Goal: Task Accomplishment & Management: Manage account settings

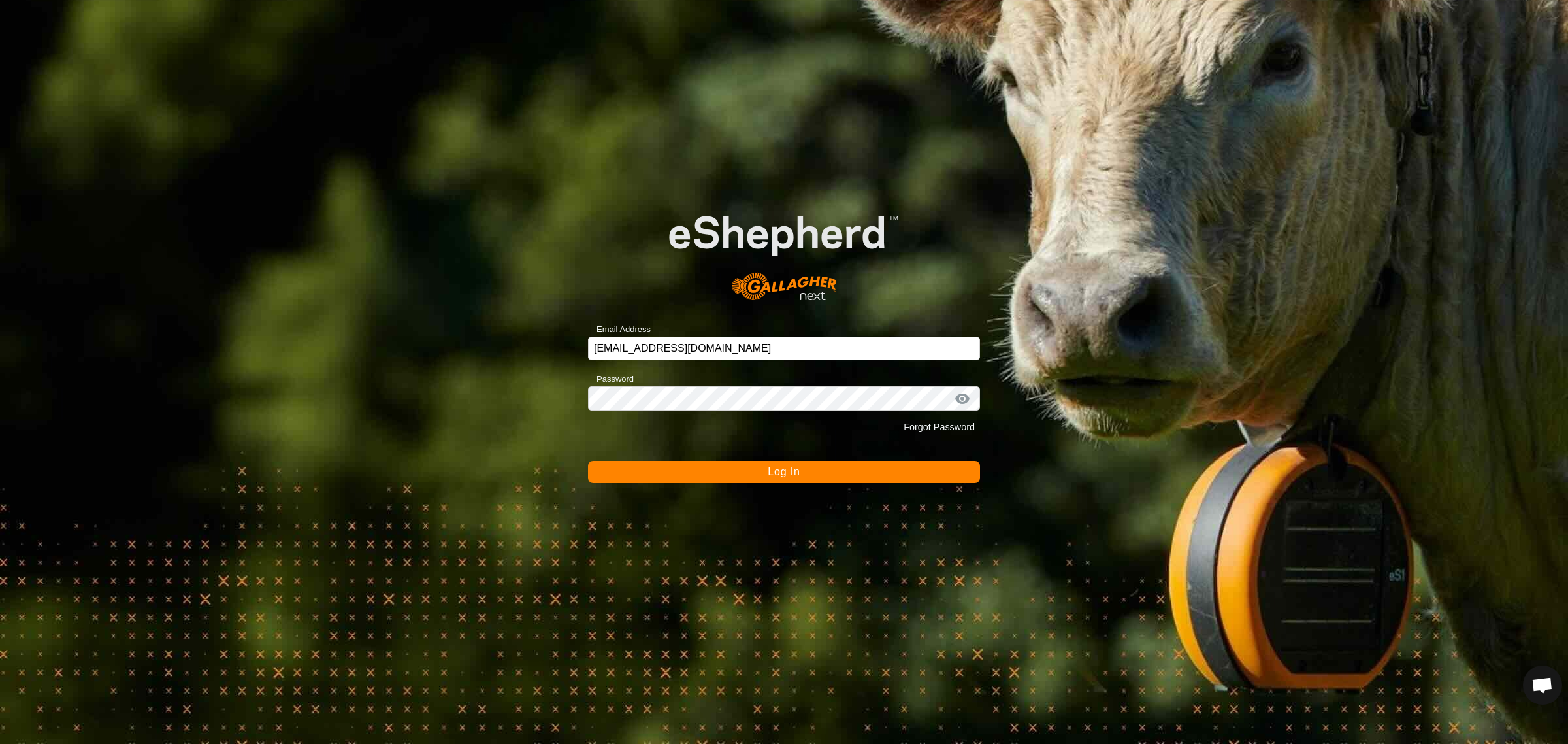
scroll to position [175, 0]
click at [791, 467] on span "Log In" at bounding box center [784, 471] width 32 height 11
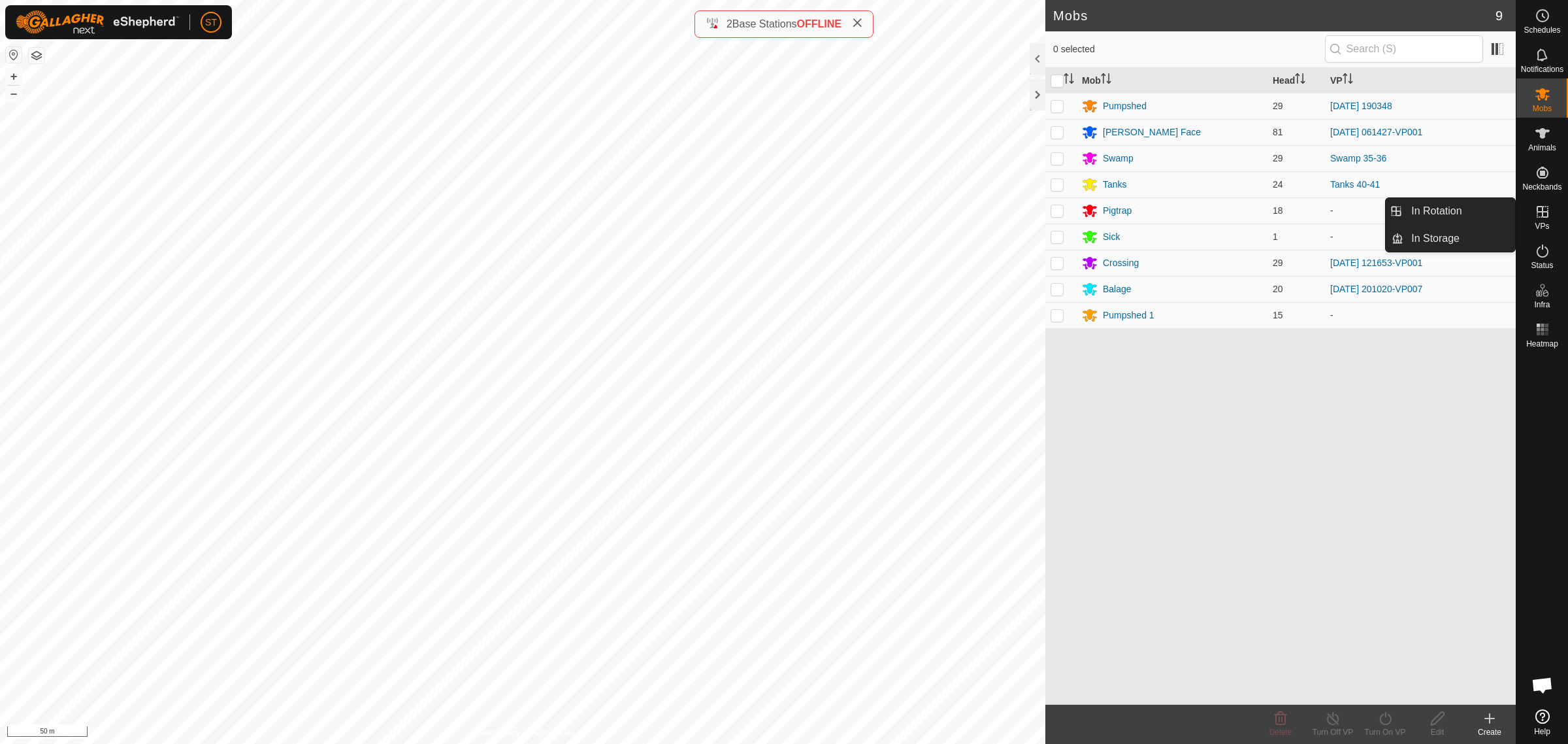
click at [1545, 216] on icon at bounding box center [1542, 212] width 16 height 16
click at [1431, 212] on link "In Rotation" at bounding box center [1459, 211] width 112 height 26
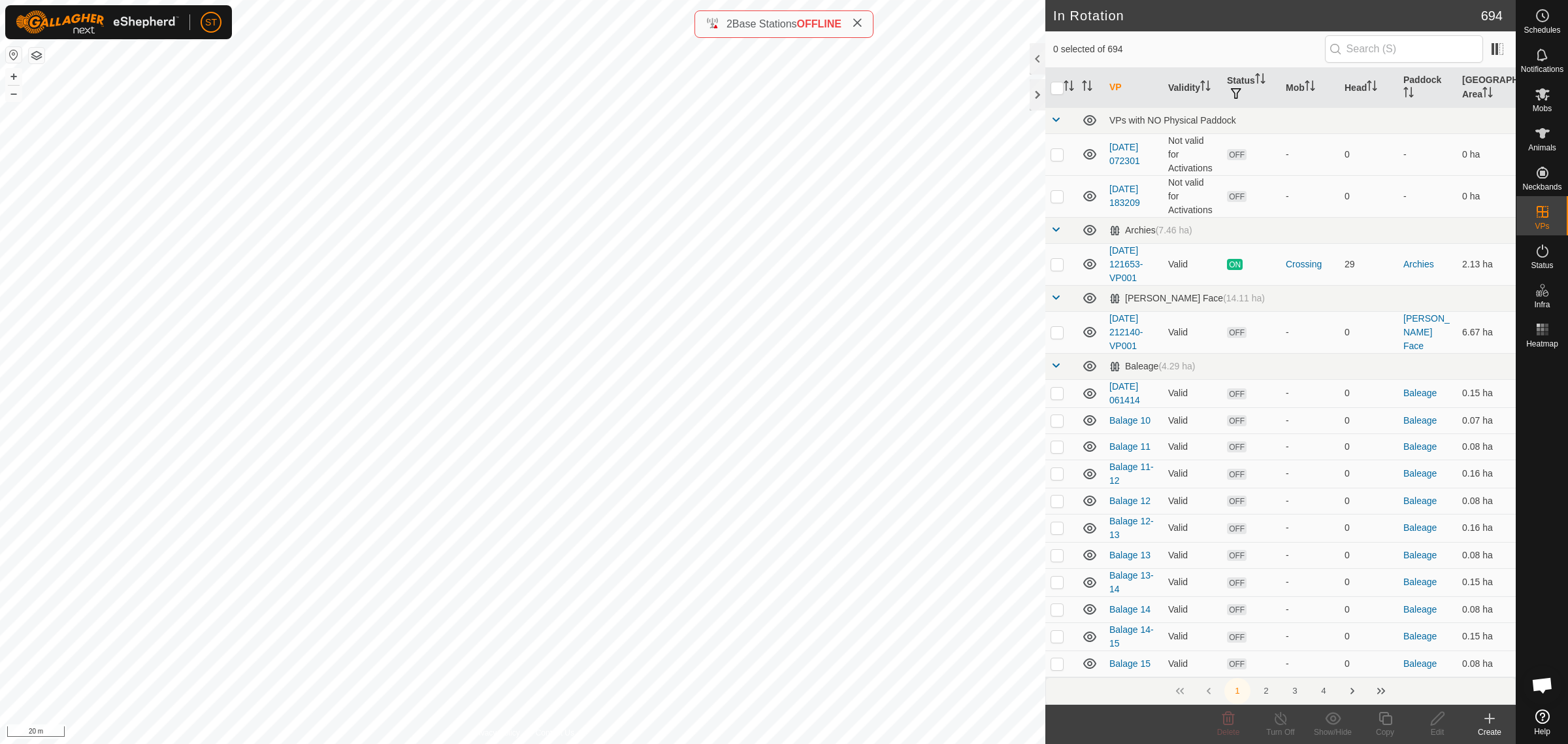
click at [1491, 723] on icon at bounding box center [1490, 718] width 16 height 16
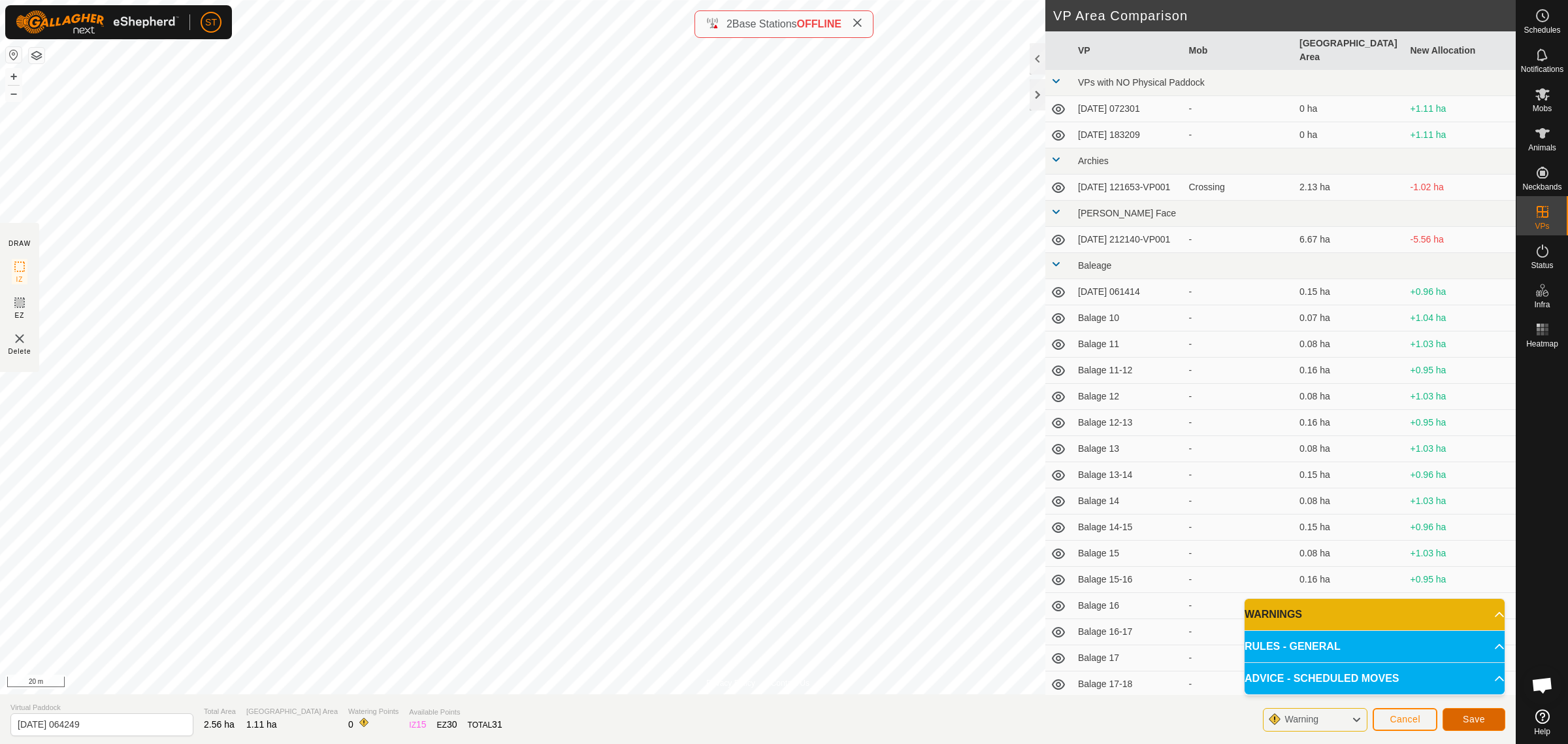
click at [1480, 721] on span "Save" at bounding box center [1474, 718] width 22 height 11
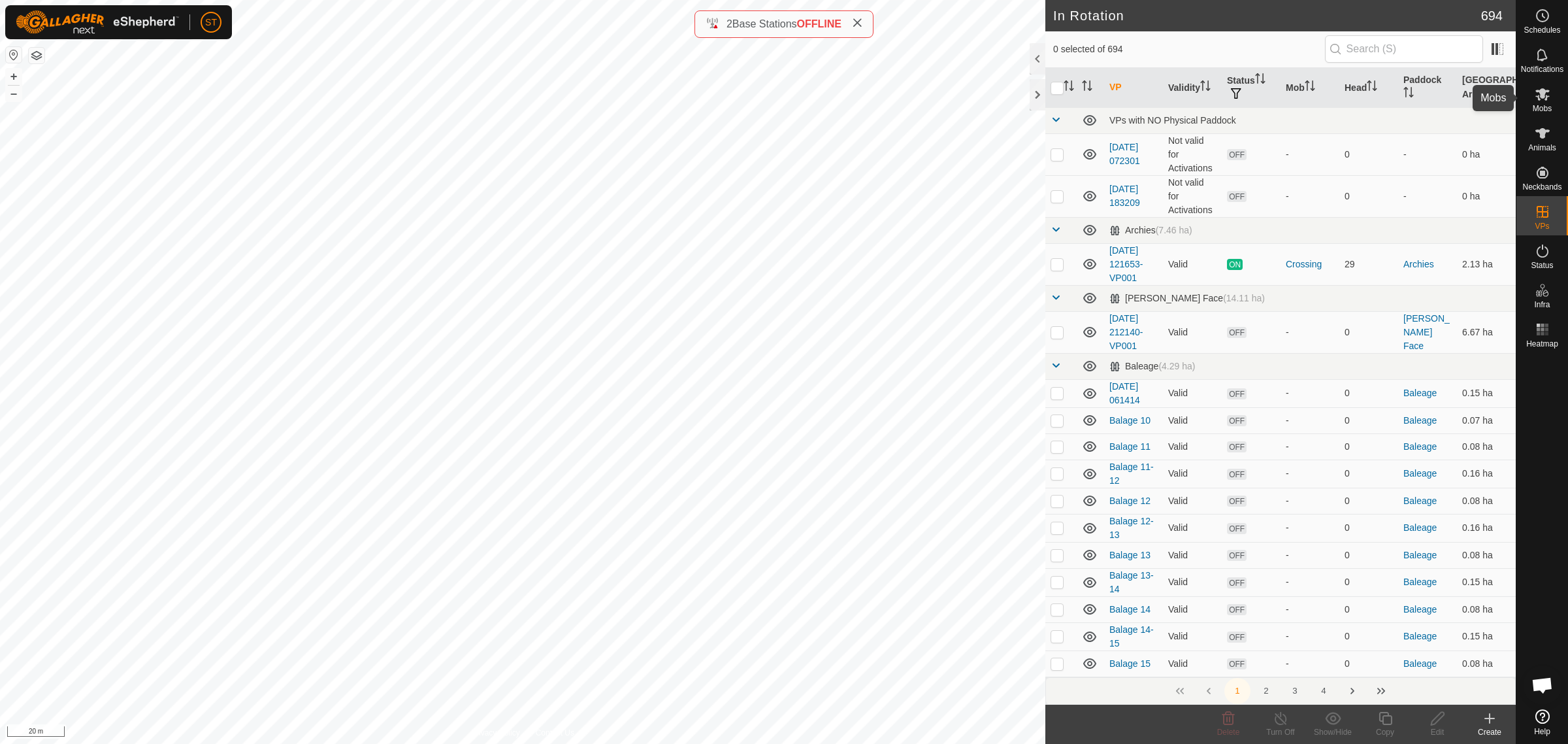
click at [1550, 98] on es-mob-svg-icon at bounding box center [1542, 93] width 24 height 21
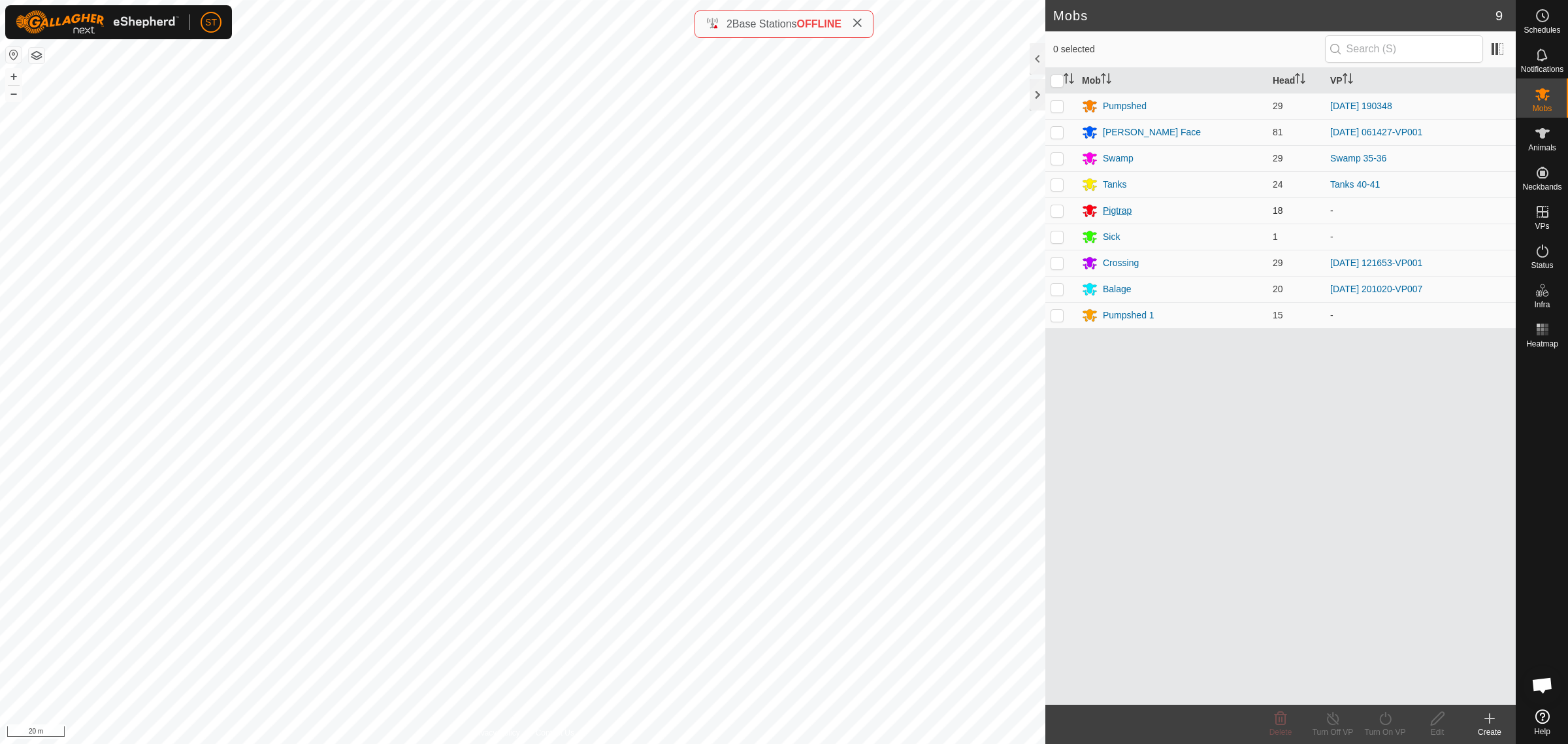
click at [1108, 212] on div "Pigtrap" at bounding box center [1117, 211] width 29 height 14
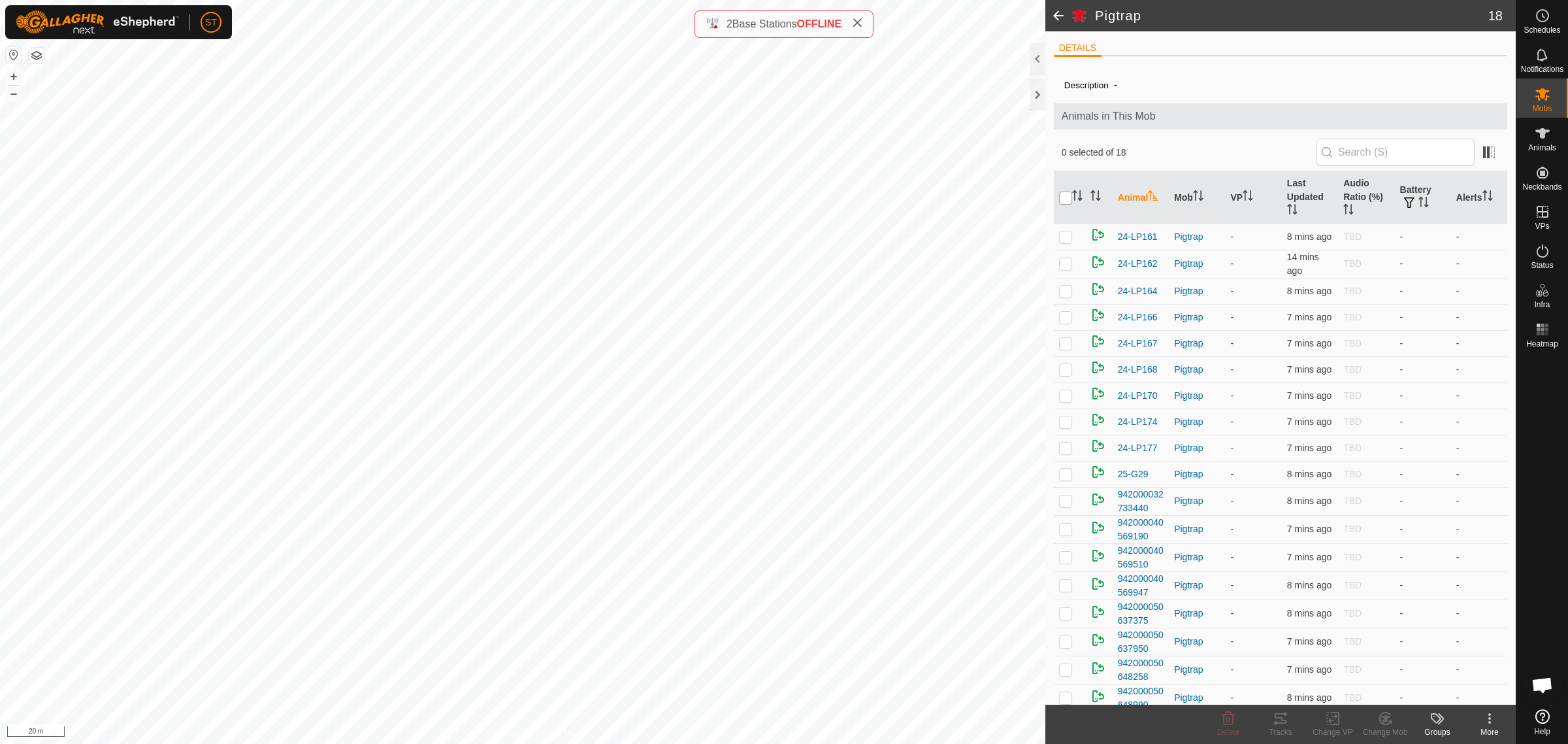
click at [1066, 198] on input "checkbox" at bounding box center [1065, 198] width 13 height 13
checkbox input "true"
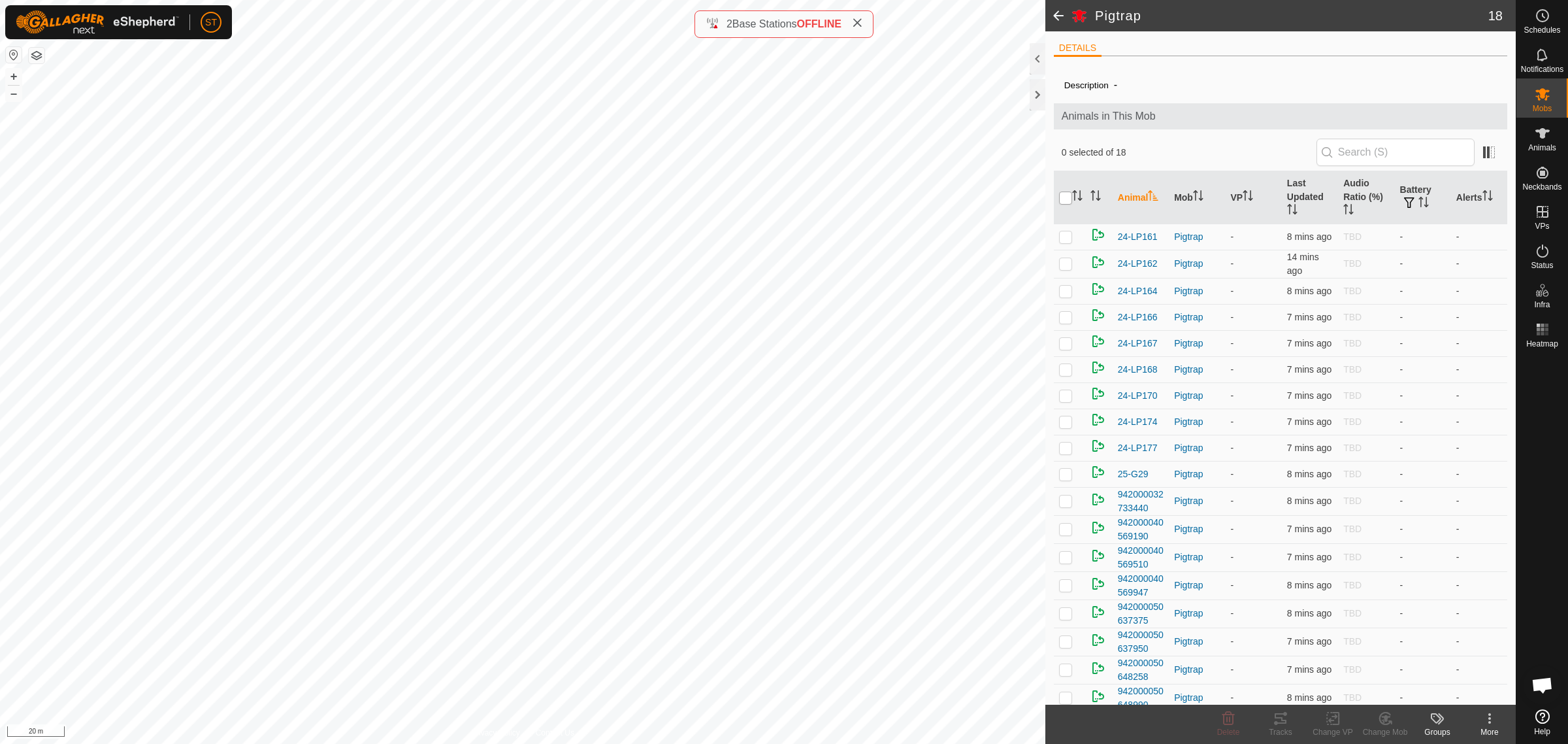
checkbox input "true"
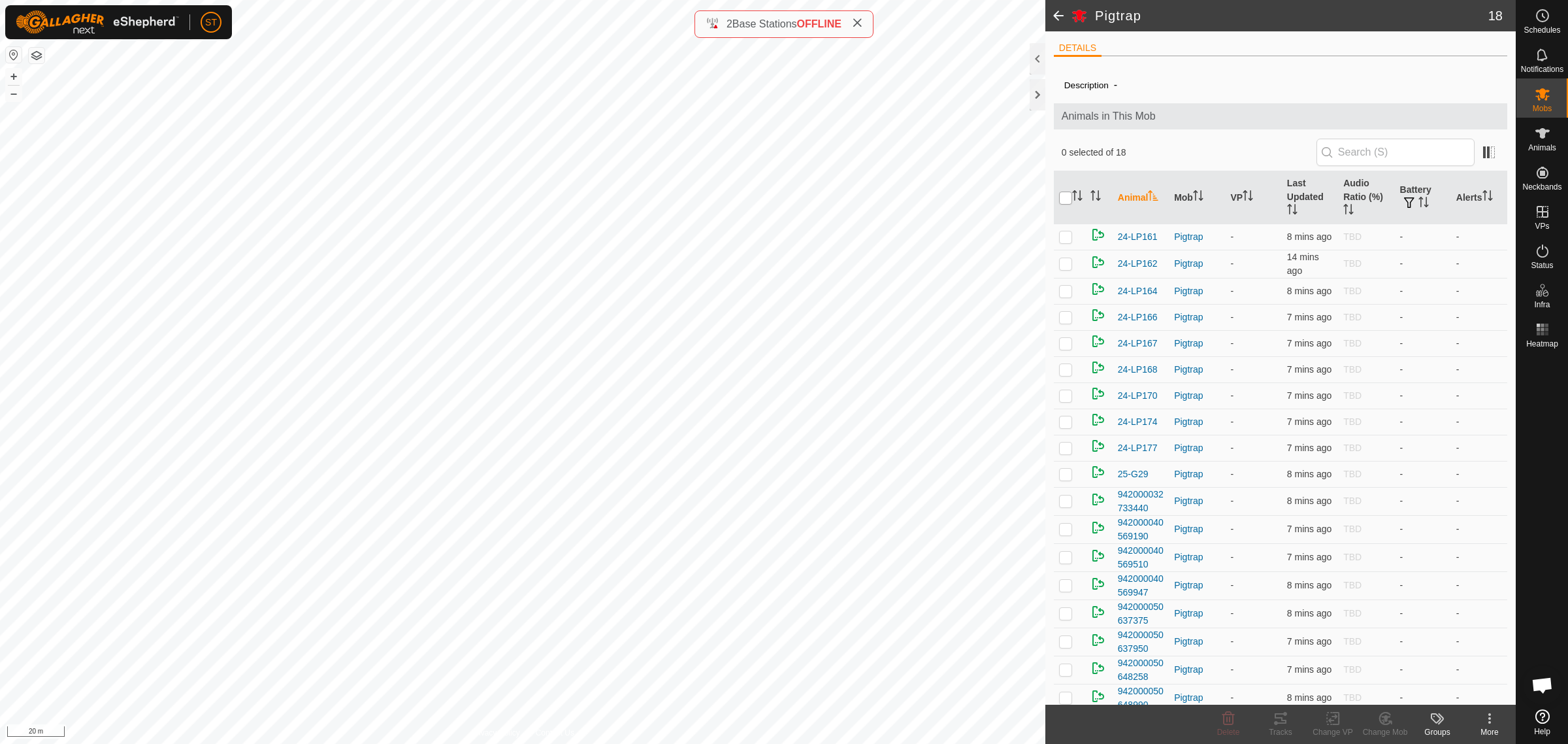
checkbox input "true"
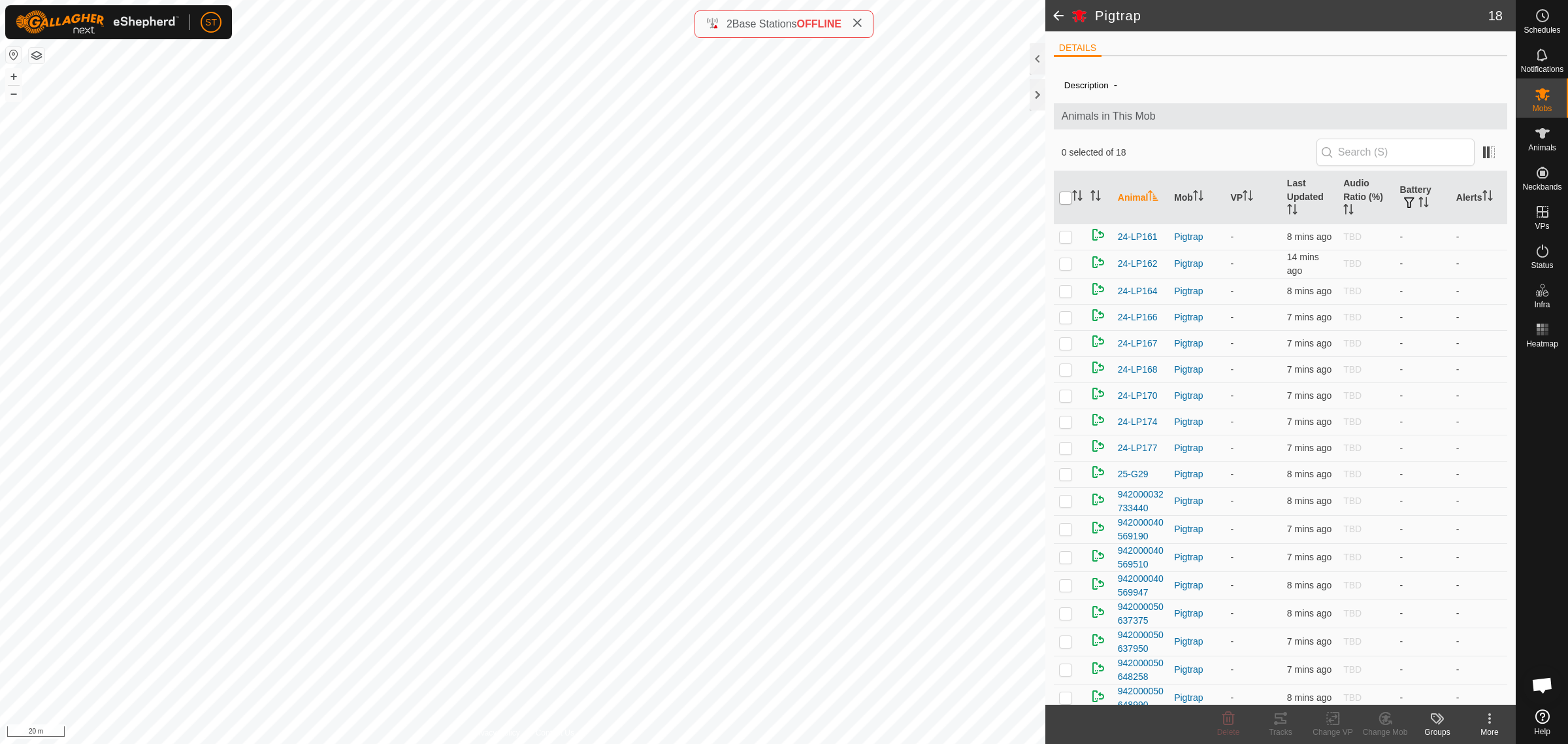
checkbox input "true"
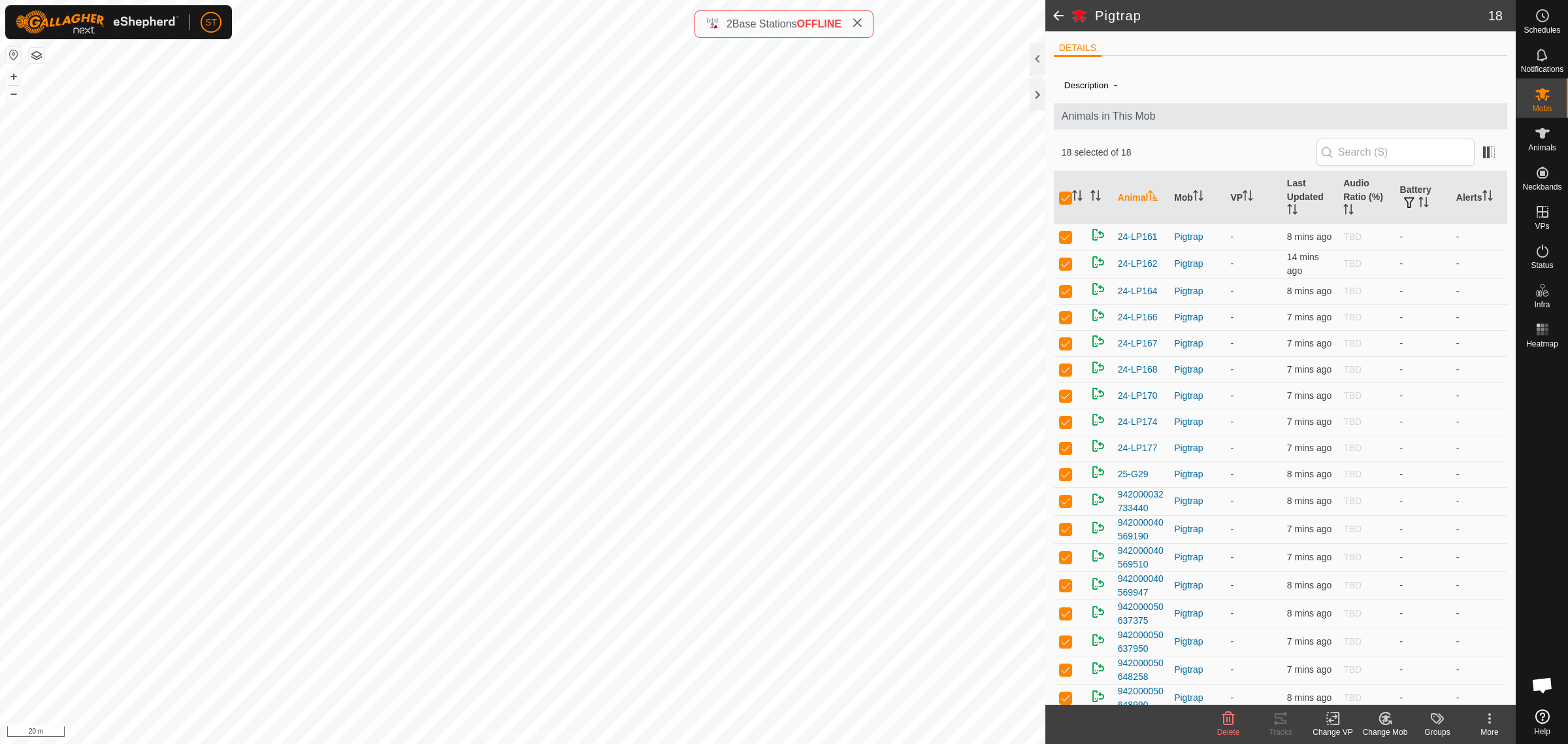
click at [1324, 720] on change-vp-svg-icon at bounding box center [1333, 718] width 53 height 16
click at [1362, 666] on link "Choose VP..." at bounding box center [1371, 663] width 129 height 26
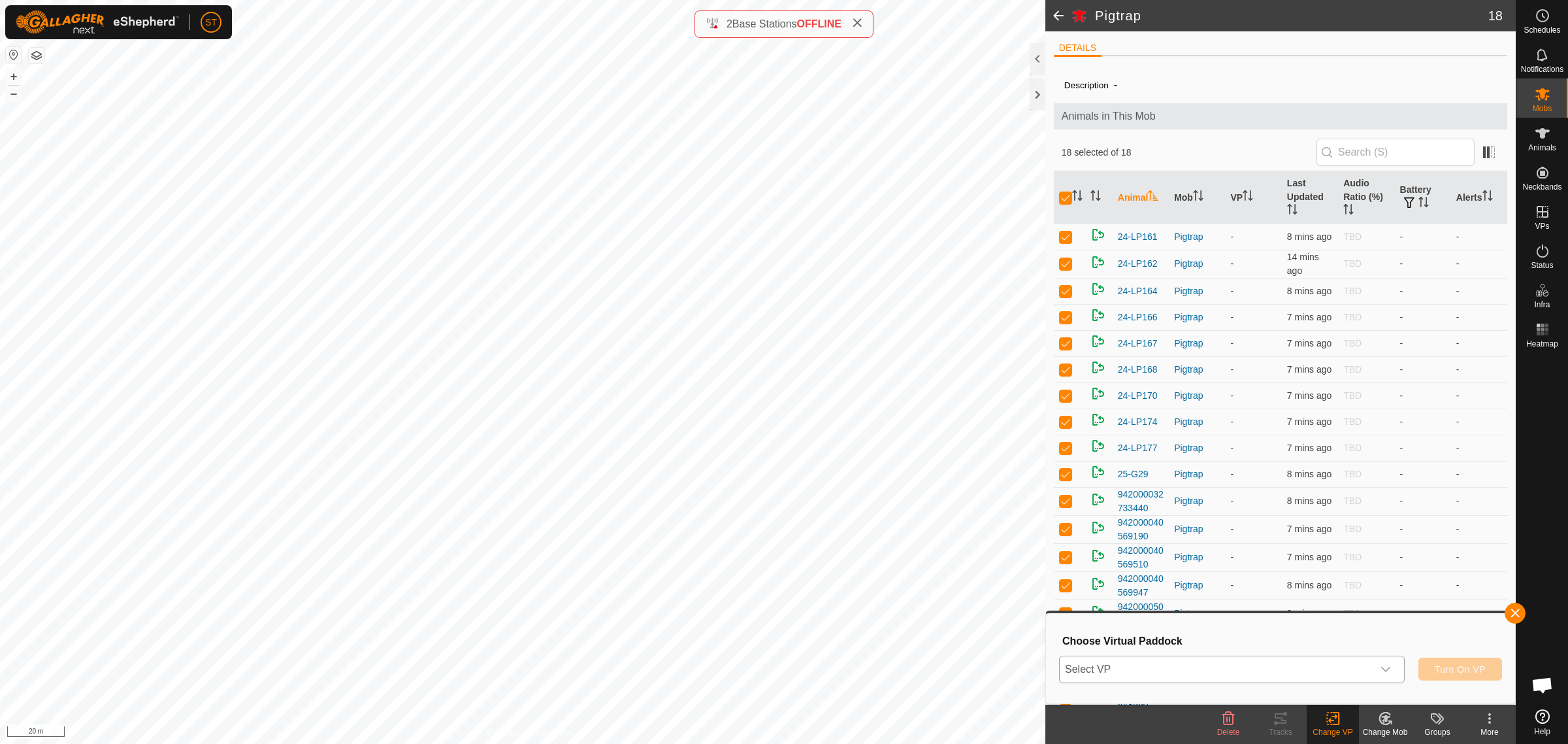
click at [1388, 668] on icon "dropdown trigger" at bounding box center [1385, 669] width 9 height 5
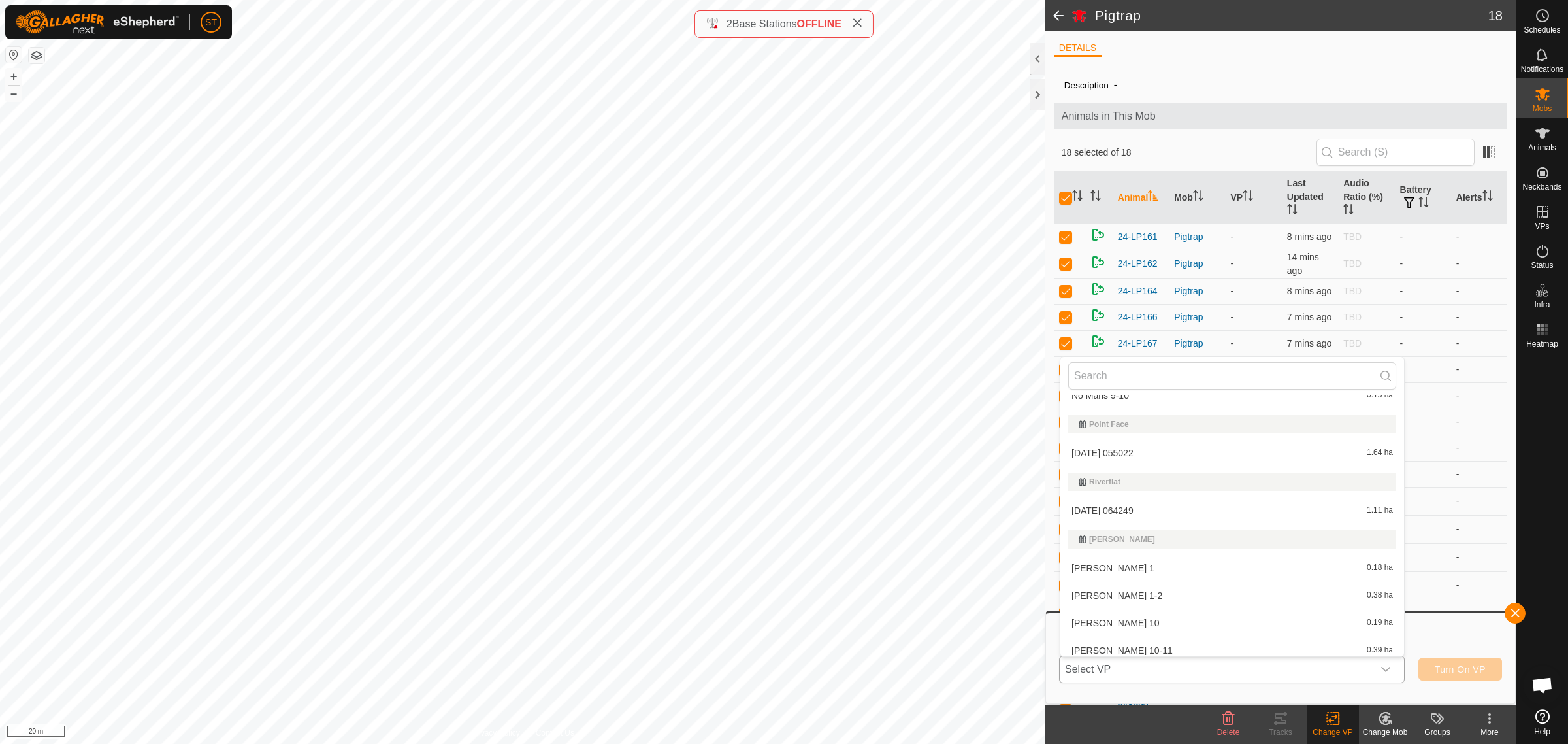
scroll to position [11355, 0]
click at [1122, 487] on li "[DATE] 064249 1.11 ha" at bounding box center [1232, 496] width 344 height 26
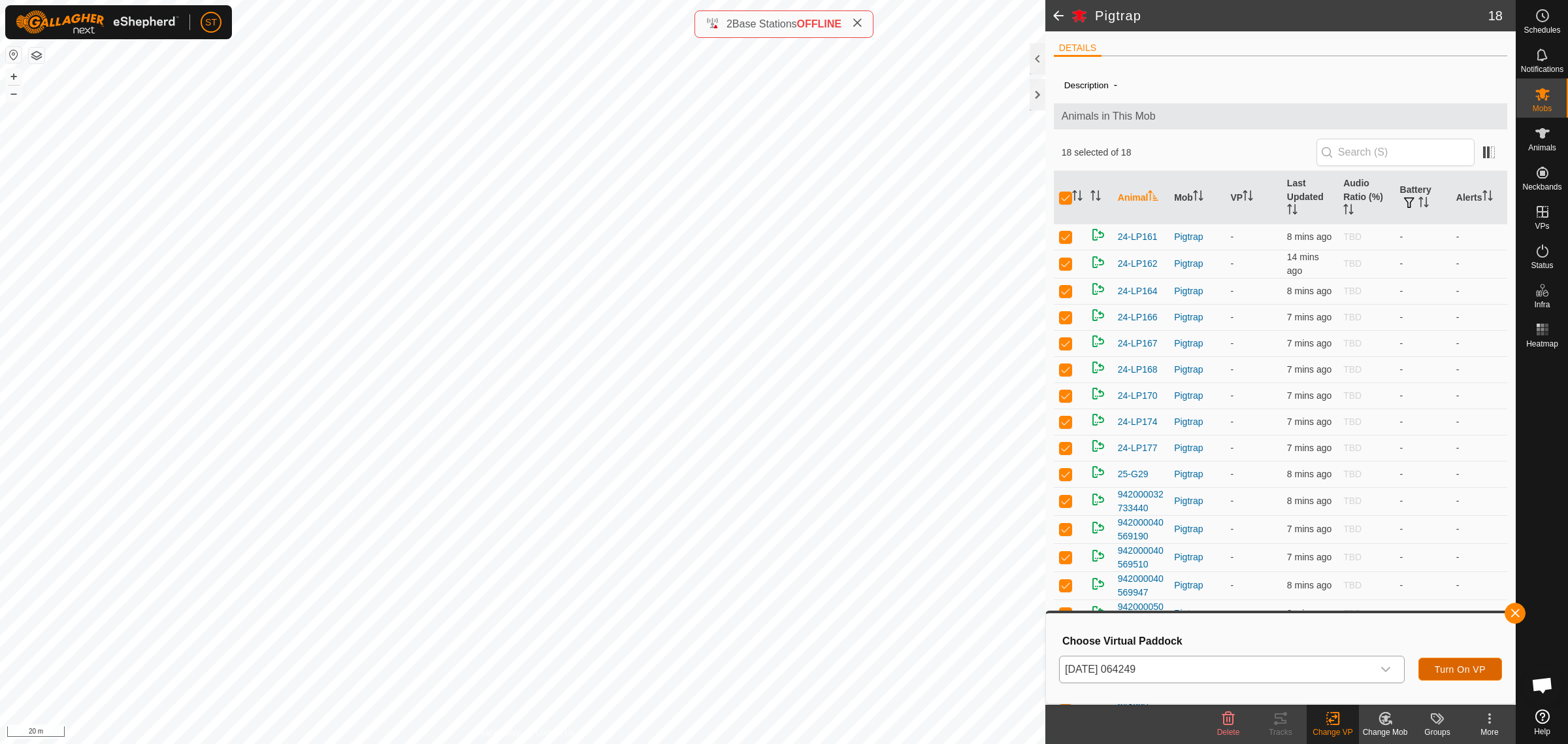
click at [1453, 664] on span "Turn On VP" at bounding box center [1460, 669] width 51 height 11
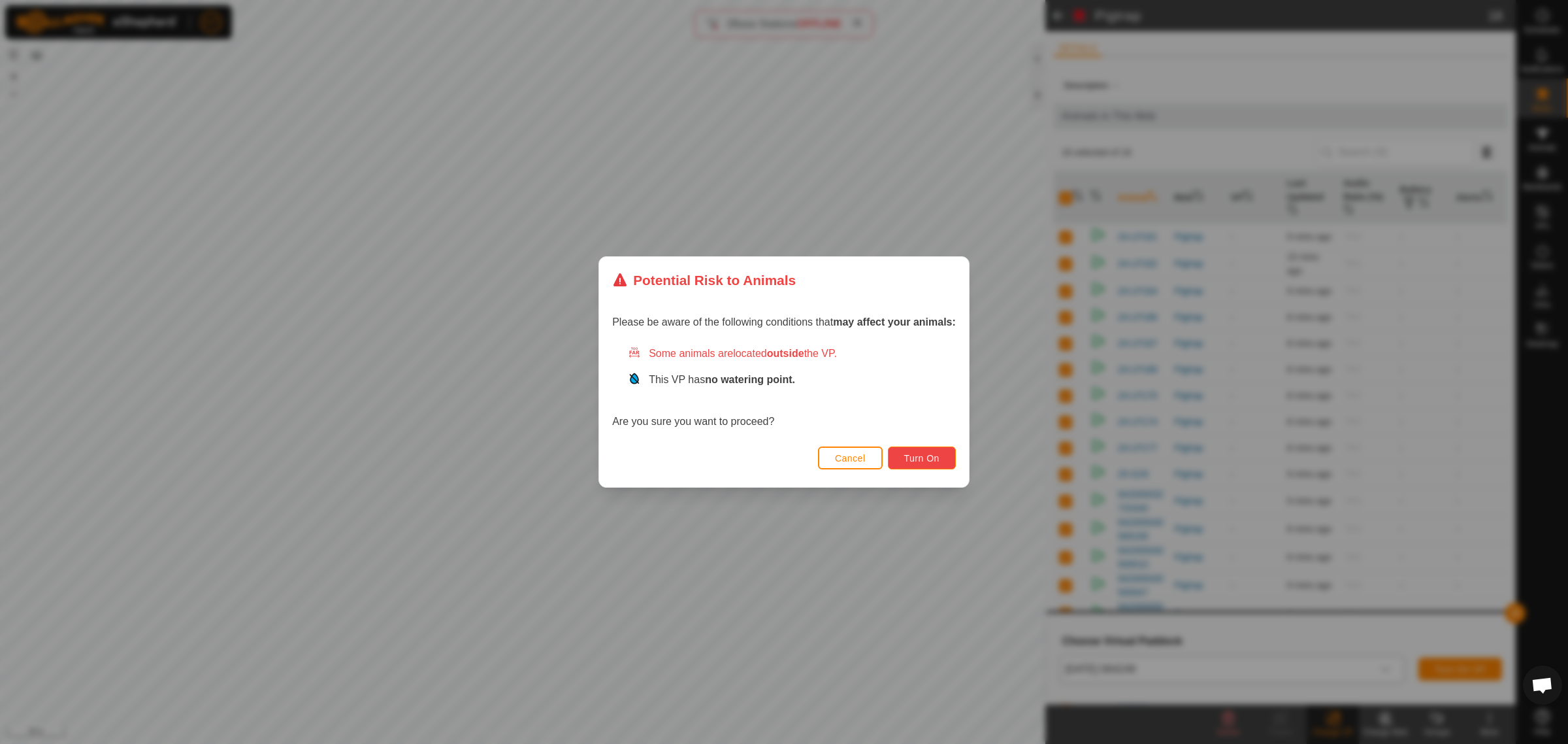
click at [907, 455] on span "Turn On" at bounding box center [923, 458] width 36 height 11
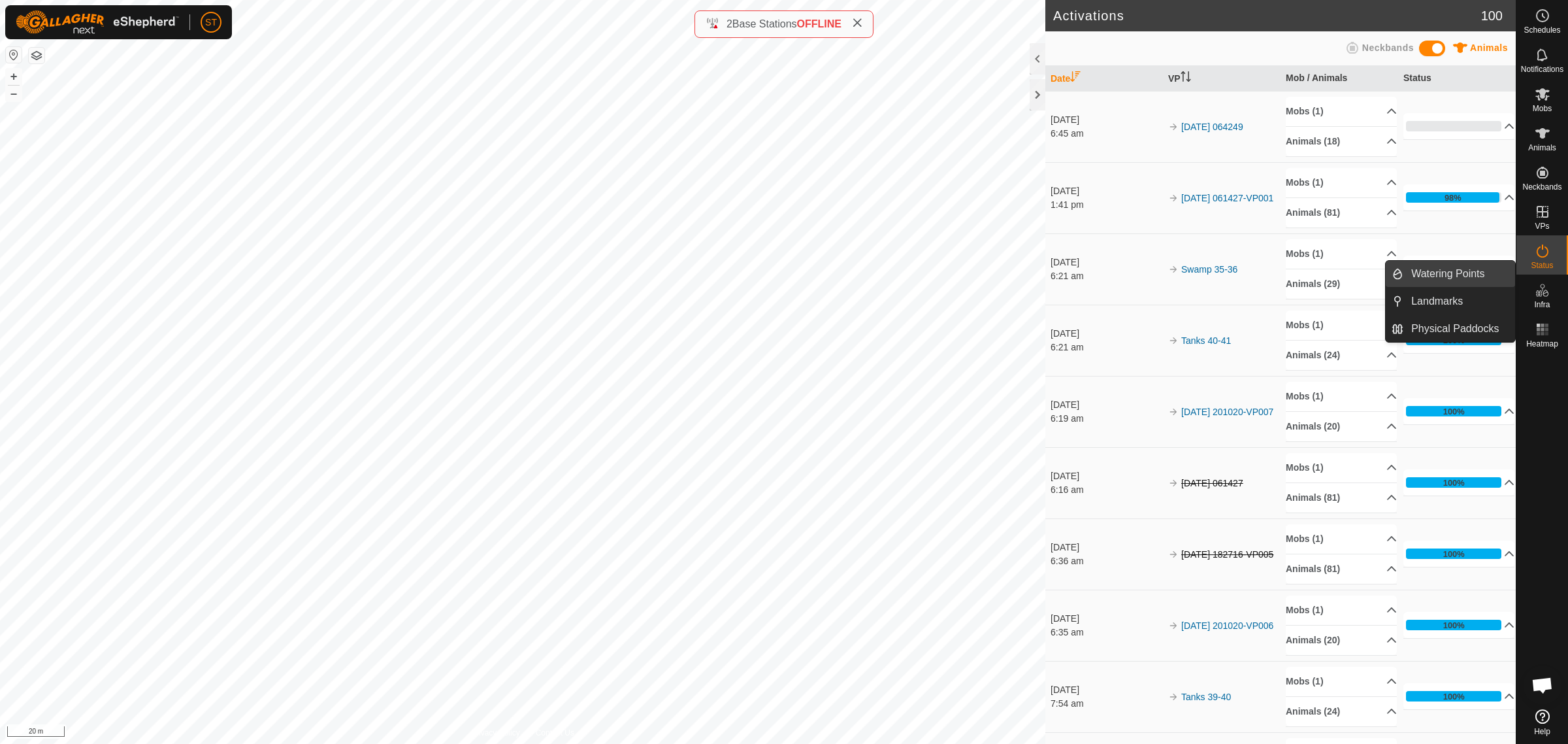
click at [1435, 275] on link "Watering Points" at bounding box center [1459, 274] width 112 height 26
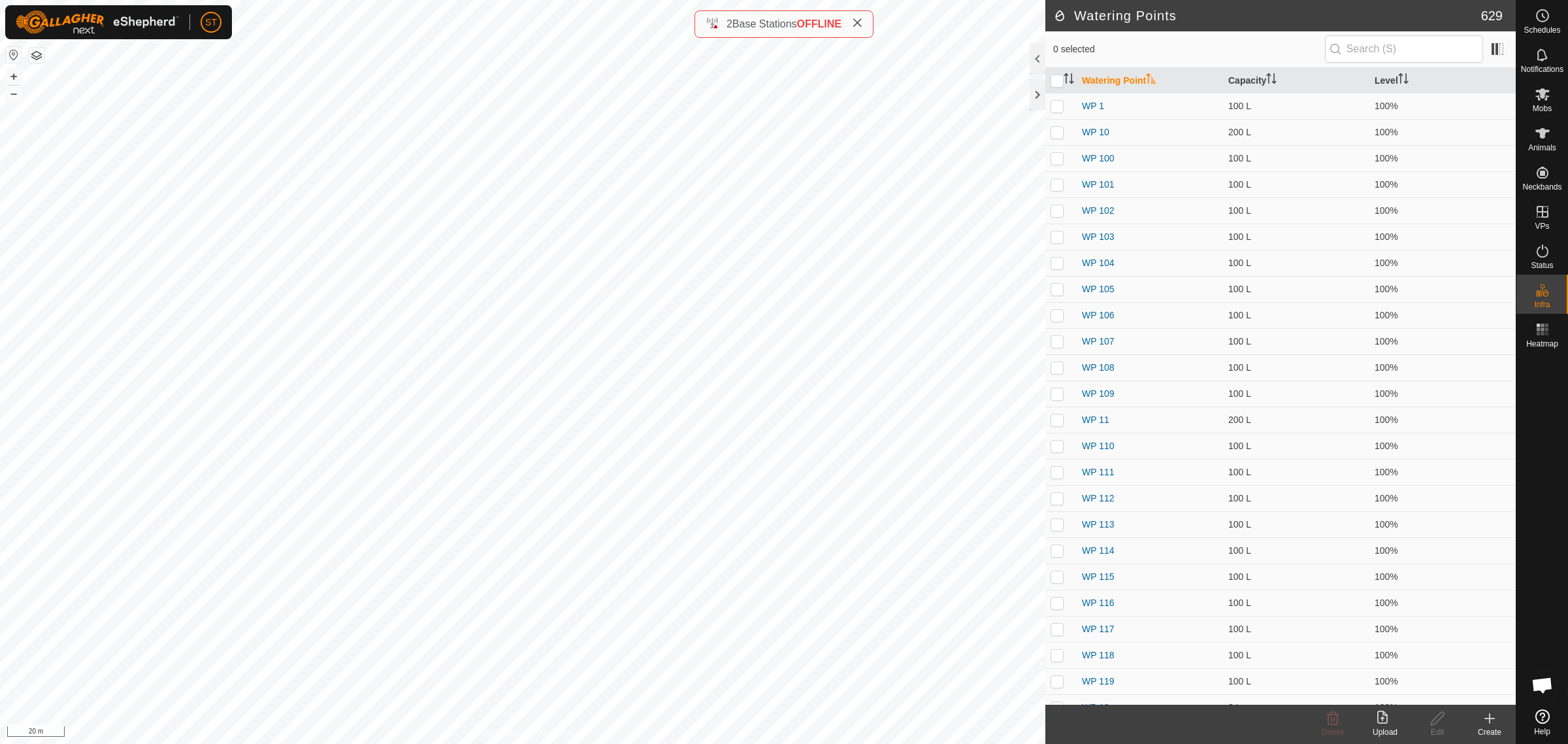
click at [1488, 726] on div "Create" at bounding box center [1490, 732] width 53 height 12
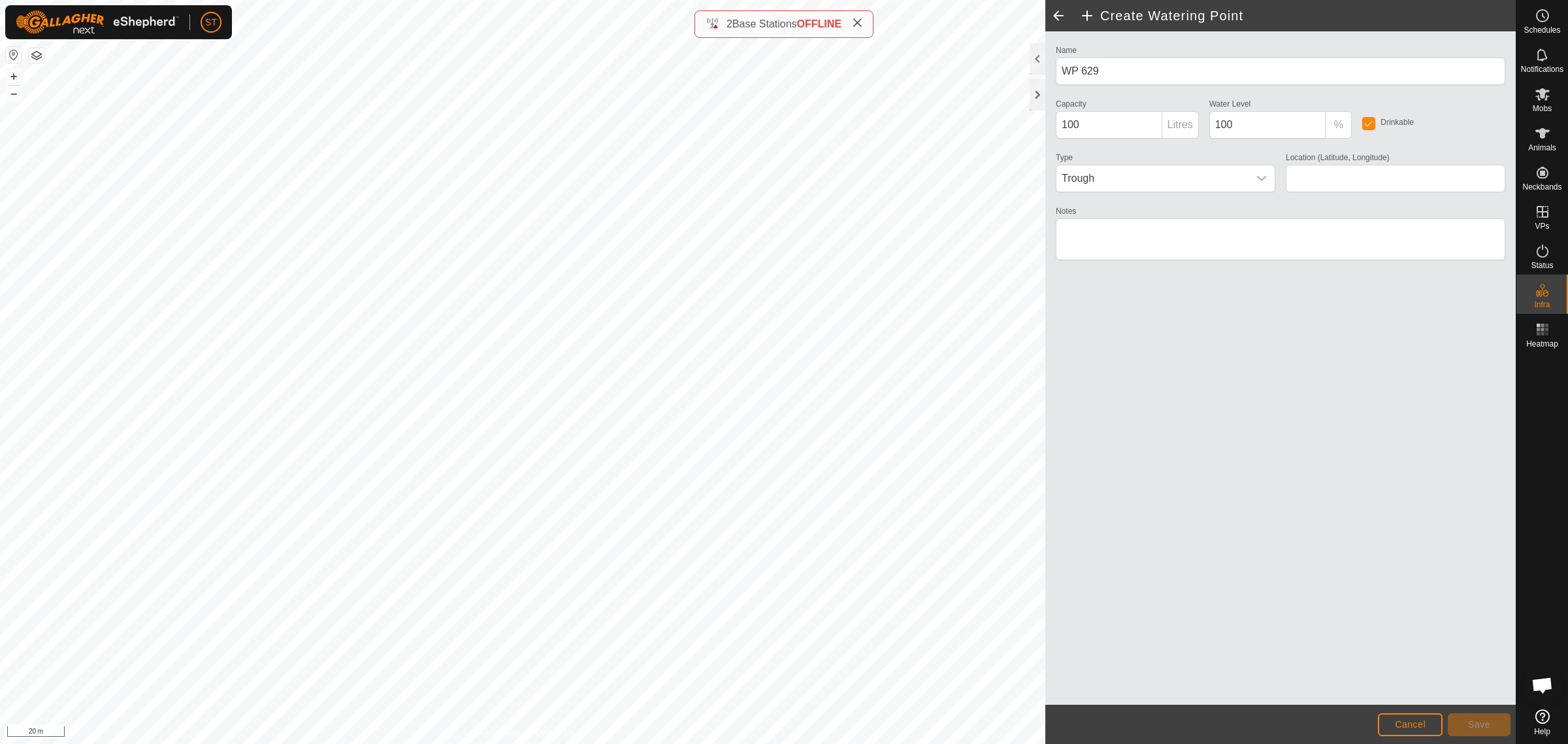
type input "-45.350948, 170.599406"
click at [1464, 719] on button "Save" at bounding box center [1479, 724] width 63 height 23
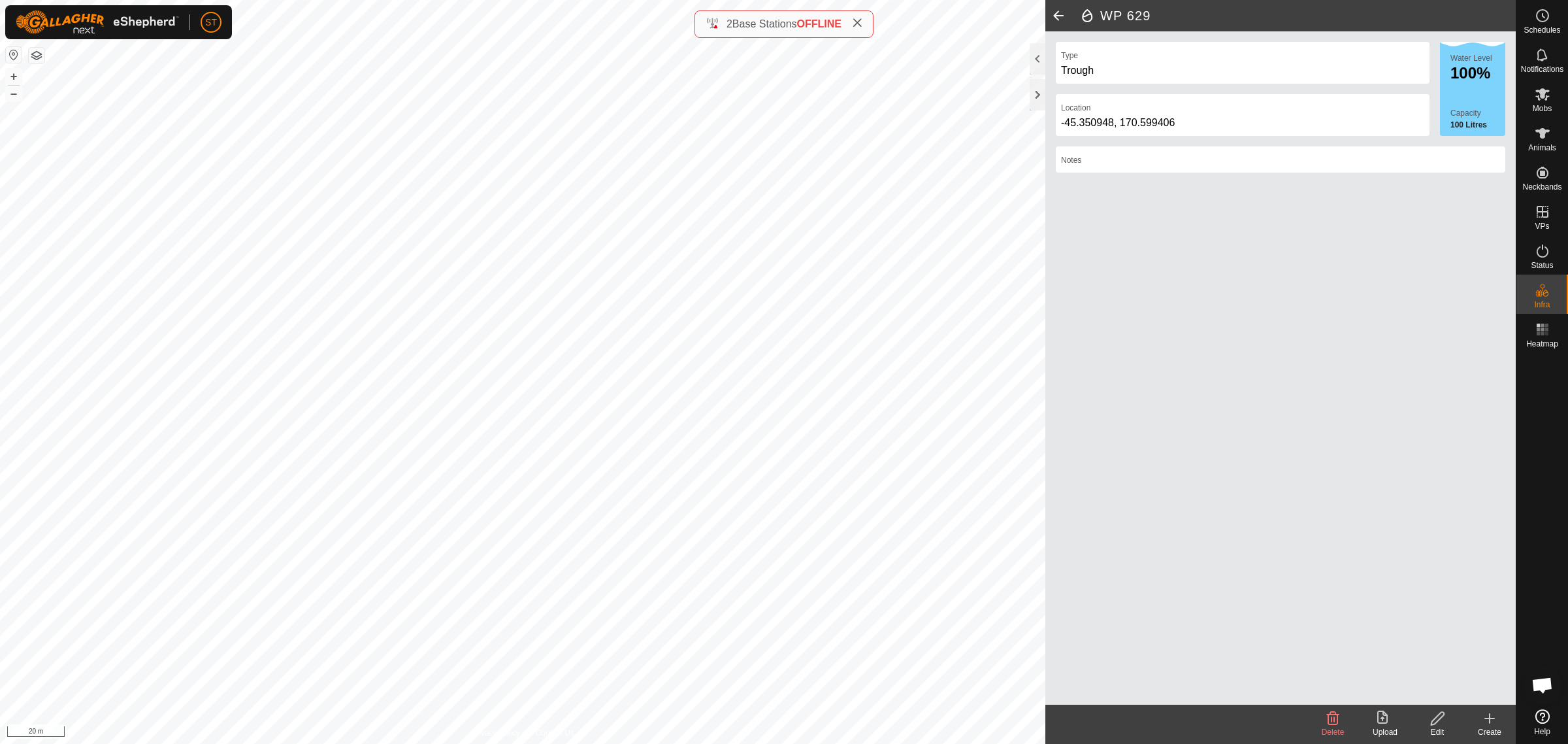
click at [866, 28] on div "2 Base Stations OFFLINE" at bounding box center [784, 25] width 179 height 28
click at [859, 22] on icon at bounding box center [857, 23] width 11 height 11
click at [469, 0] on html "ST Schedules Notifications Mobs Animals Neckbands VPs Status Infra Heatmap Help…" at bounding box center [784, 372] width 1568 height 744
click at [363, 0] on html "ST Schedules Notifications Mobs Animals Neckbands VPs Status Infra Heatmap Help…" at bounding box center [784, 372] width 1568 height 744
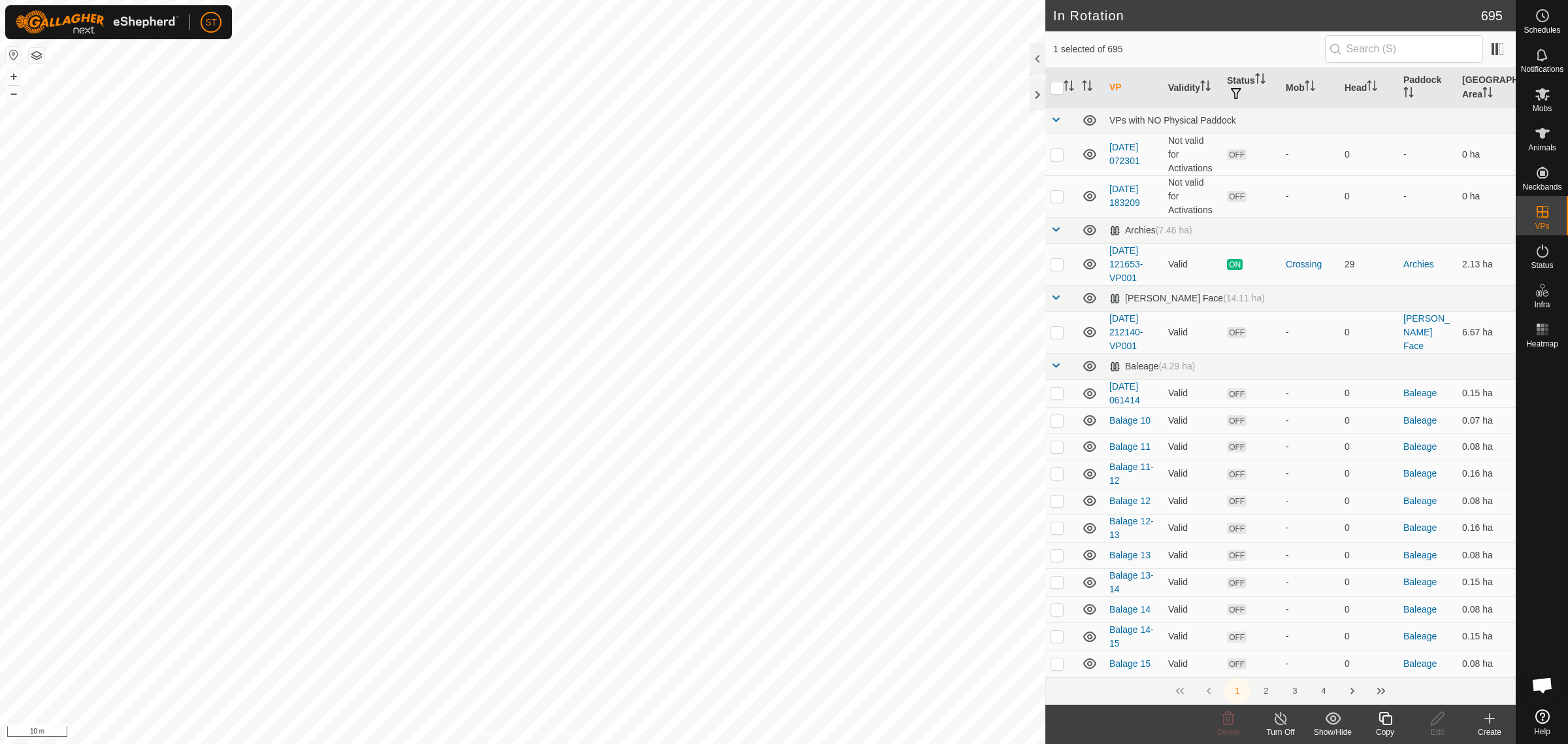
click at [1385, 720] on icon at bounding box center [1385, 718] width 16 height 16
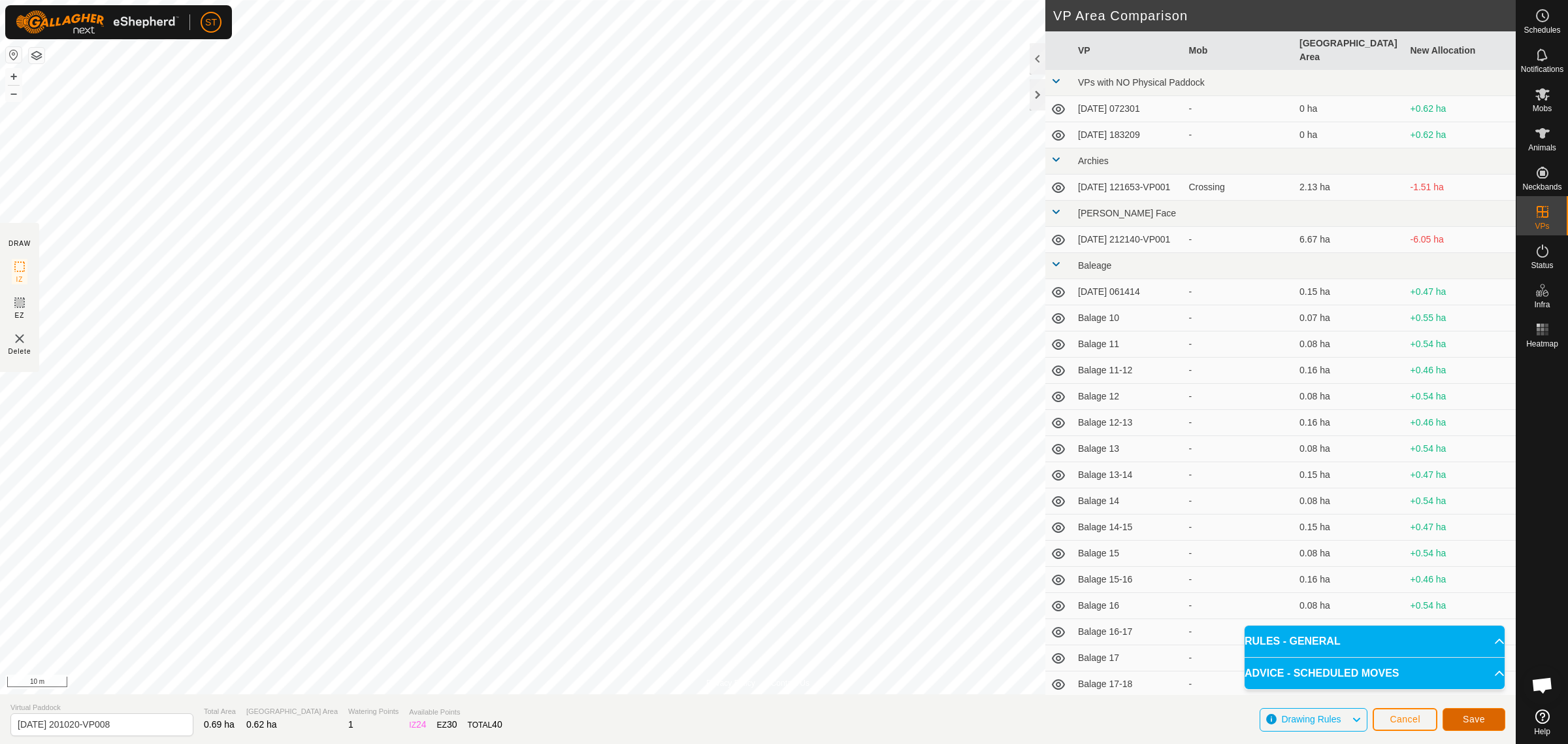
click at [1471, 717] on span "Save" at bounding box center [1474, 718] width 22 height 11
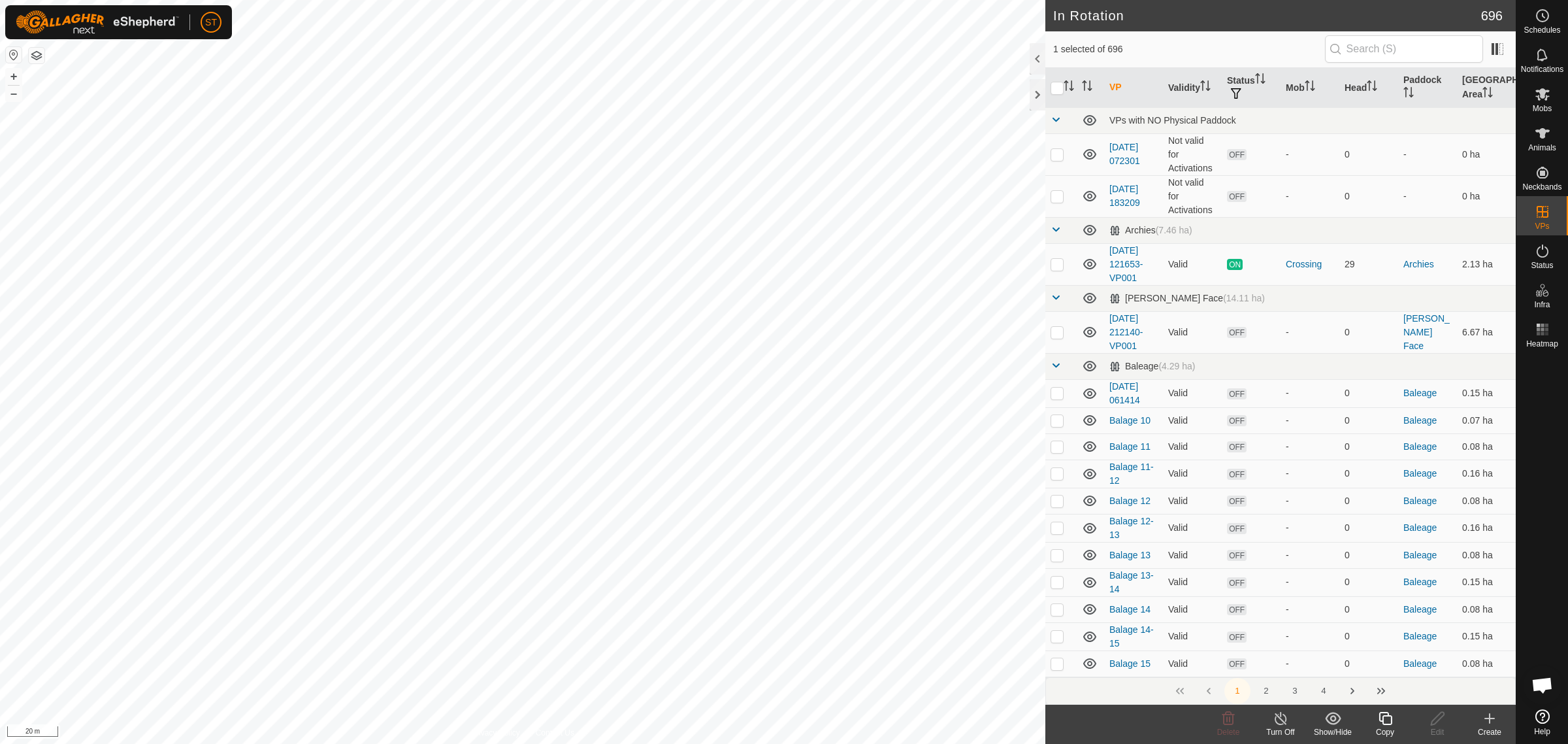
click at [1383, 721] on icon at bounding box center [1385, 718] width 16 height 16
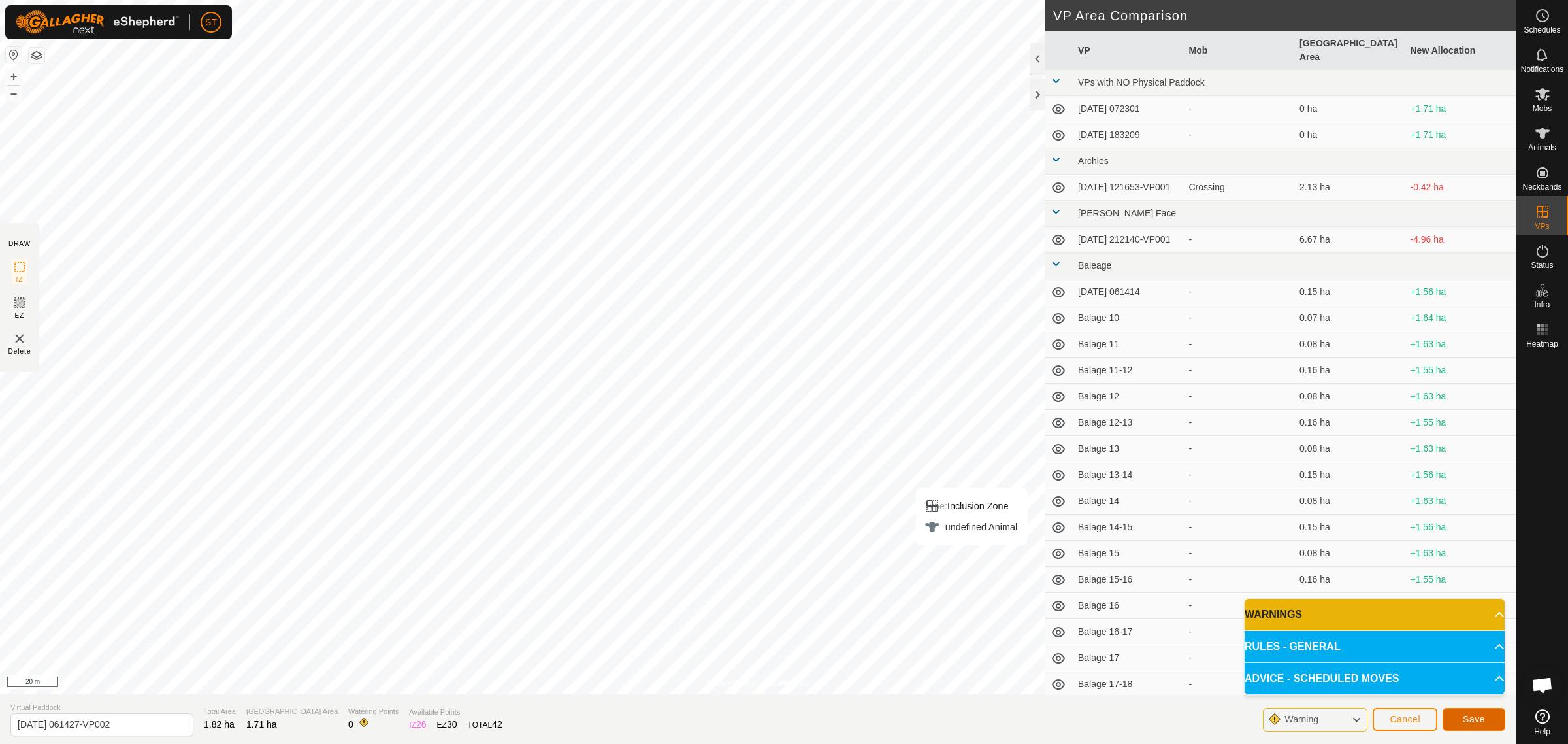
click at [1460, 721] on button "Save" at bounding box center [1474, 719] width 63 height 23
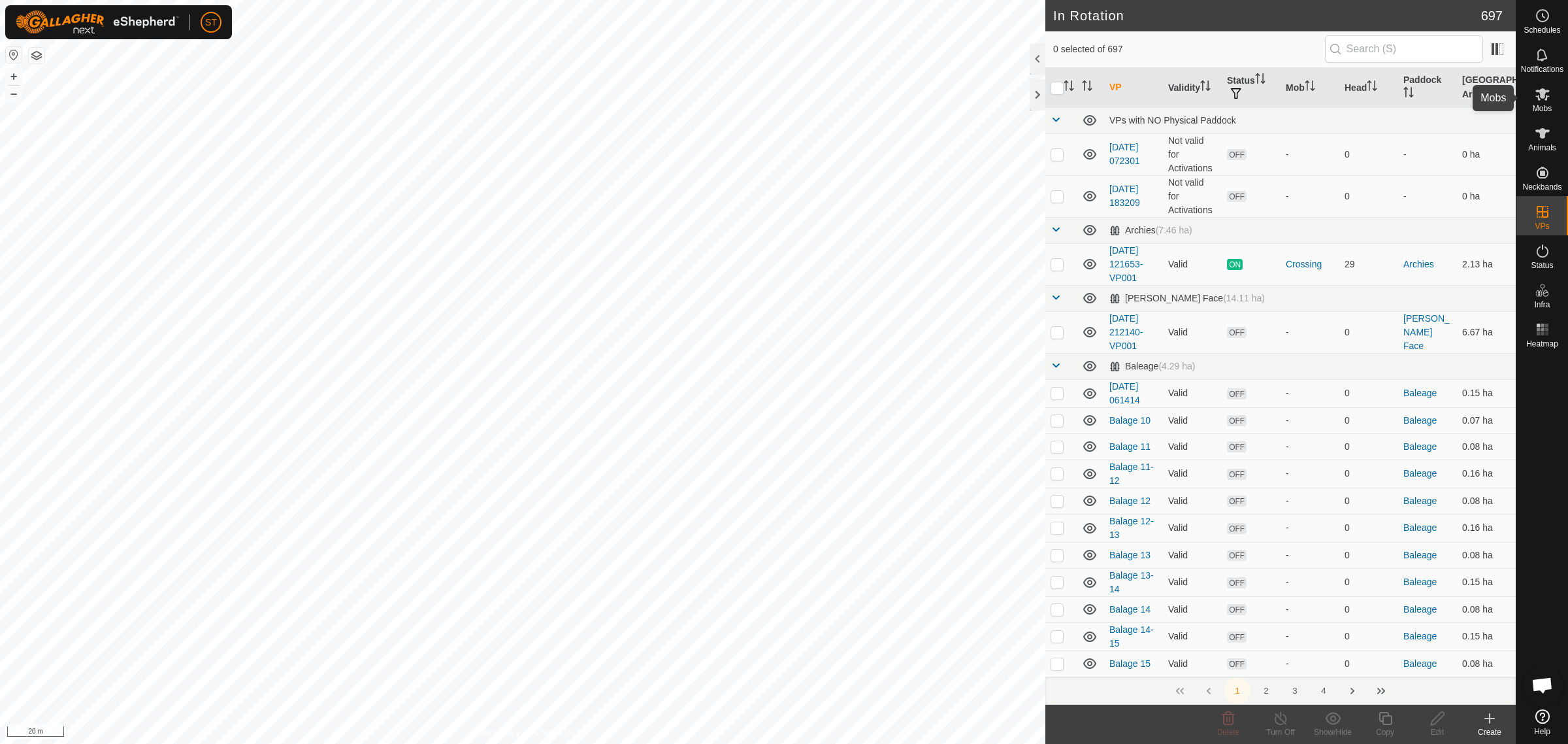
click at [1540, 95] on icon at bounding box center [1542, 94] width 14 height 13
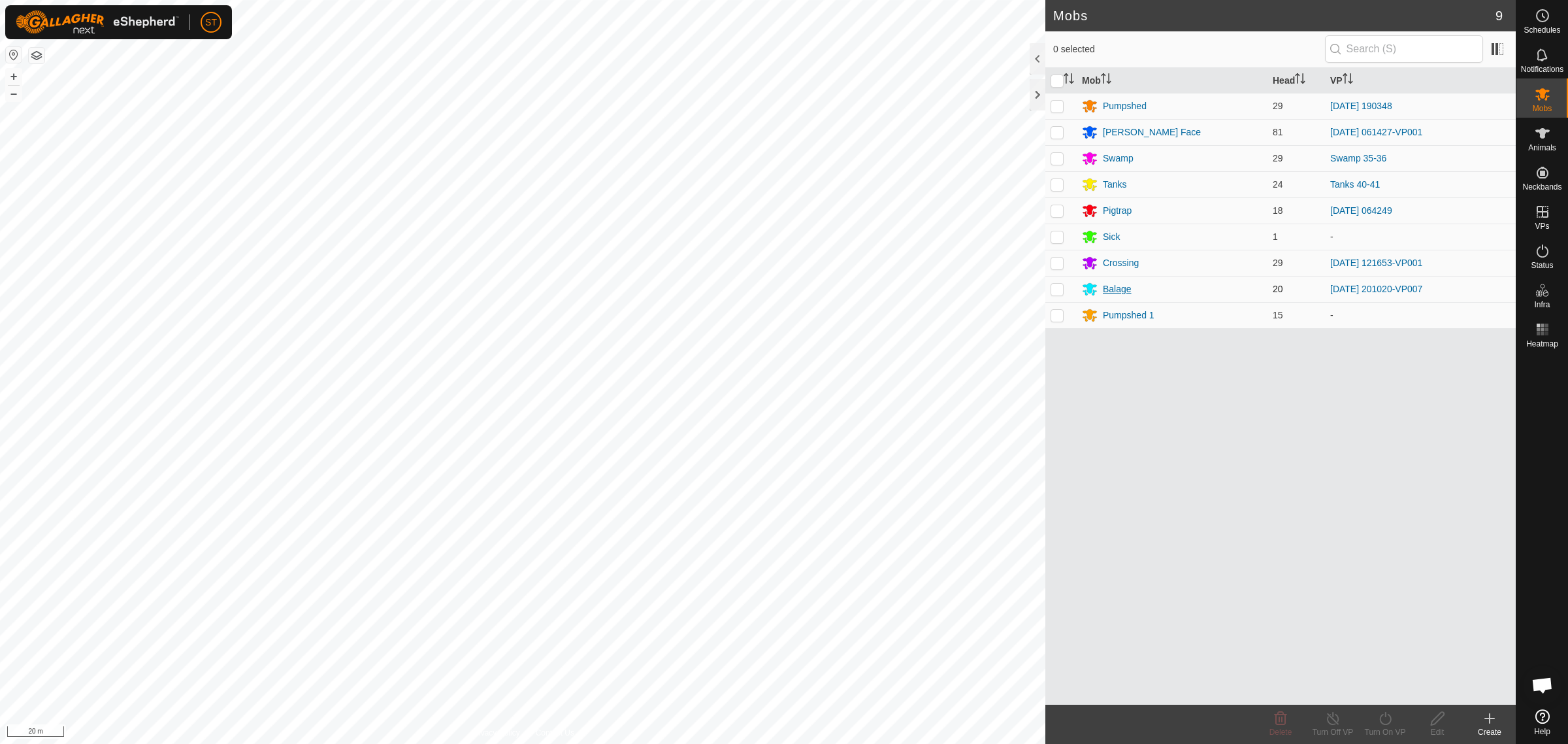
click at [1117, 289] on div "Balage" at bounding box center [1117, 289] width 29 height 14
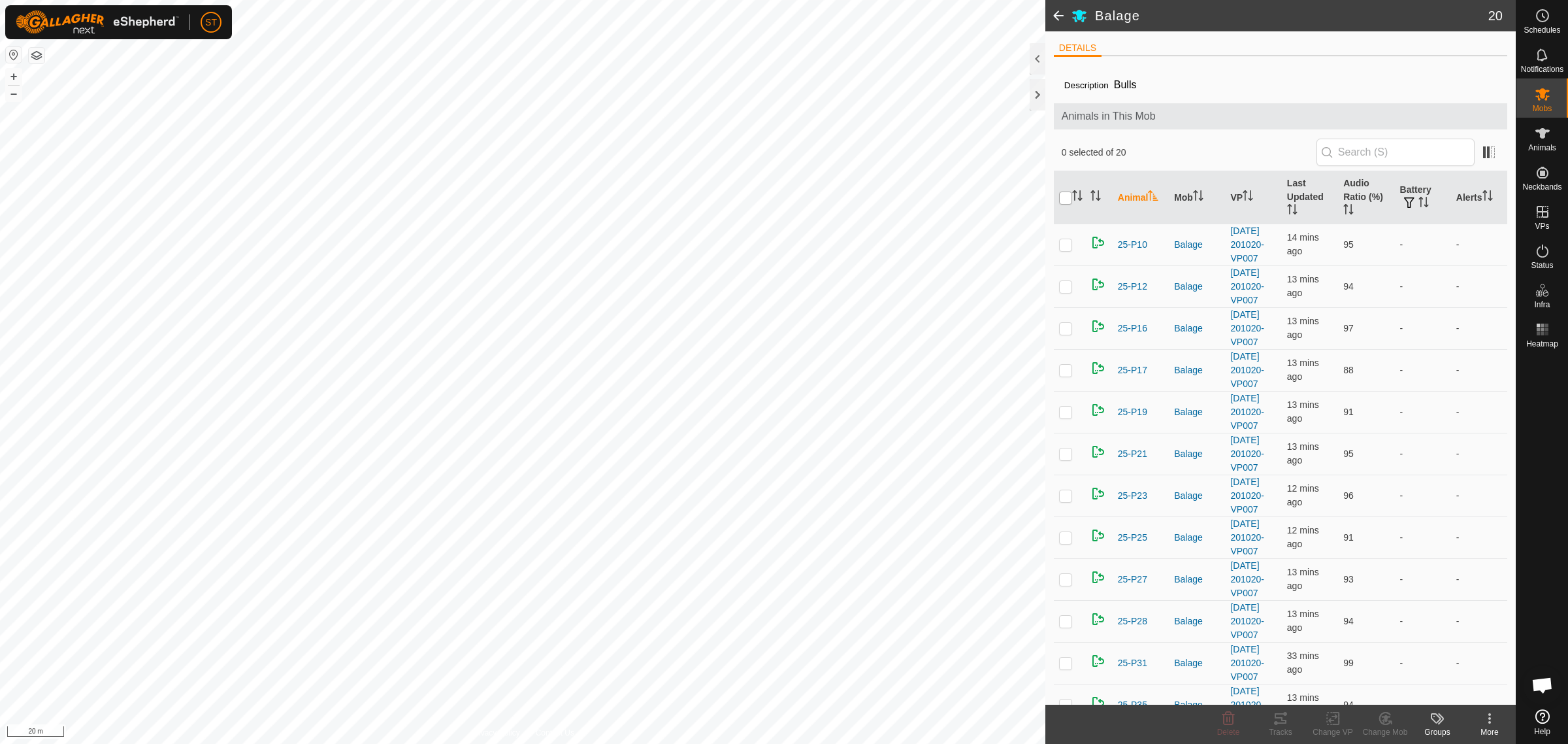
click at [1063, 196] on input "checkbox" at bounding box center [1065, 198] width 13 height 13
checkbox input "true"
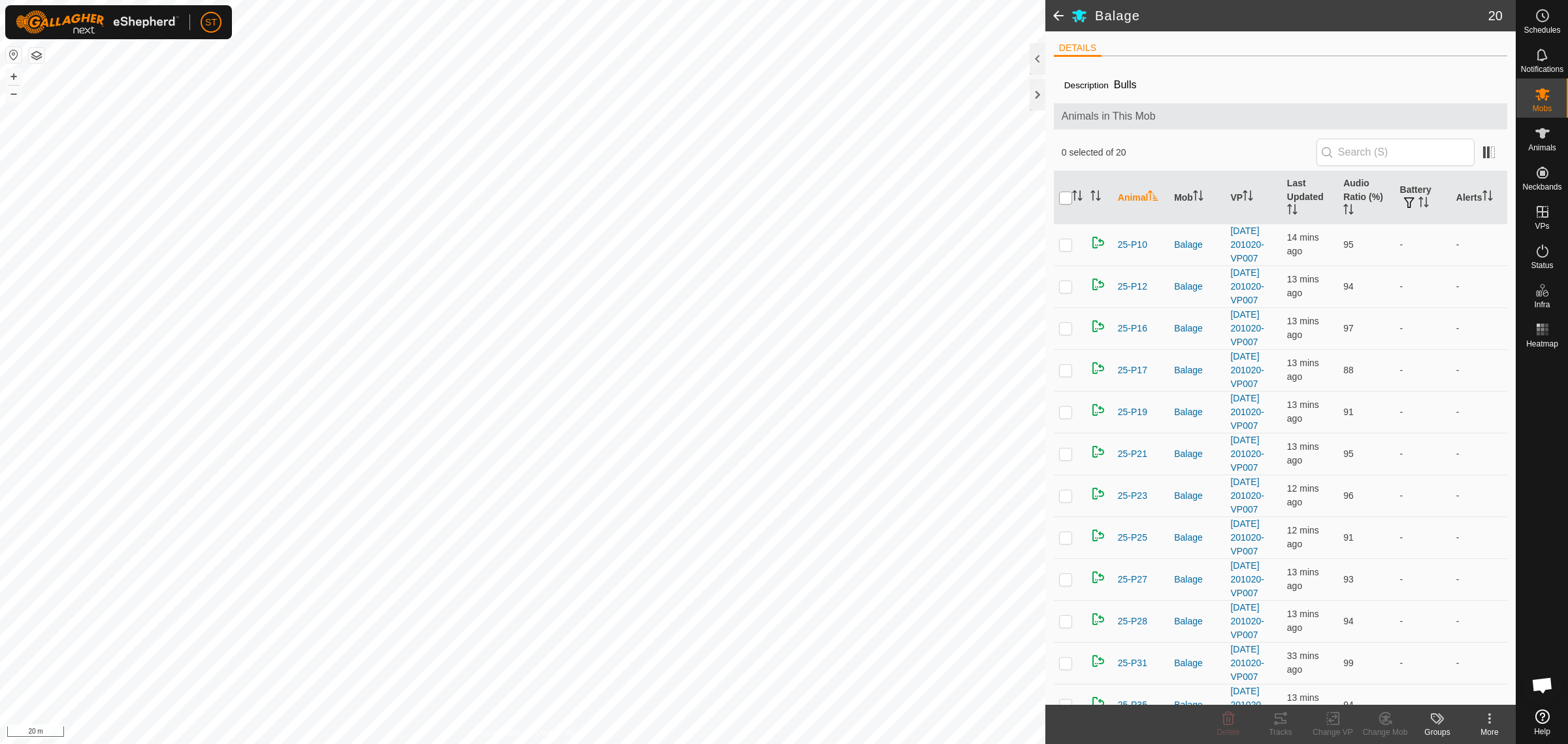
checkbox input "true"
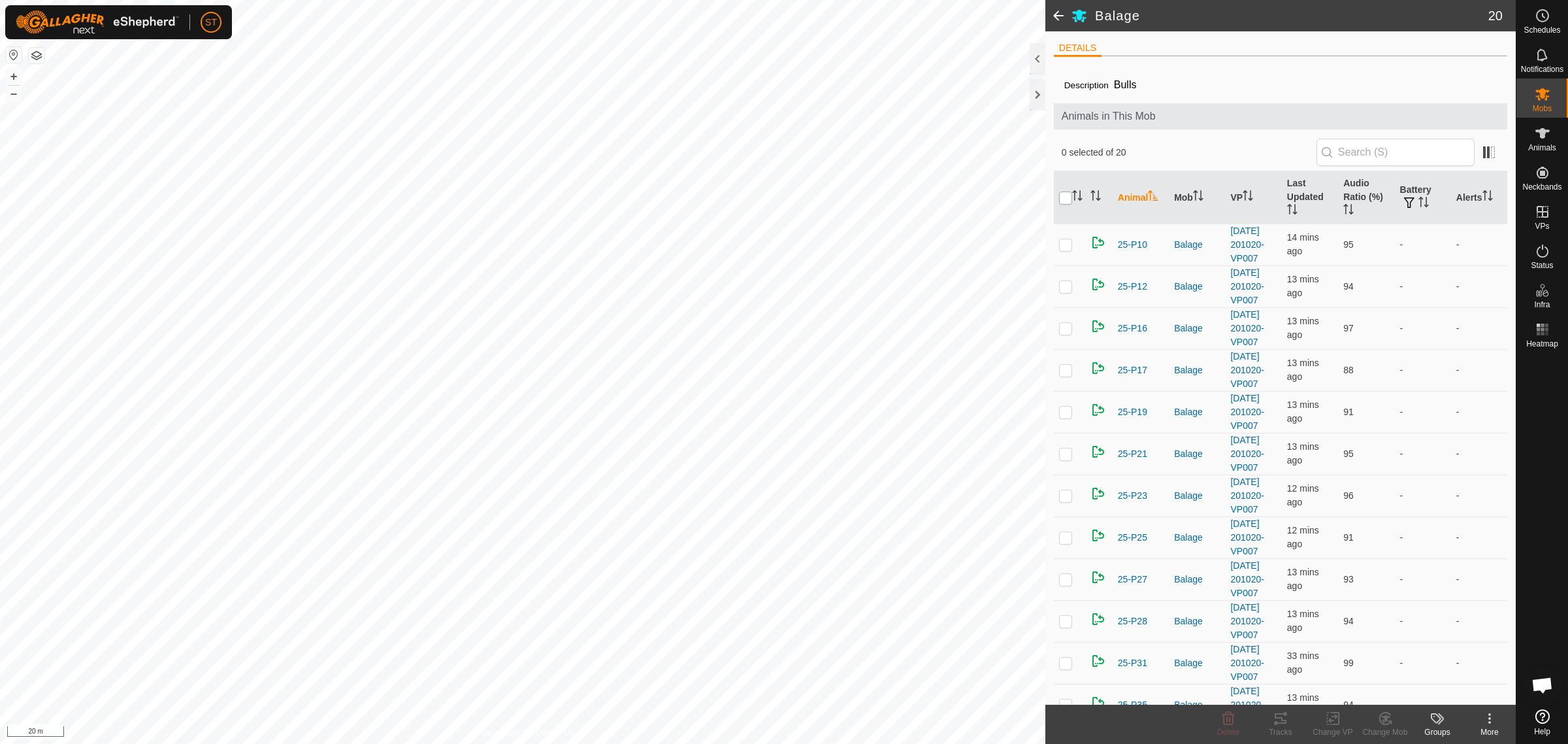
checkbox input "true"
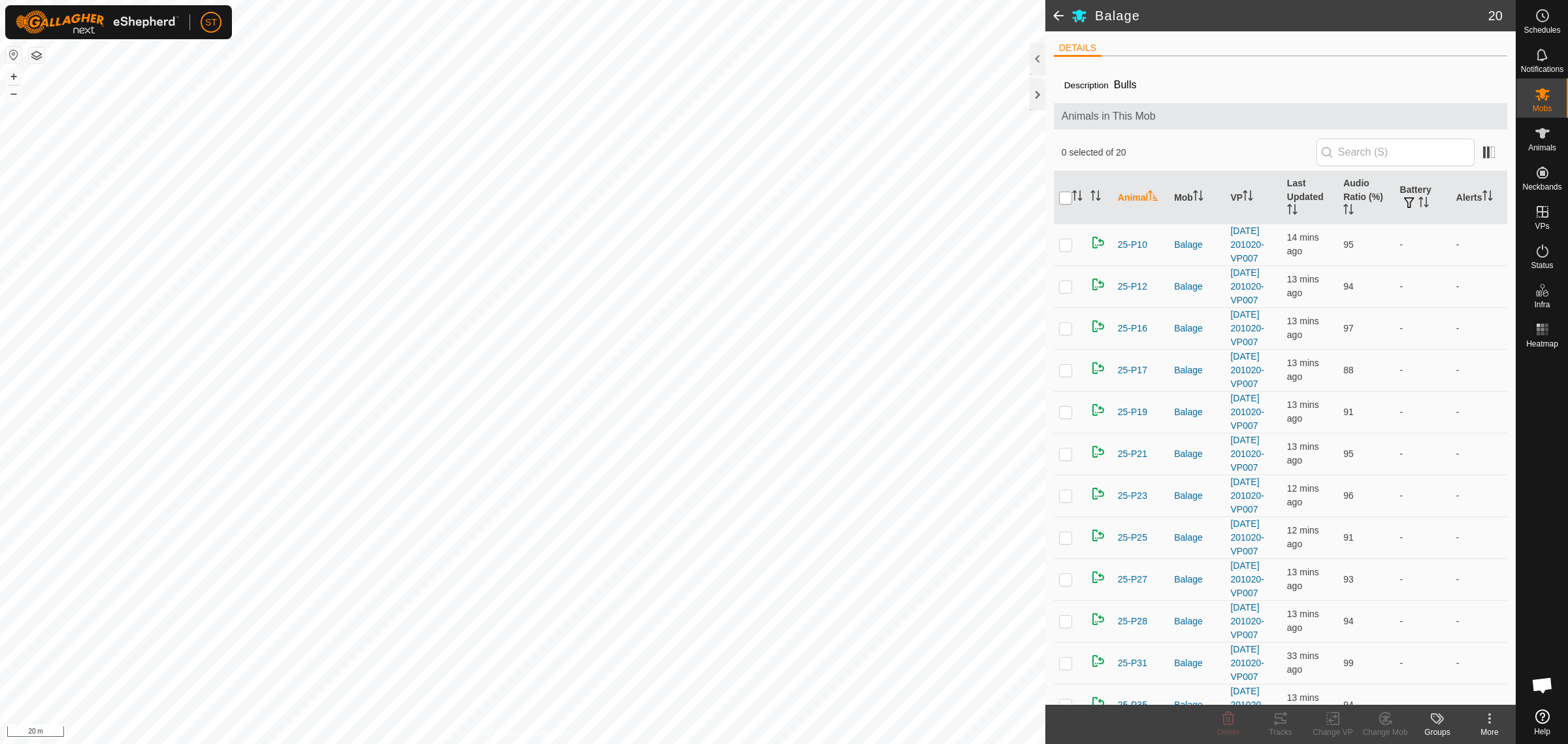
checkbox input "true"
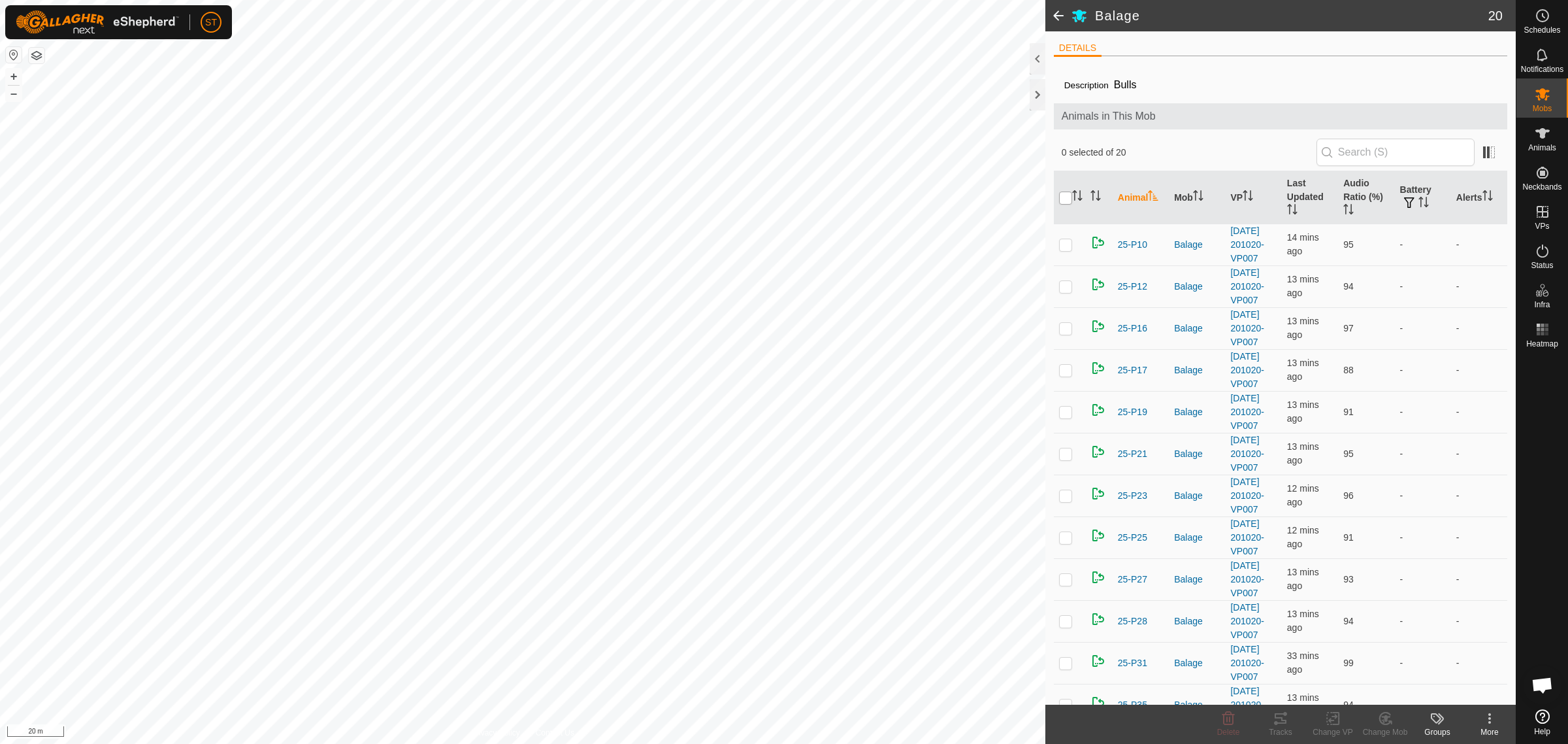
checkbox input "true"
click at [1334, 723] on icon at bounding box center [1333, 718] width 16 height 16
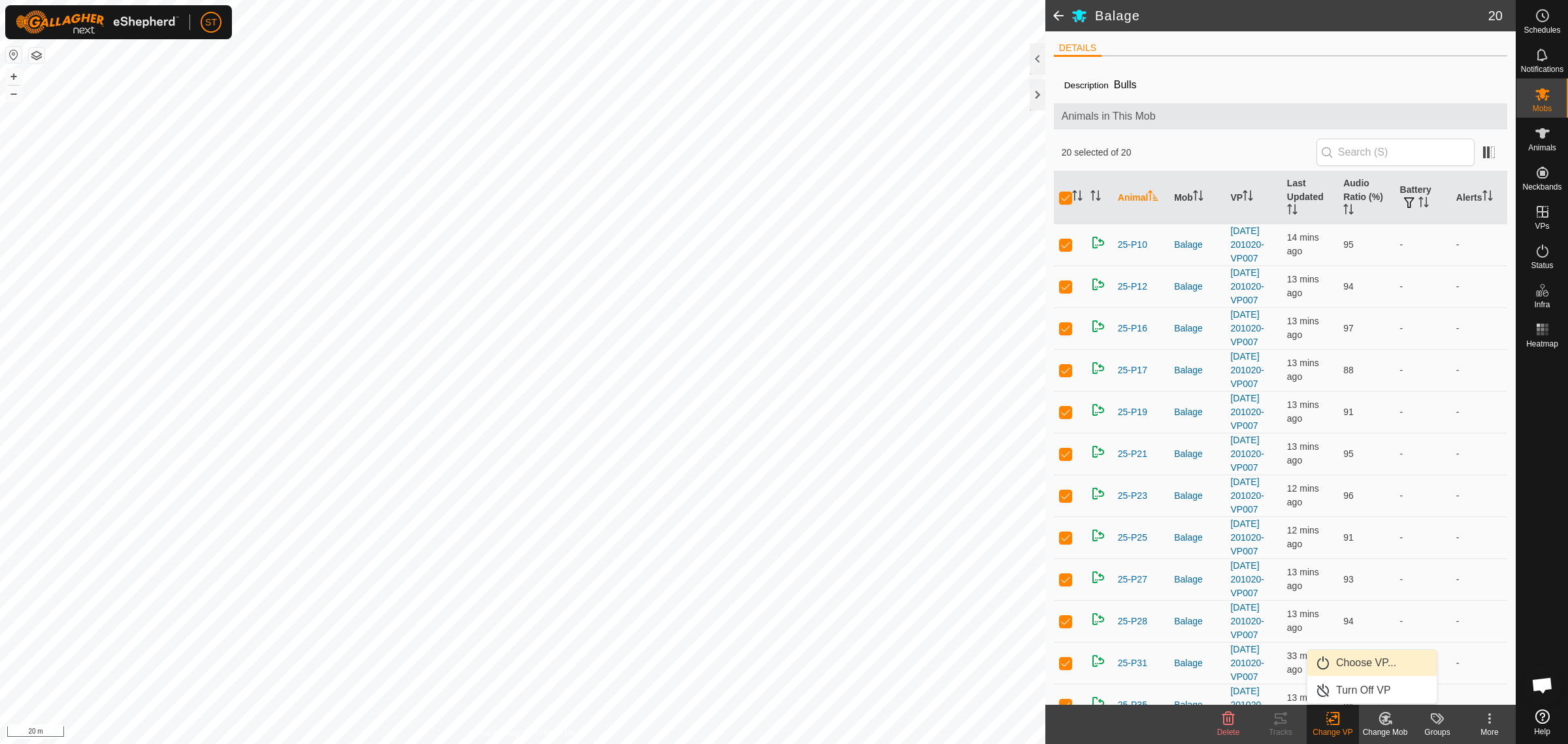
click at [1358, 660] on link "Choose VP..." at bounding box center [1371, 663] width 129 height 26
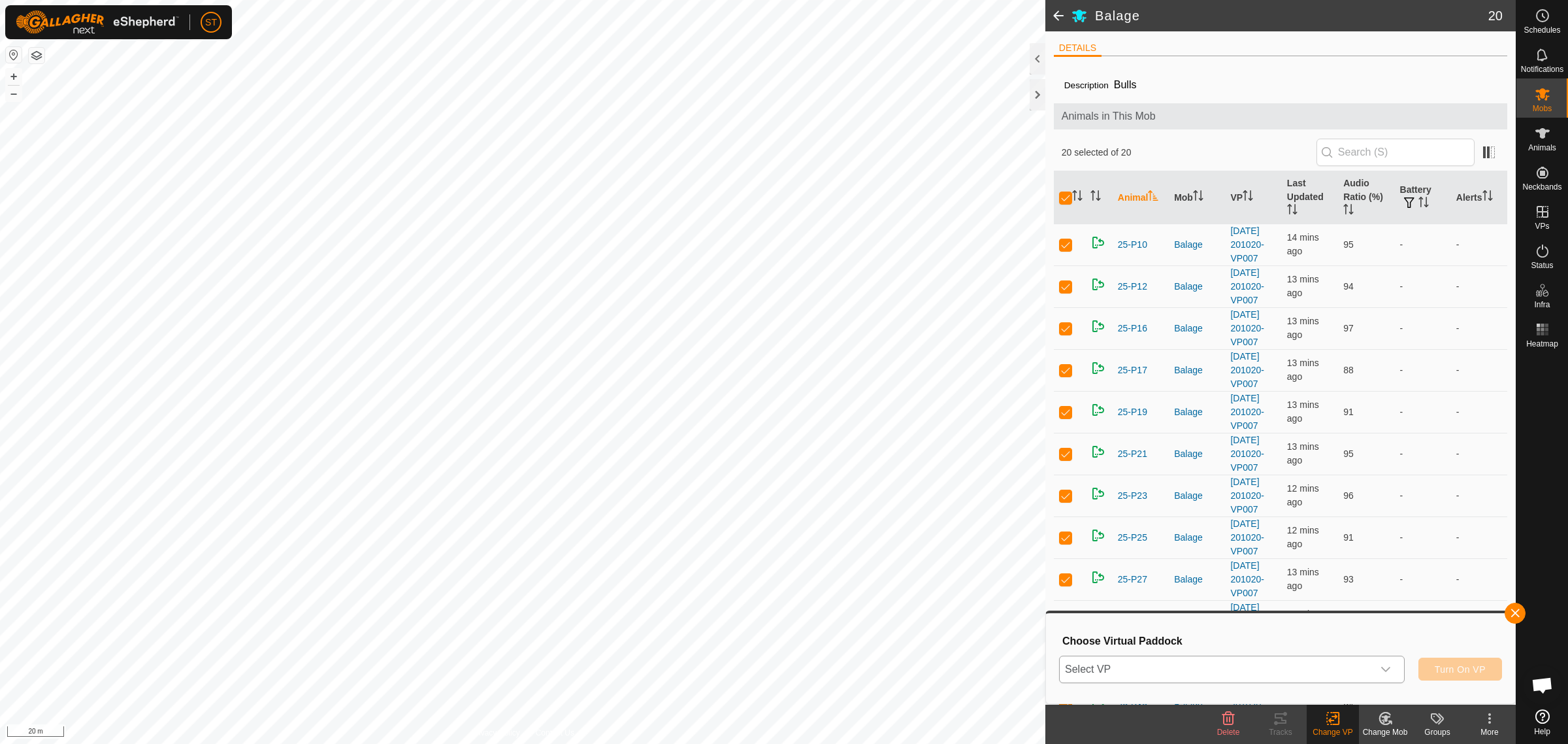
click at [1385, 666] on icon "dropdown trigger" at bounding box center [1385, 669] width 11 height 11
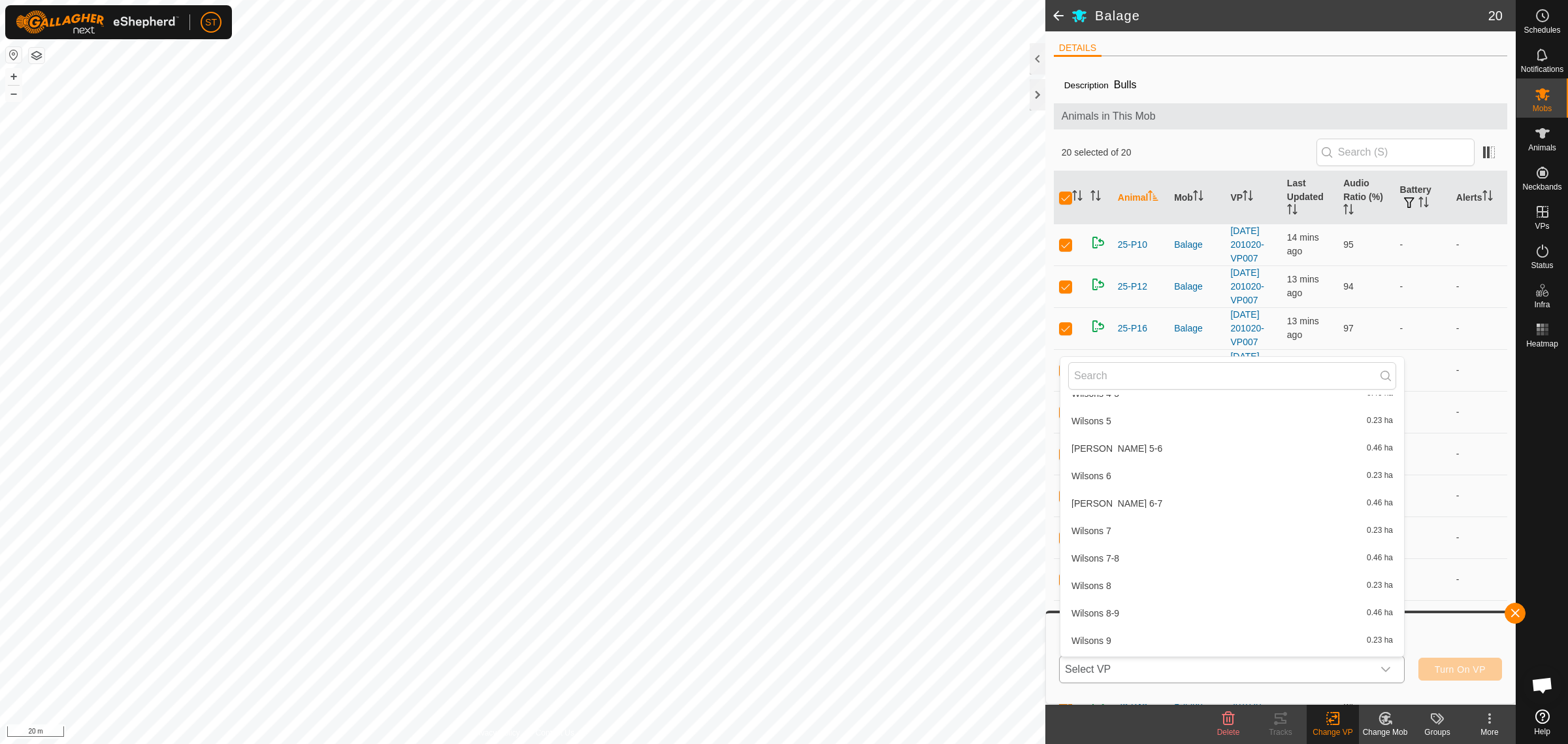
scroll to position [19636, 0]
click at [1168, 644] on li "[DATE] 201020-VP008 0.62 ha" at bounding box center [1232, 657] width 344 height 26
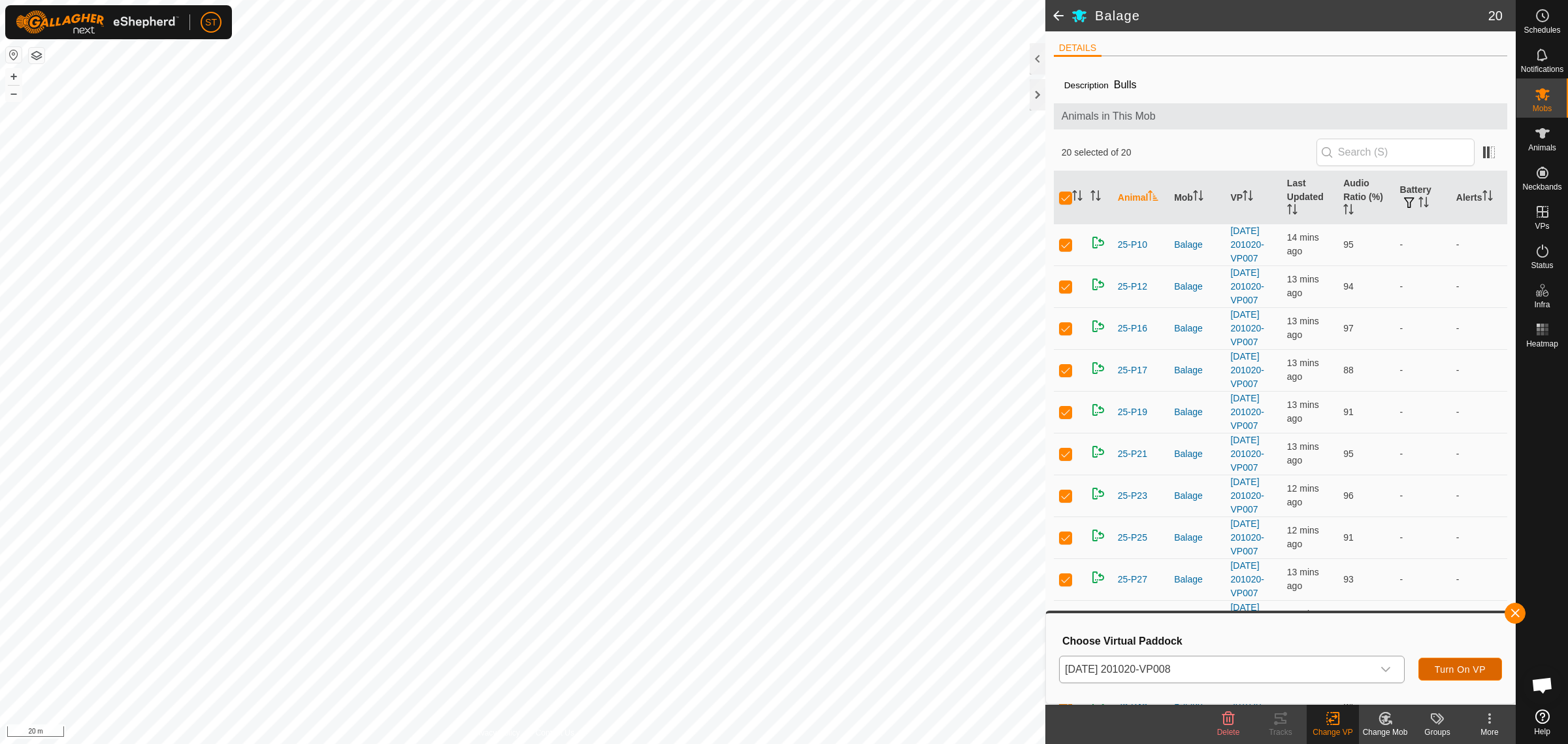
click at [1457, 668] on span "Turn On VP" at bounding box center [1460, 669] width 51 height 11
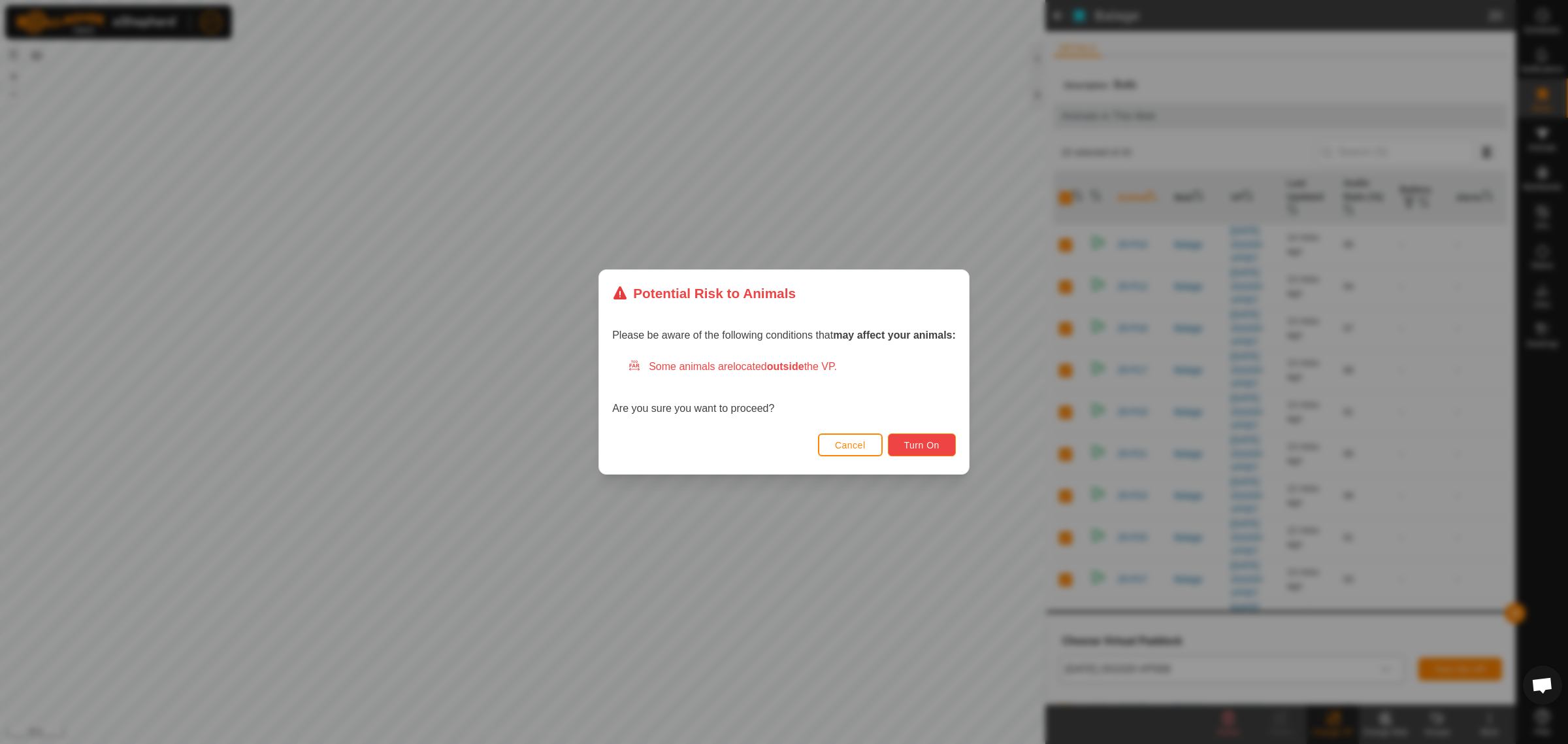
click at [912, 440] on span "Turn On" at bounding box center [923, 445] width 36 height 11
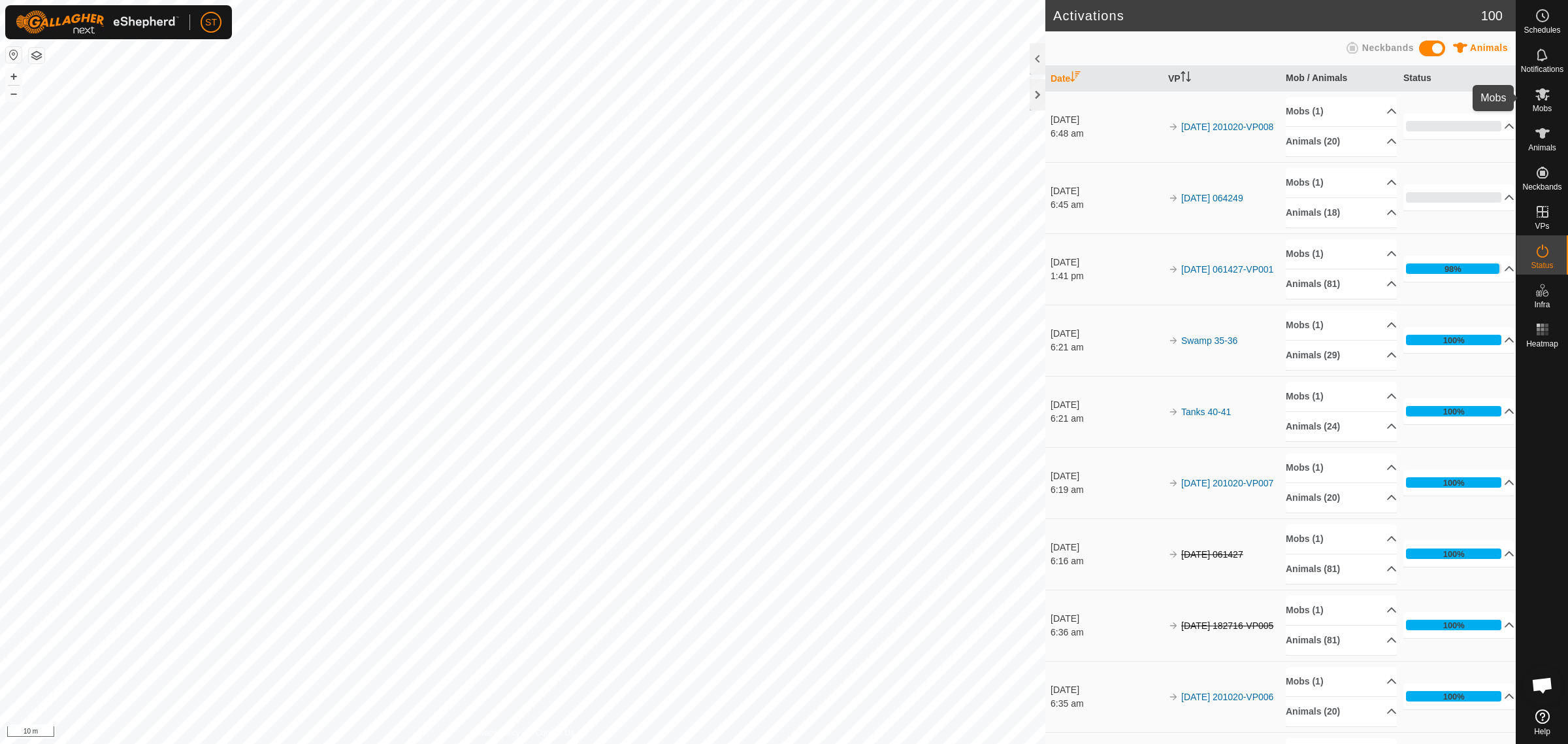
click at [1548, 102] on es-mob-svg-icon at bounding box center [1542, 93] width 24 height 21
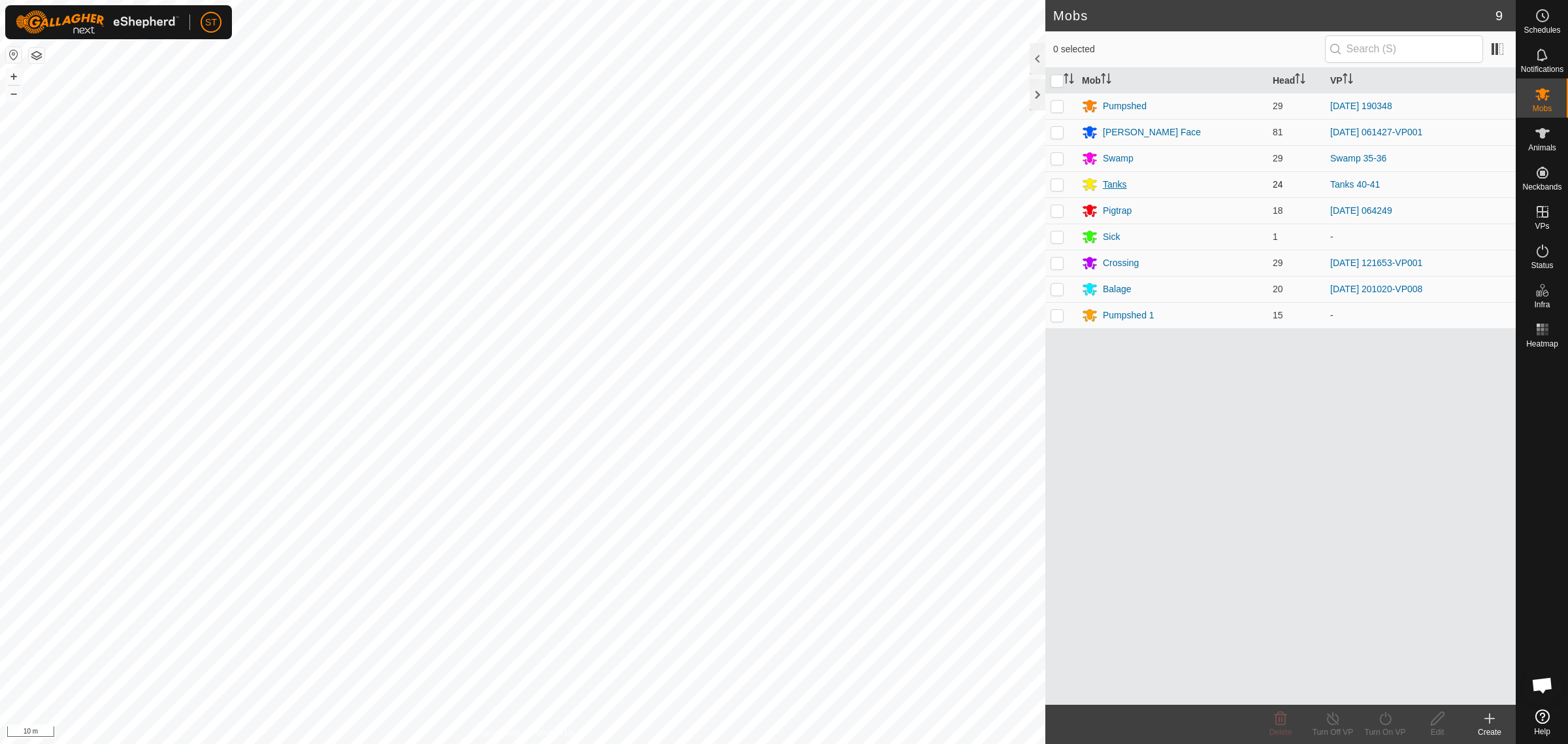
click at [1109, 182] on div "Tanks" at bounding box center [1115, 185] width 24 height 14
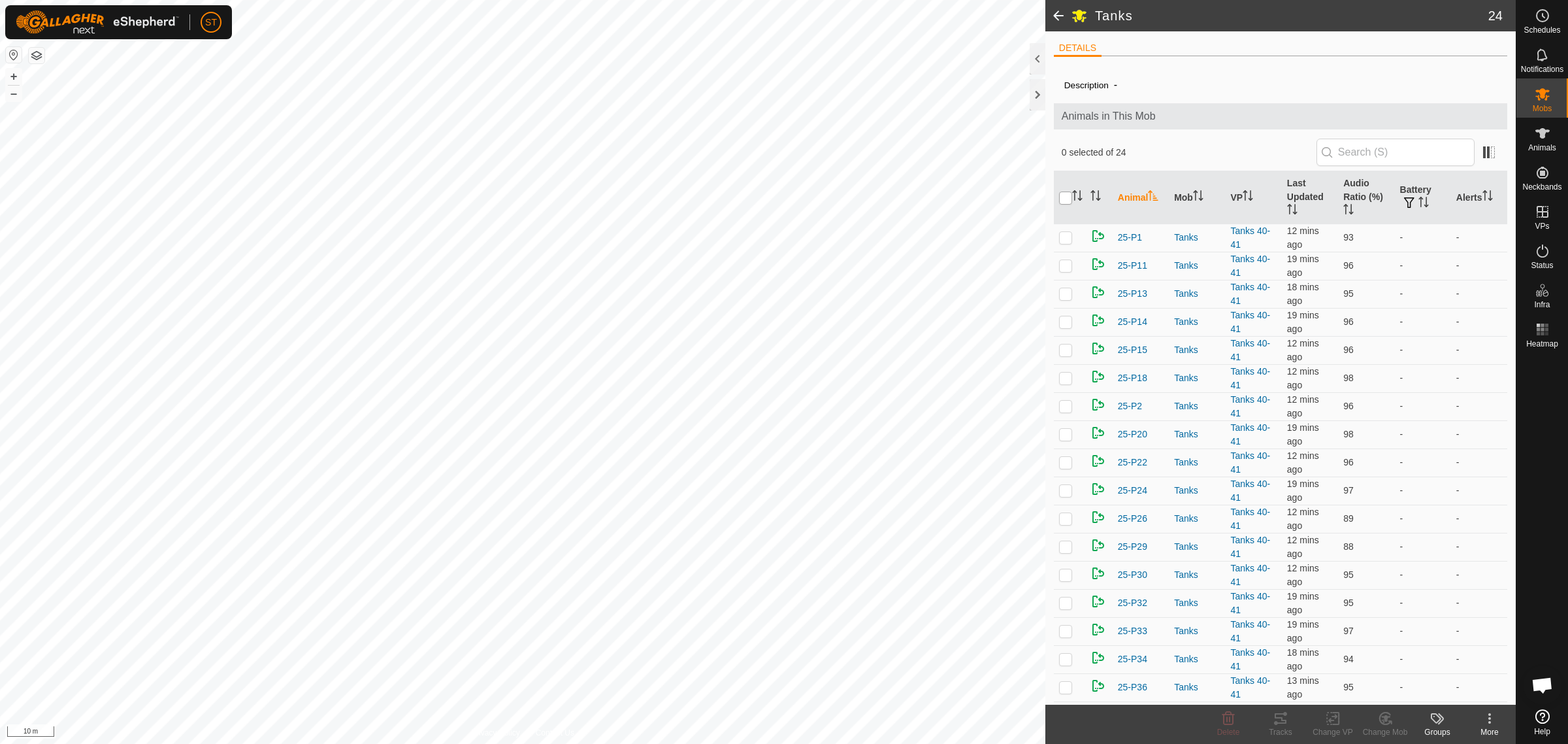
click at [1065, 200] on input "checkbox" at bounding box center [1065, 198] width 13 height 13
checkbox input "true"
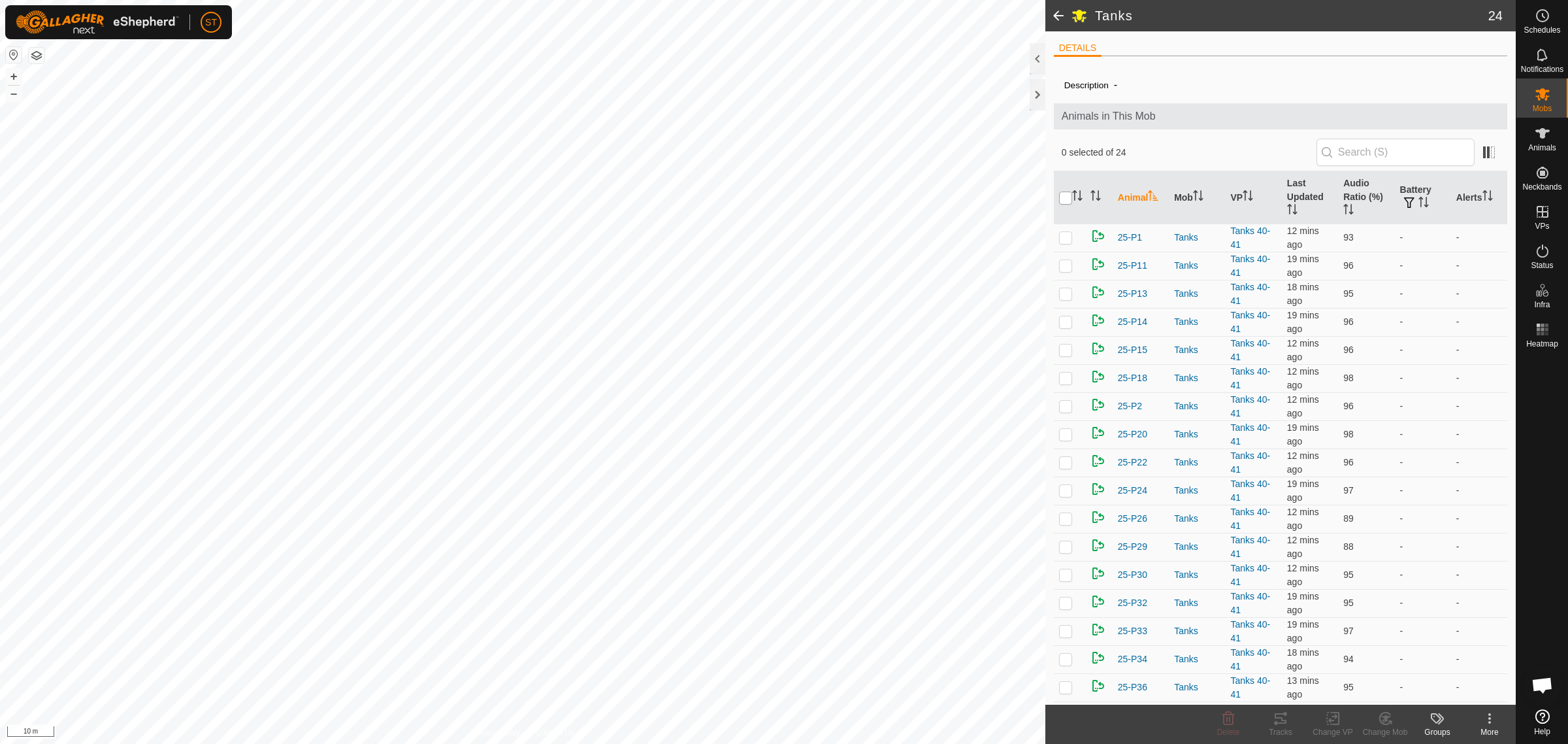
checkbox input "true"
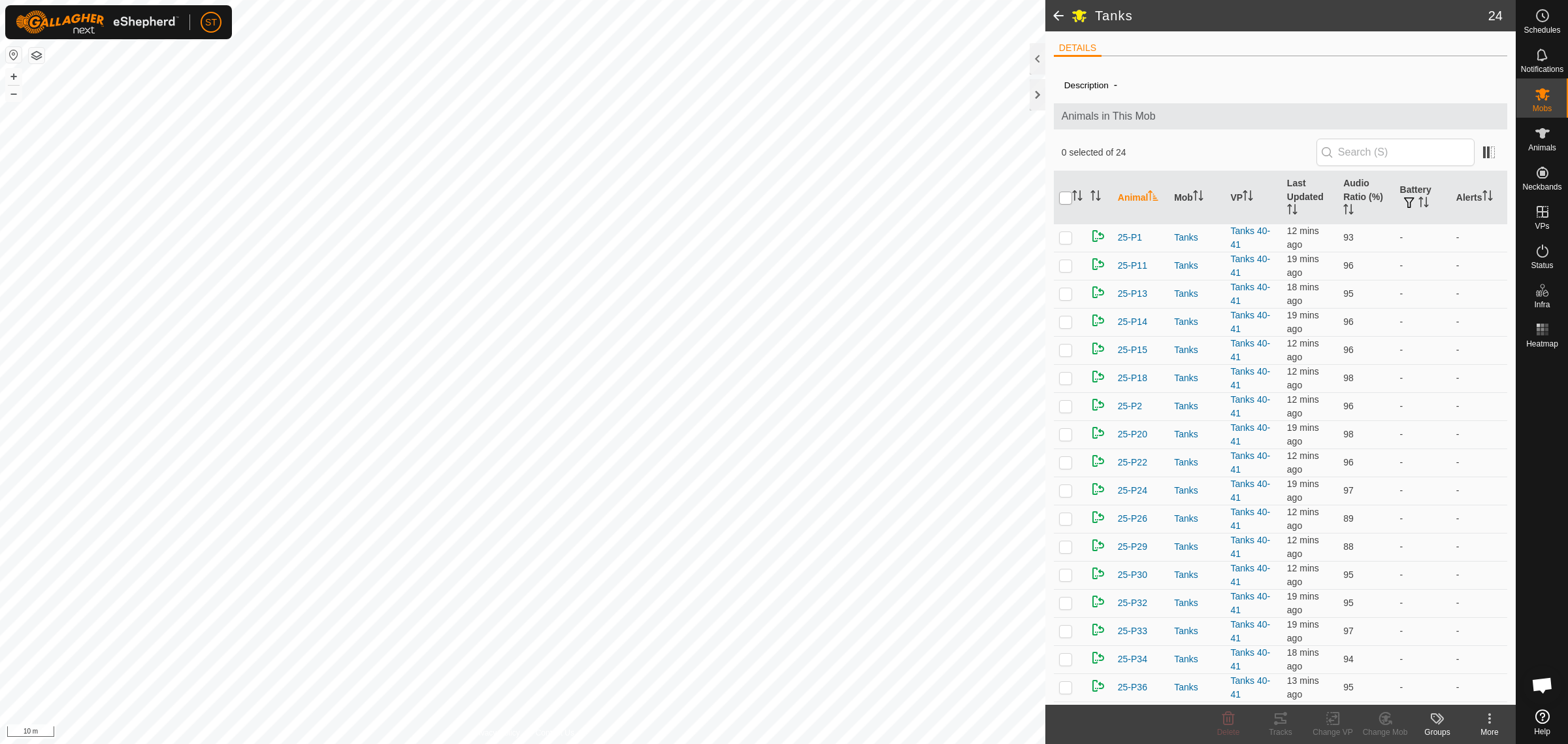
checkbox input "true"
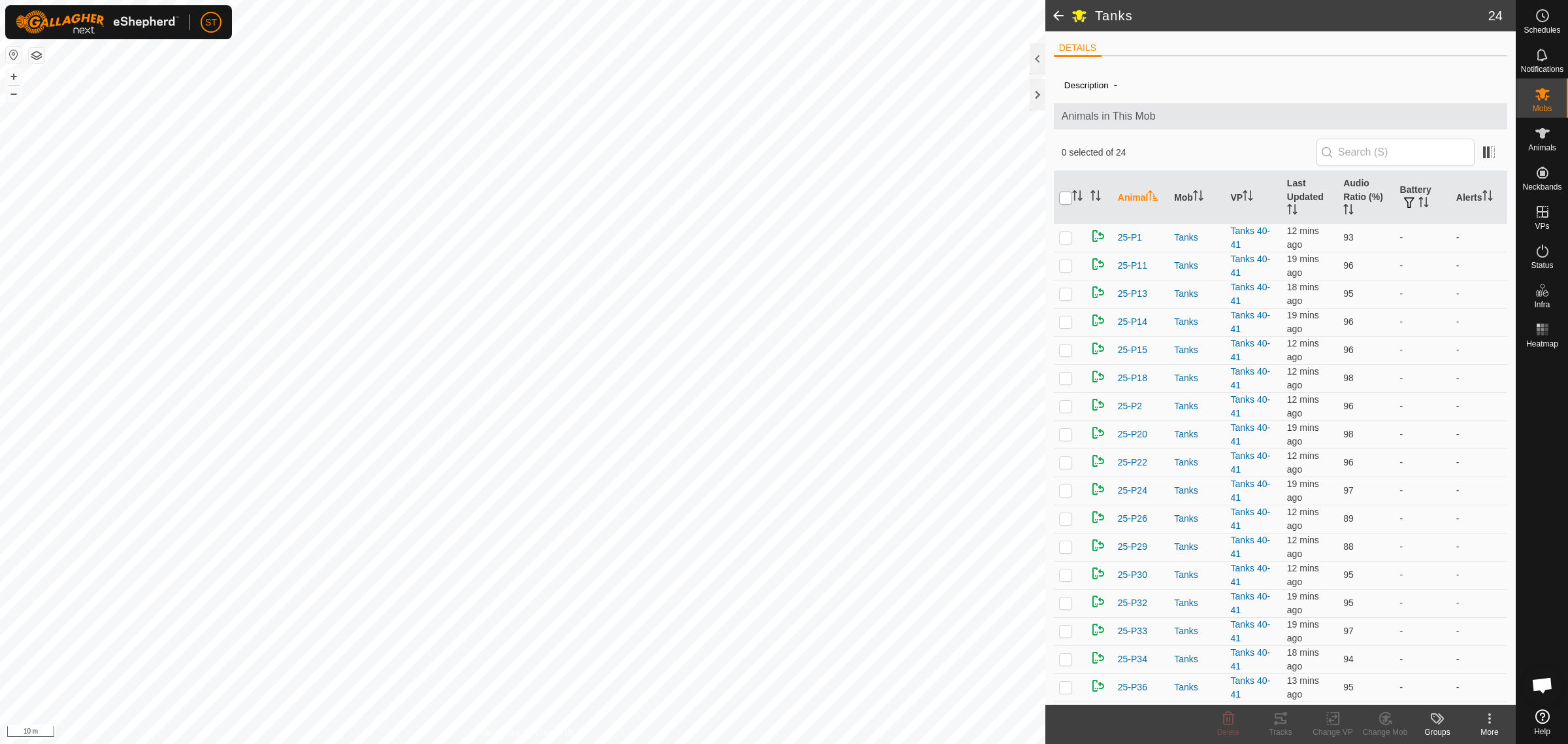
checkbox input "true"
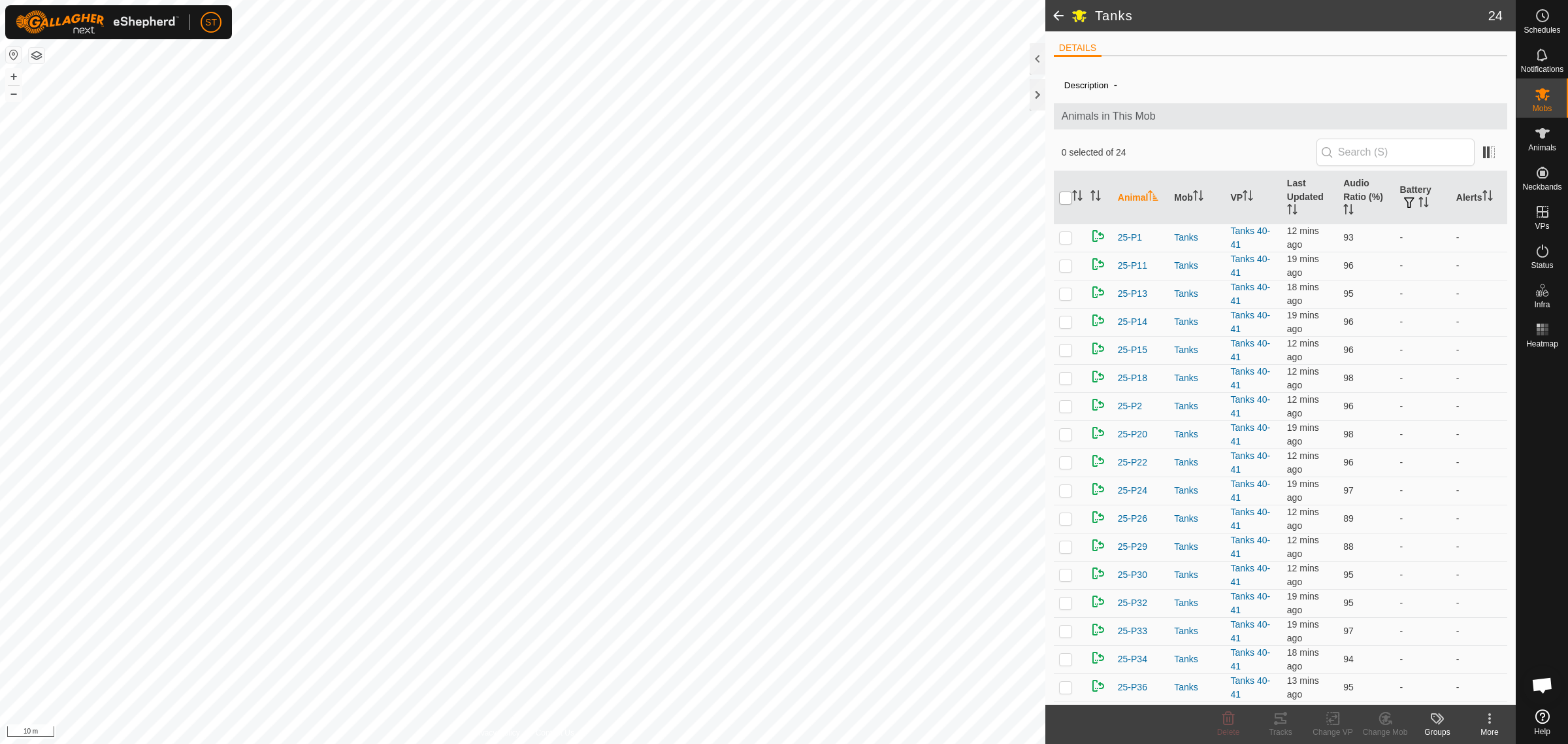
checkbox input "true"
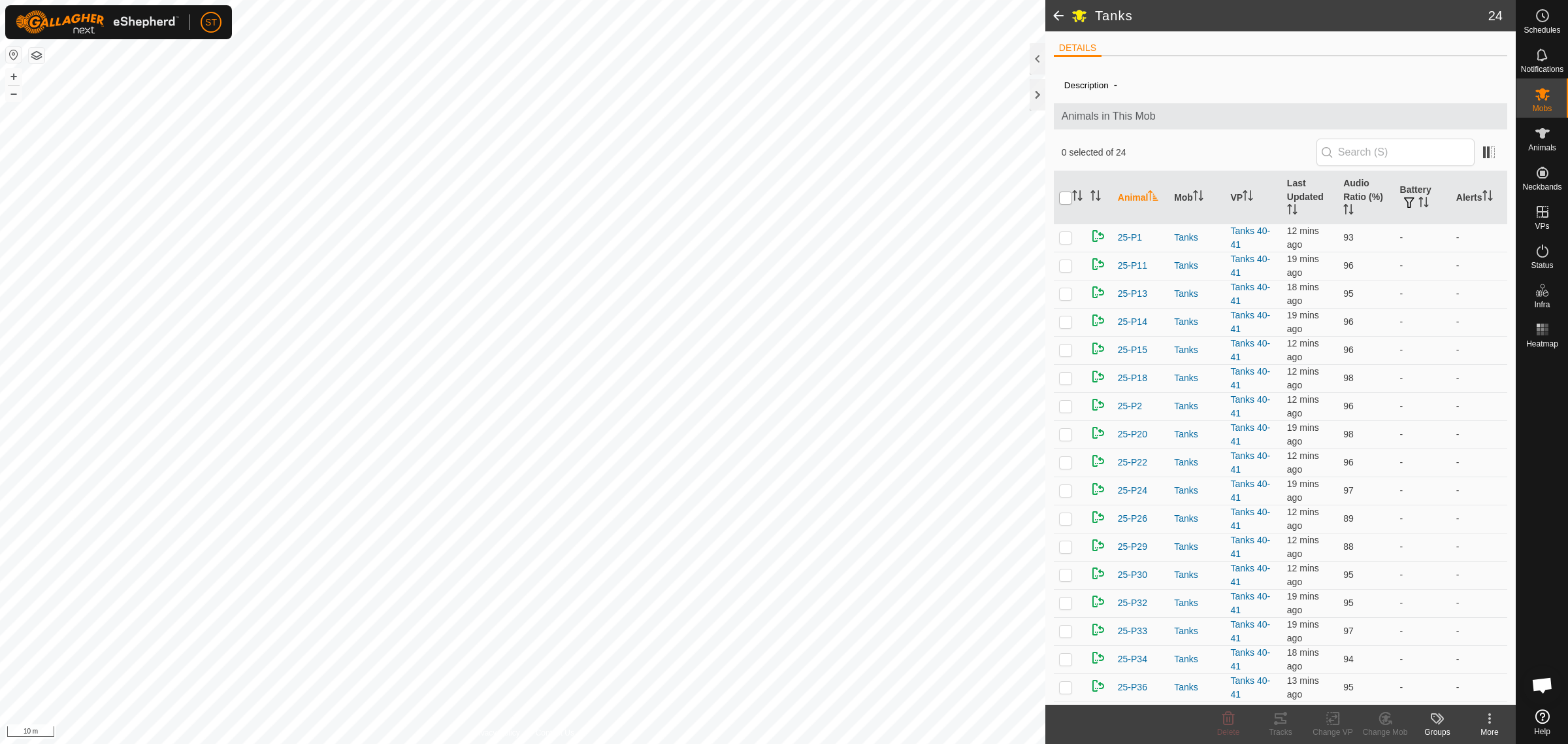
checkbox input "true"
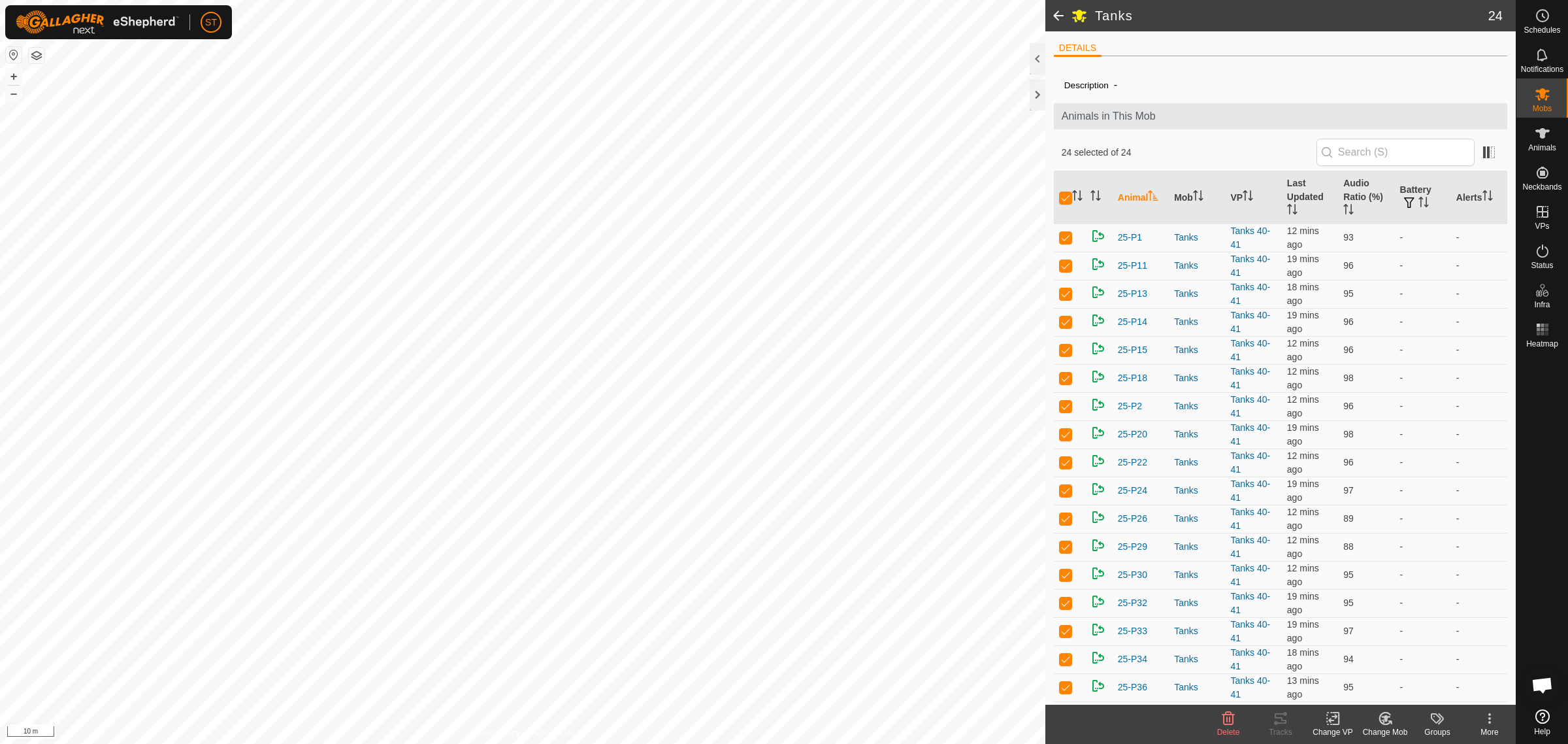
click at [1335, 719] on icon at bounding box center [1333, 718] width 9 height 9
click at [1356, 661] on link "Choose VP..." at bounding box center [1371, 663] width 129 height 26
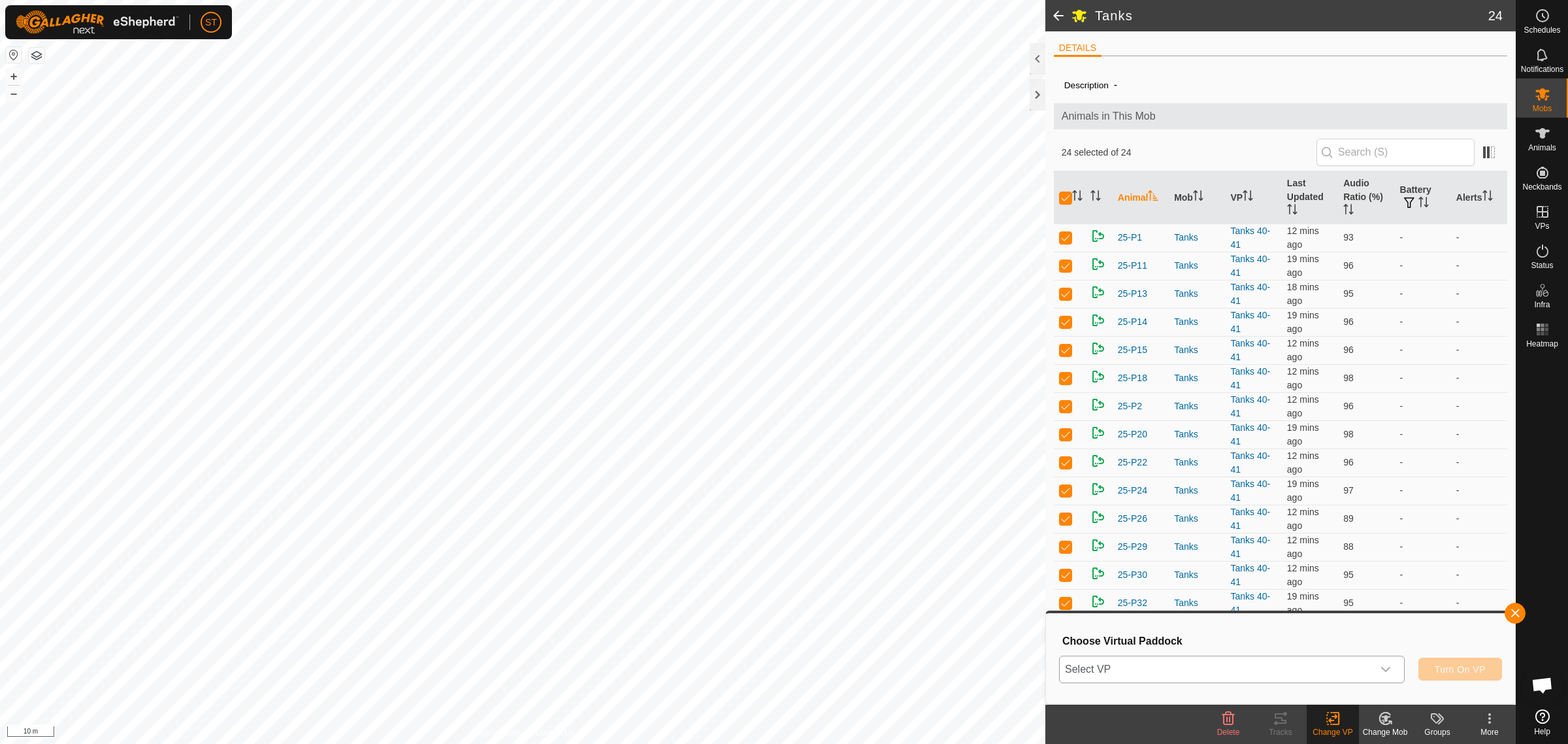
click at [1387, 668] on icon "dropdown trigger" at bounding box center [1385, 669] width 9 height 5
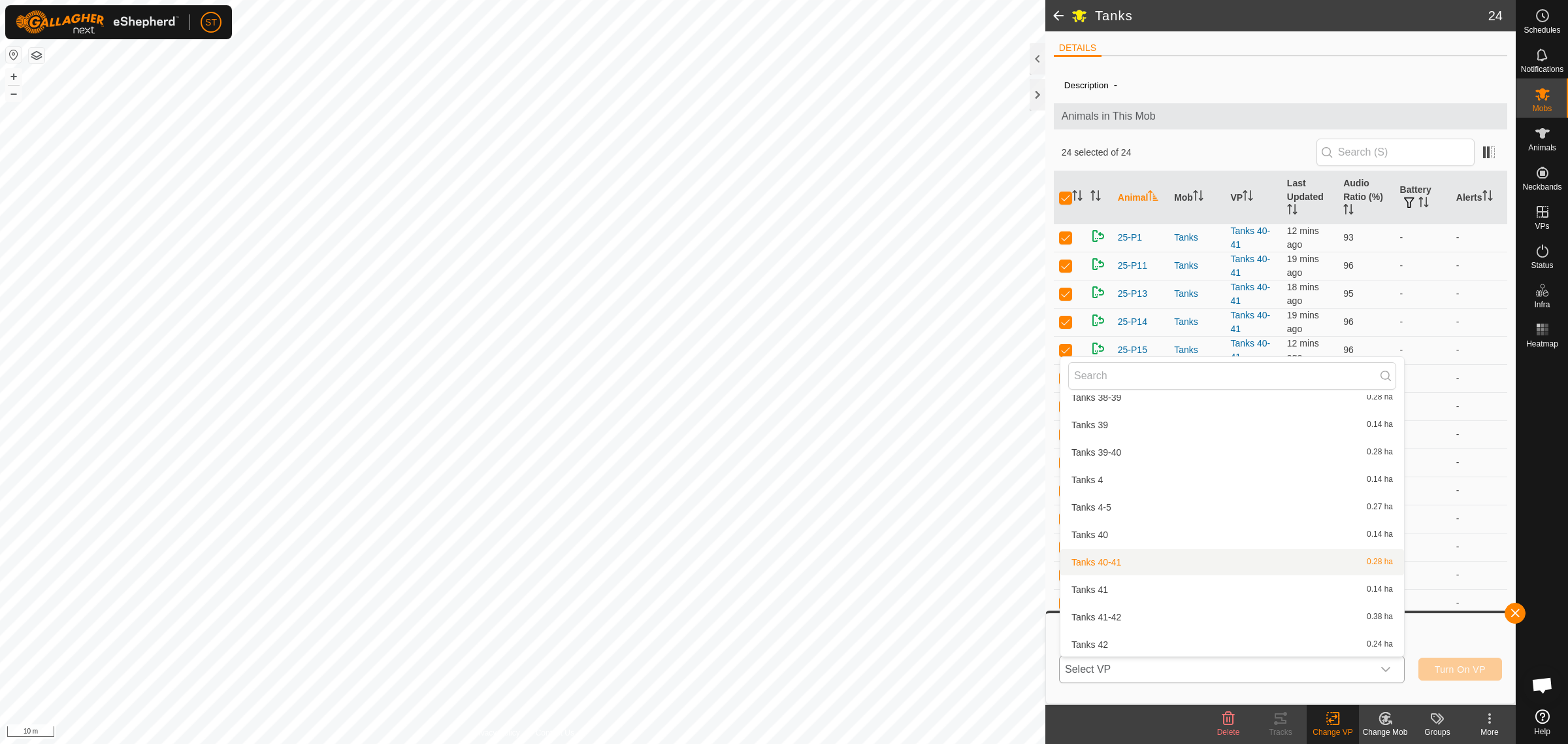
scroll to position [16767, 0]
click at [1109, 567] on li "Tanks 41-42 0.38 ha" at bounding box center [1232, 580] width 344 height 26
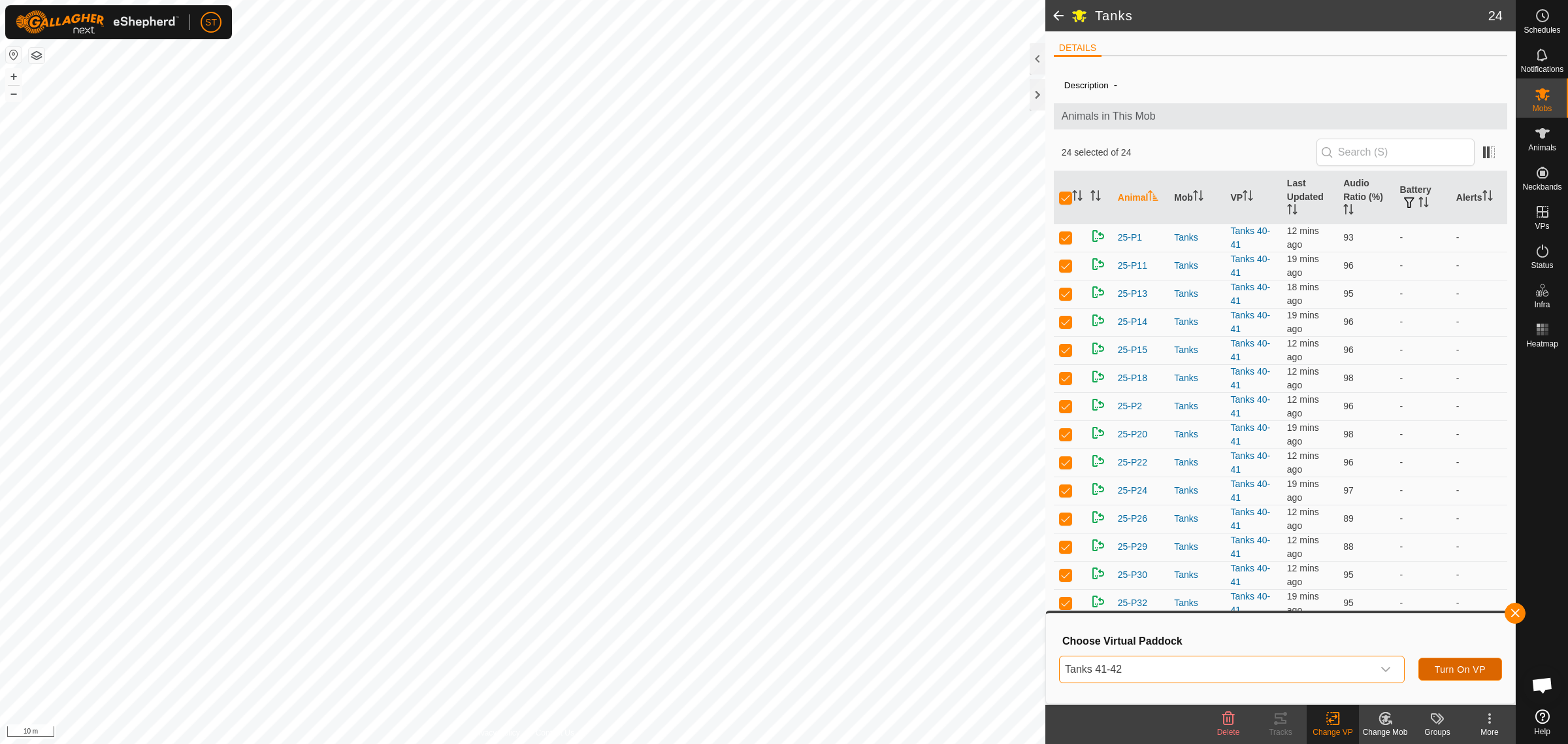
click at [1449, 666] on span "Turn On VP" at bounding box center [1460, 669] width 51 height 11
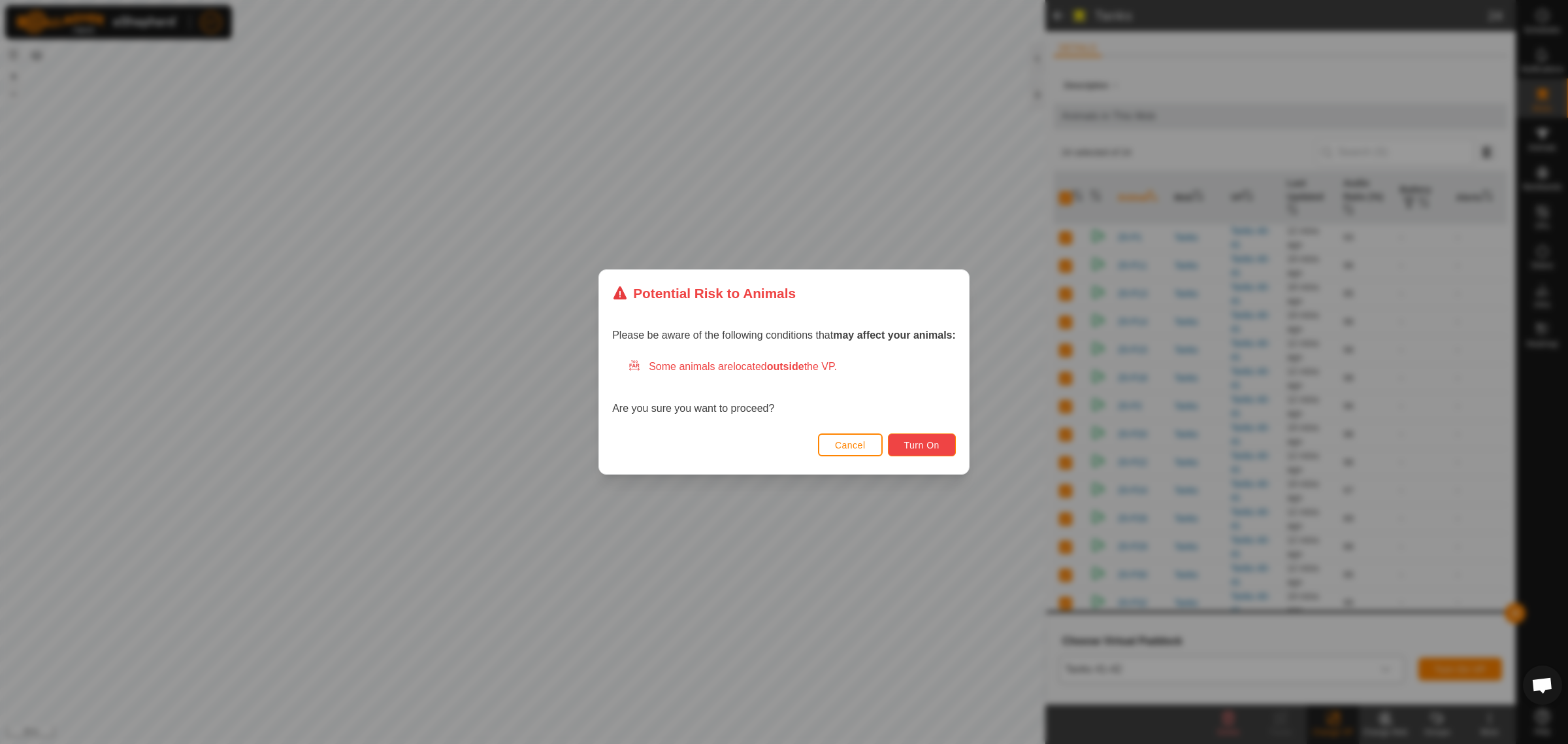
click at [926, 438] on button "Turn On" at bounding box center [922, 444] width 68 height 23
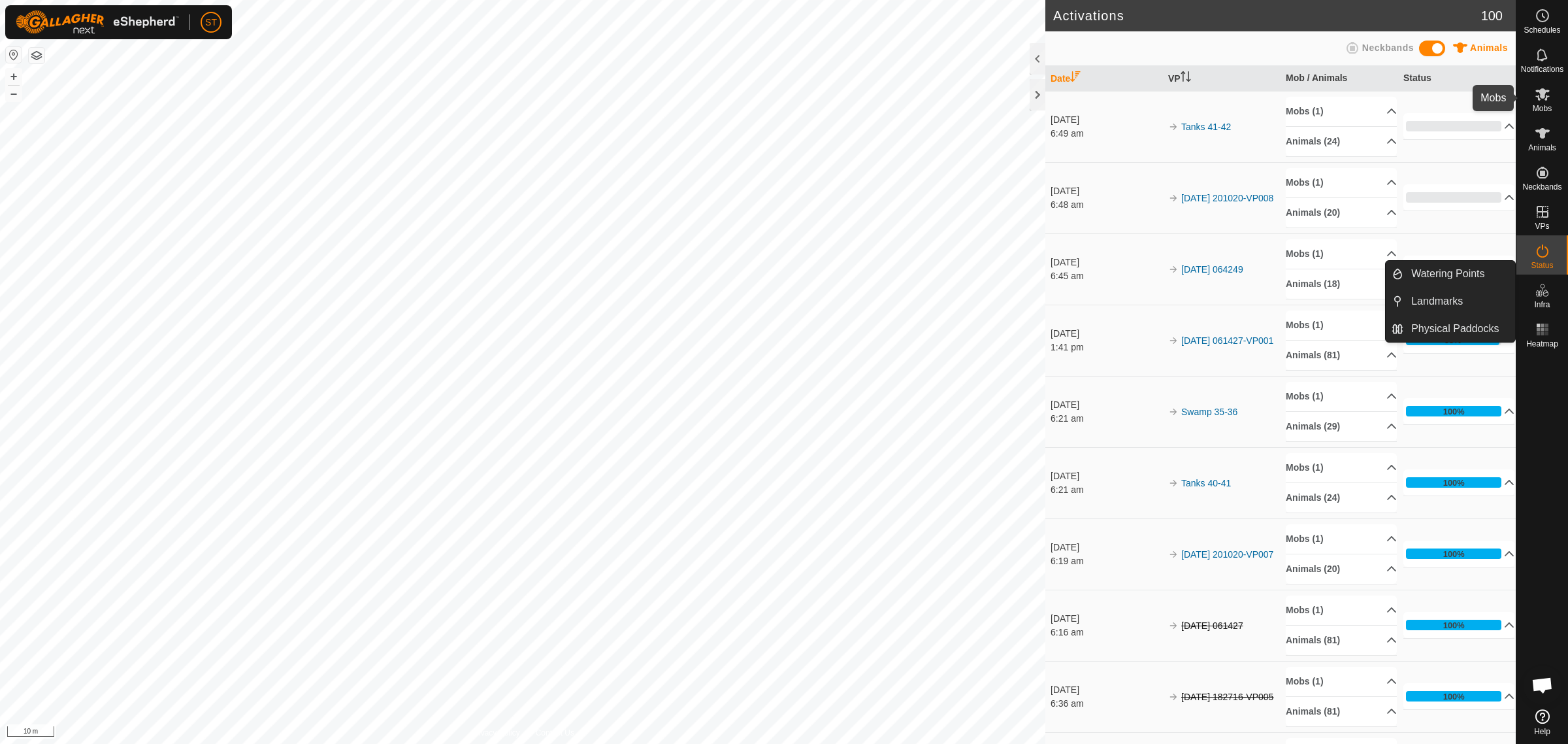
click at [1540, 99] on icon at bounding box center [1542, 94] width 16 height 16
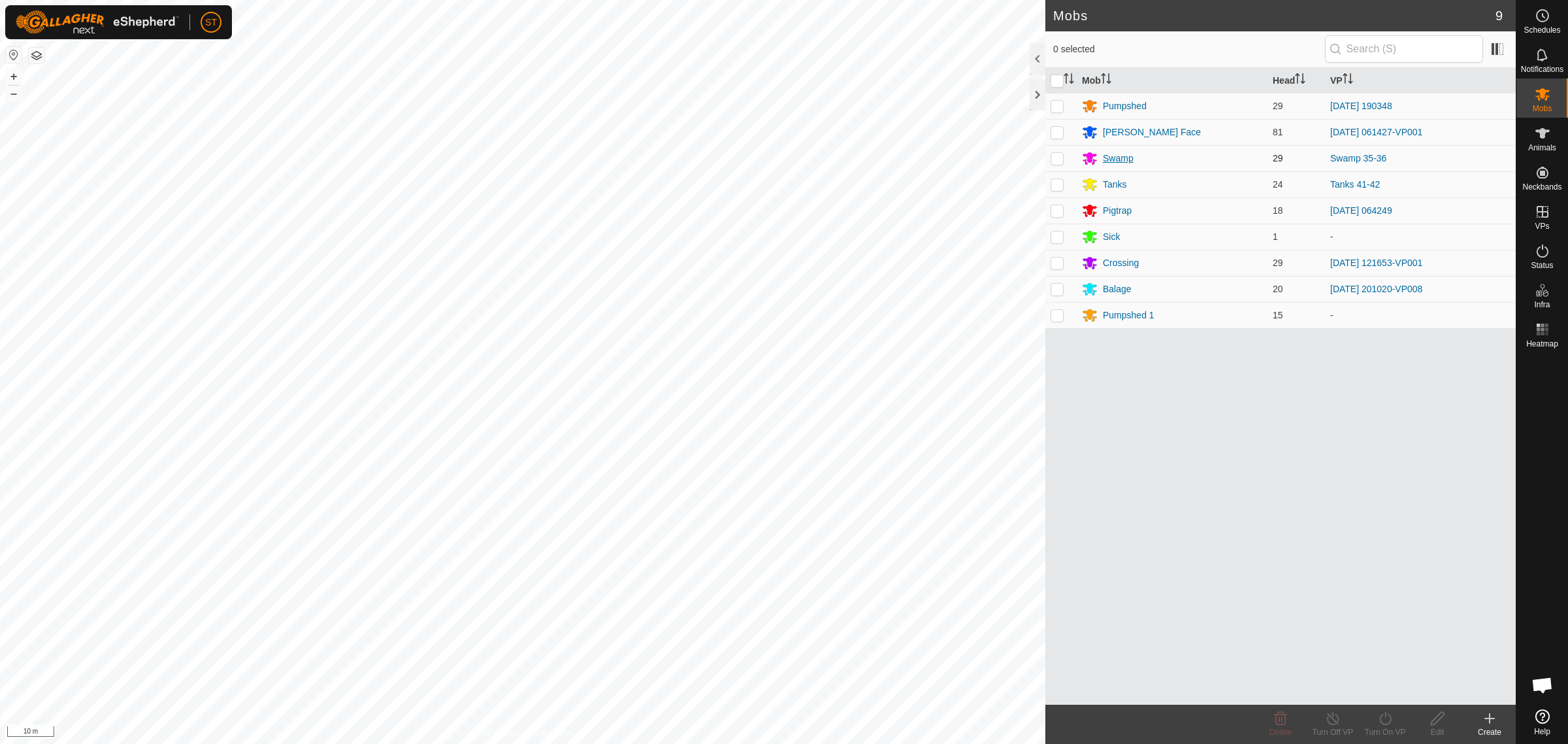
click at [1124, 158] on div "Swamp" at bounding box center [1118, 159] width 31 height 14
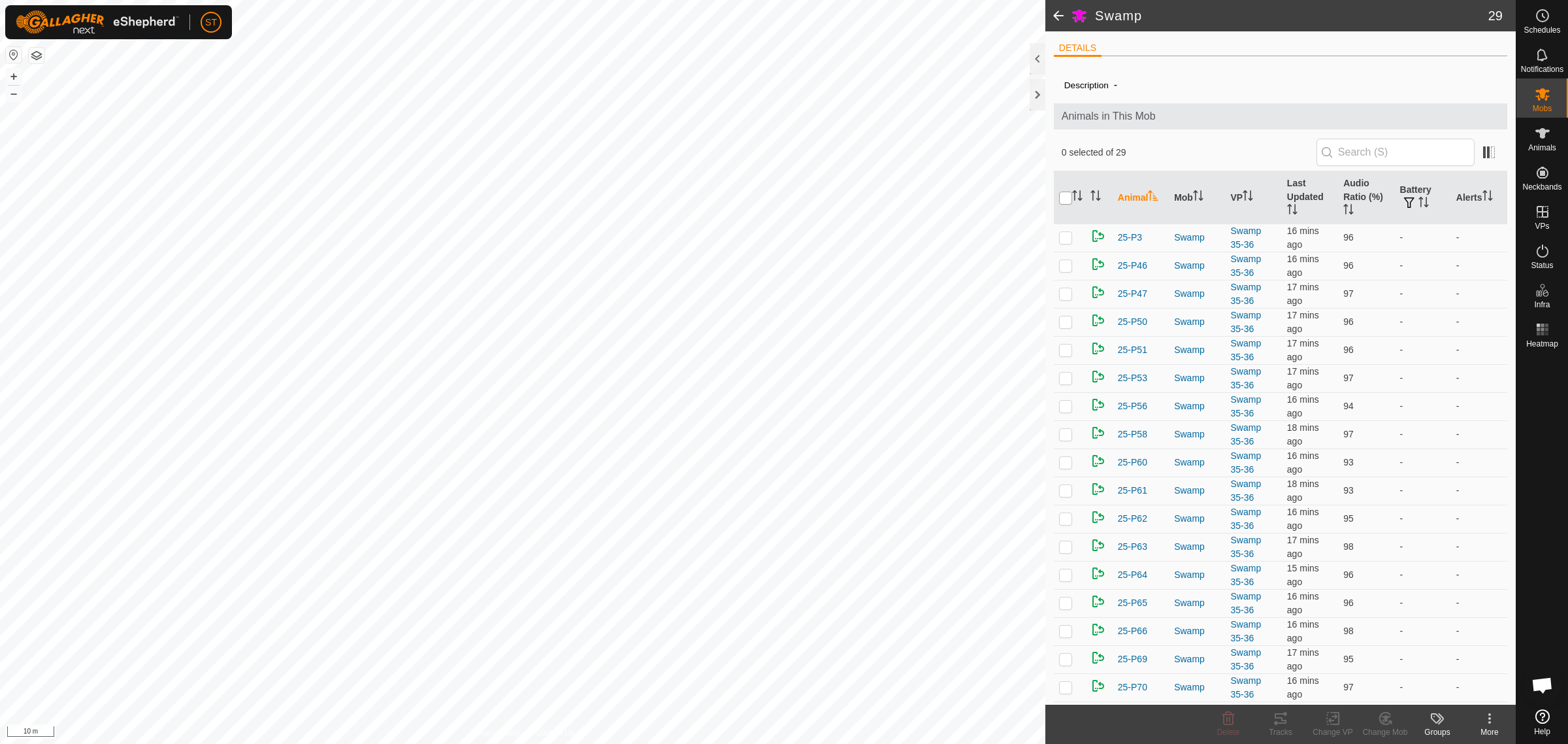
click at [1062, 198] on input "checkbox" at bounding box center [1065, 198] width 13 height 13
checkbox input "true"
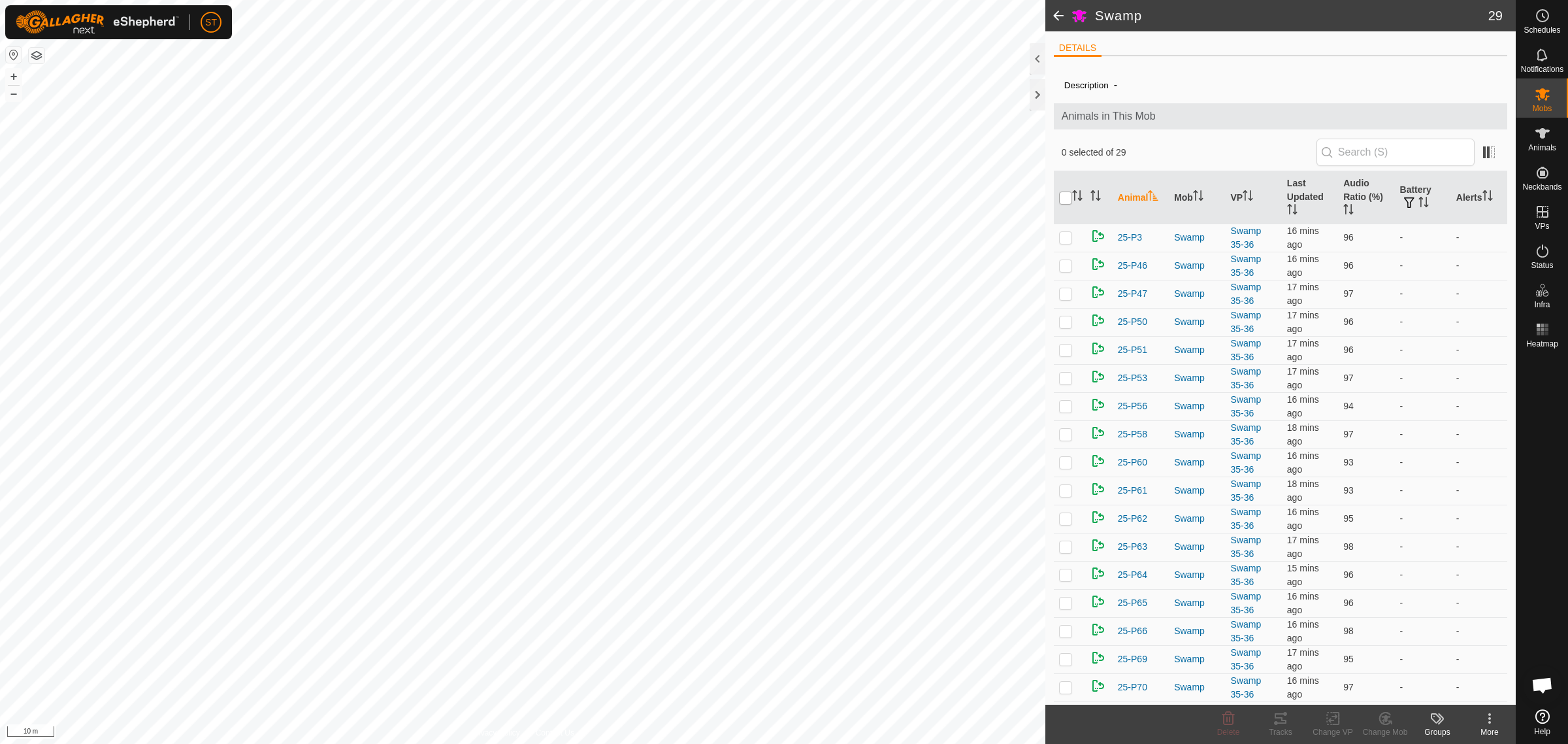
checkbox input "true"
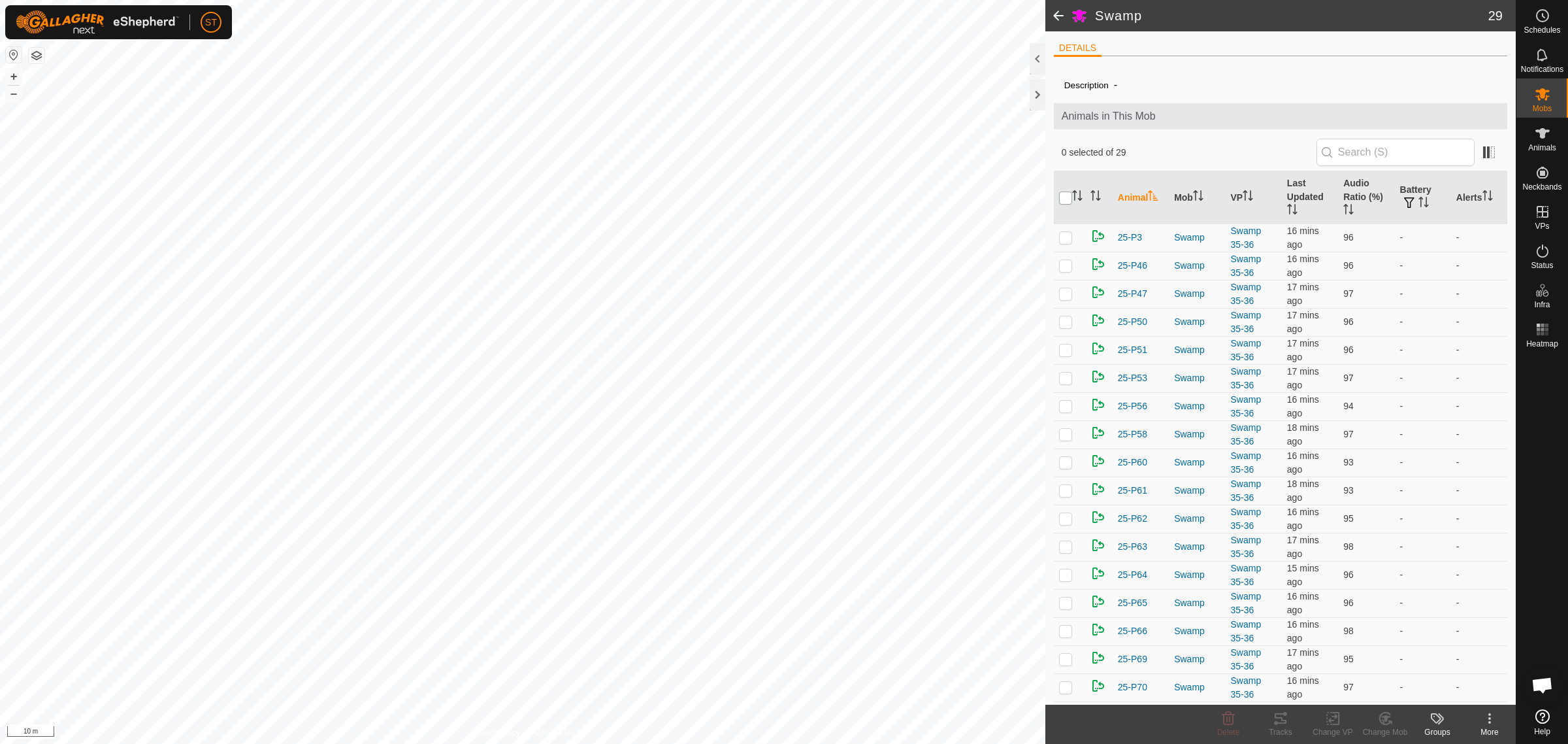
checkbox input "true"
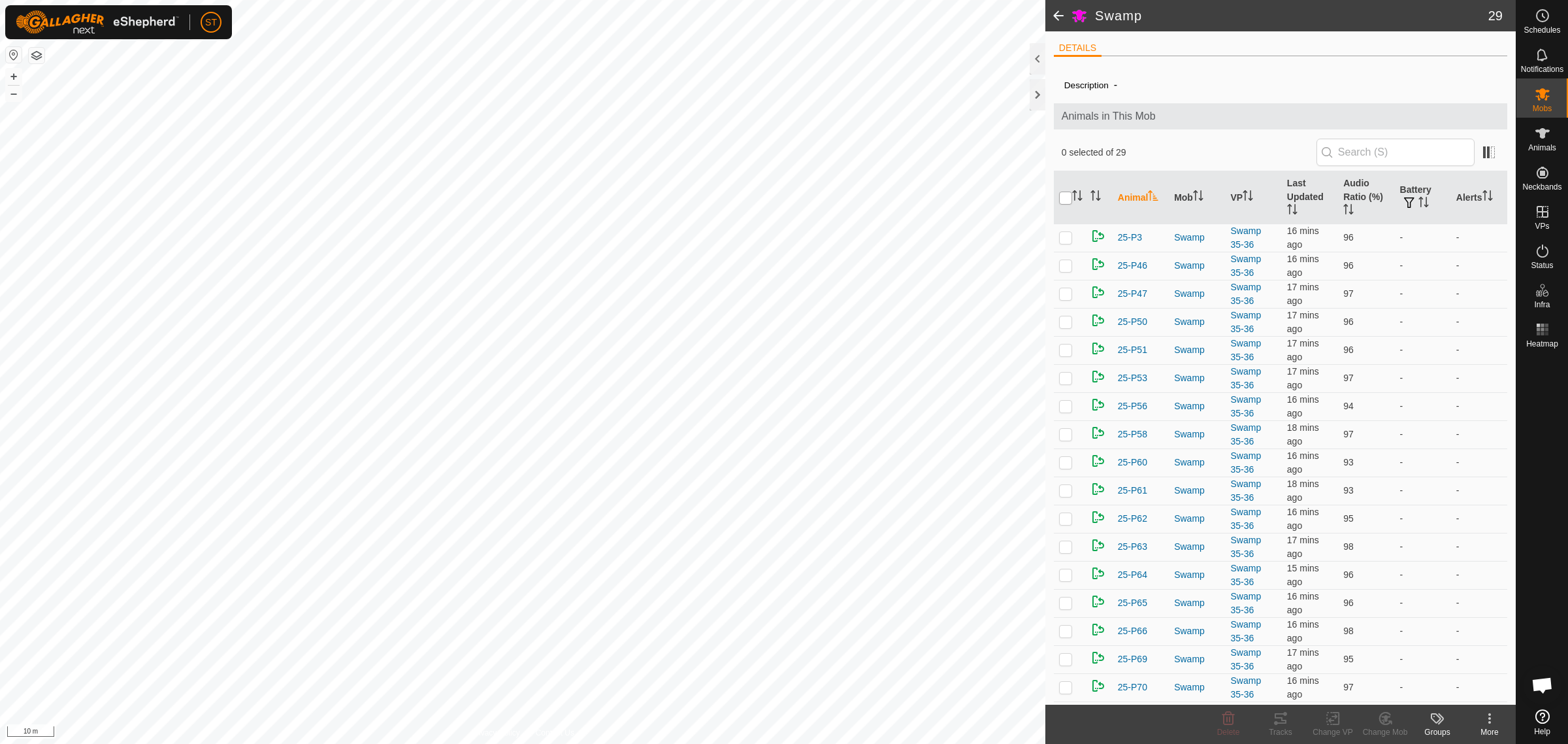
checkbox input "true"
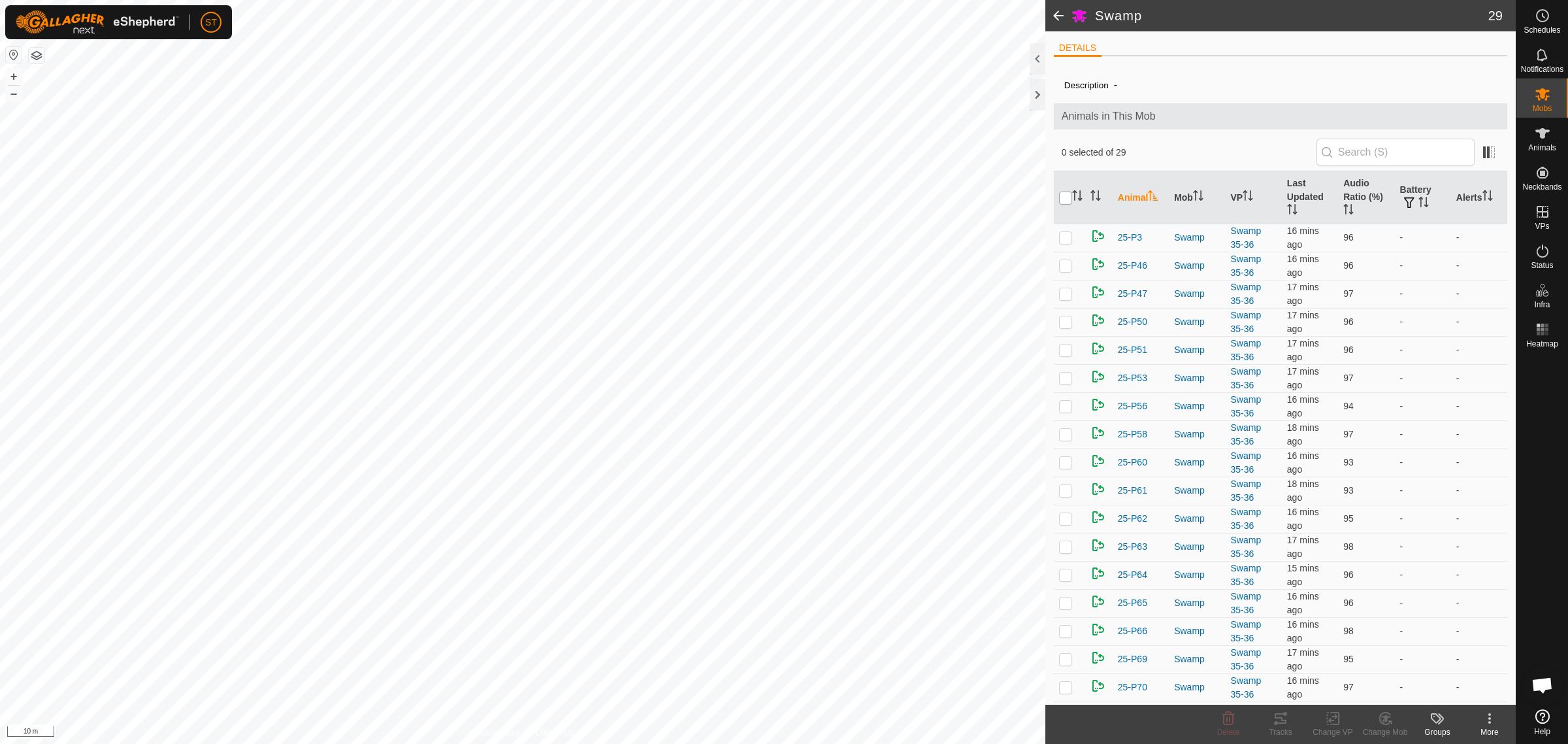
checkbox input "true"
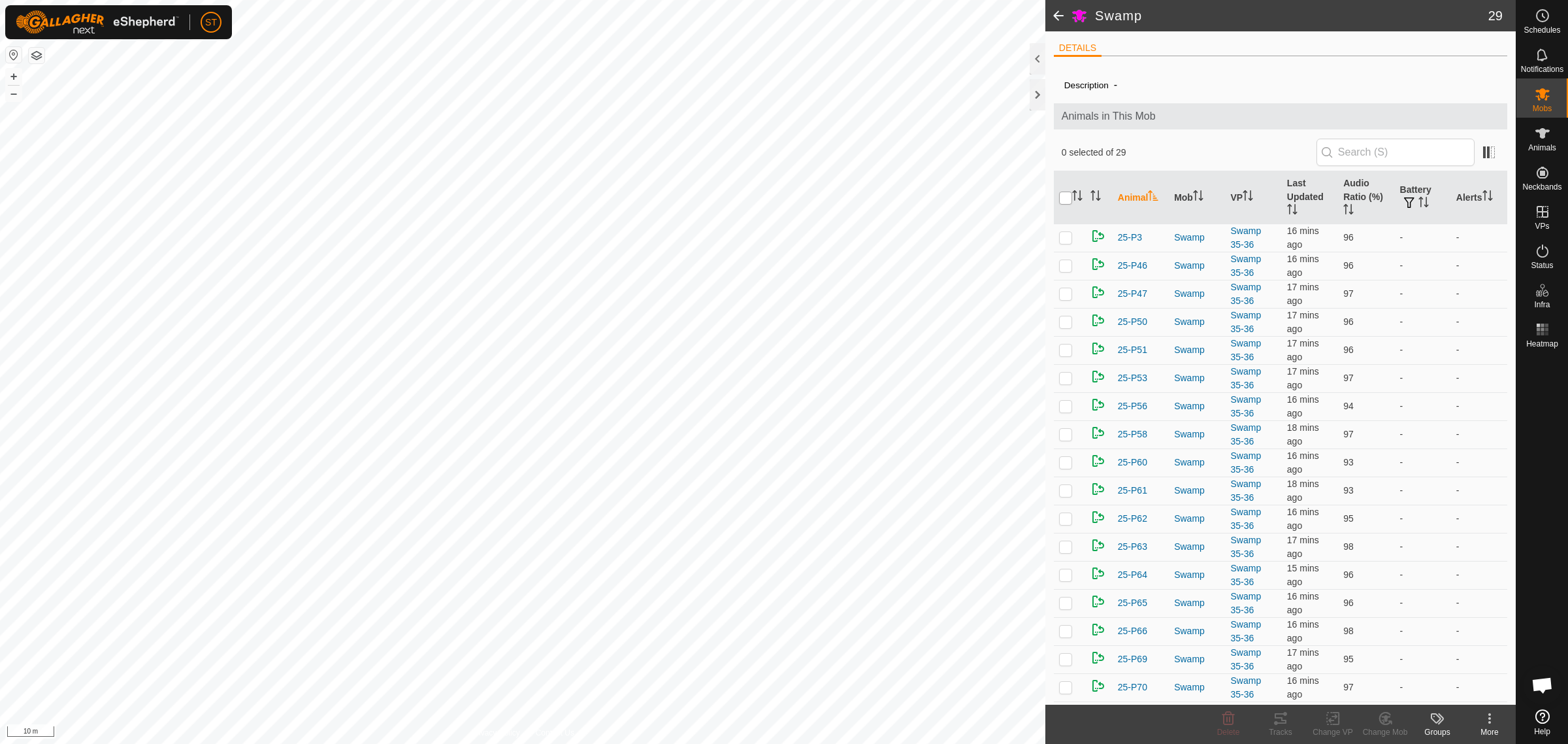
checkbox input "true"
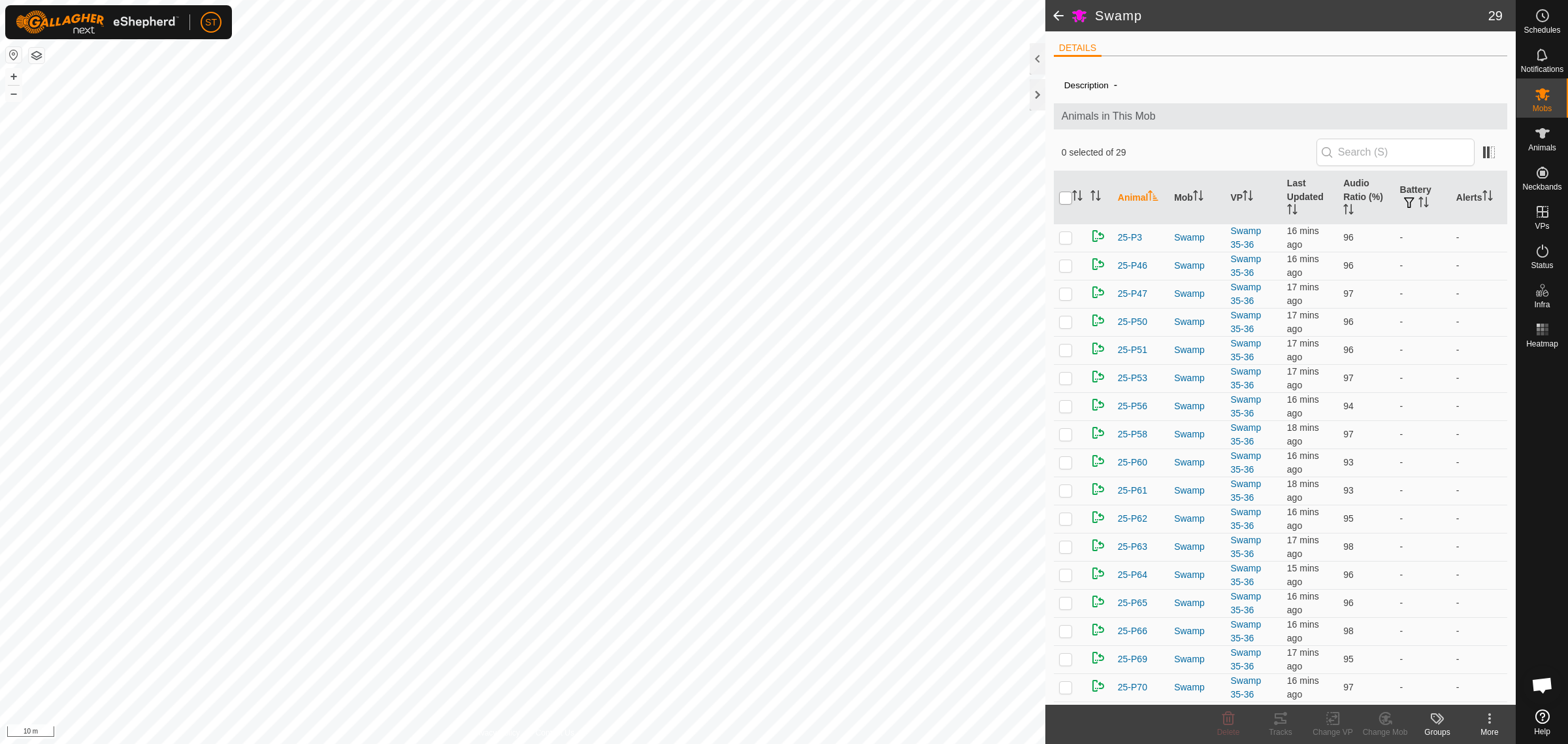
checkbox input "true"
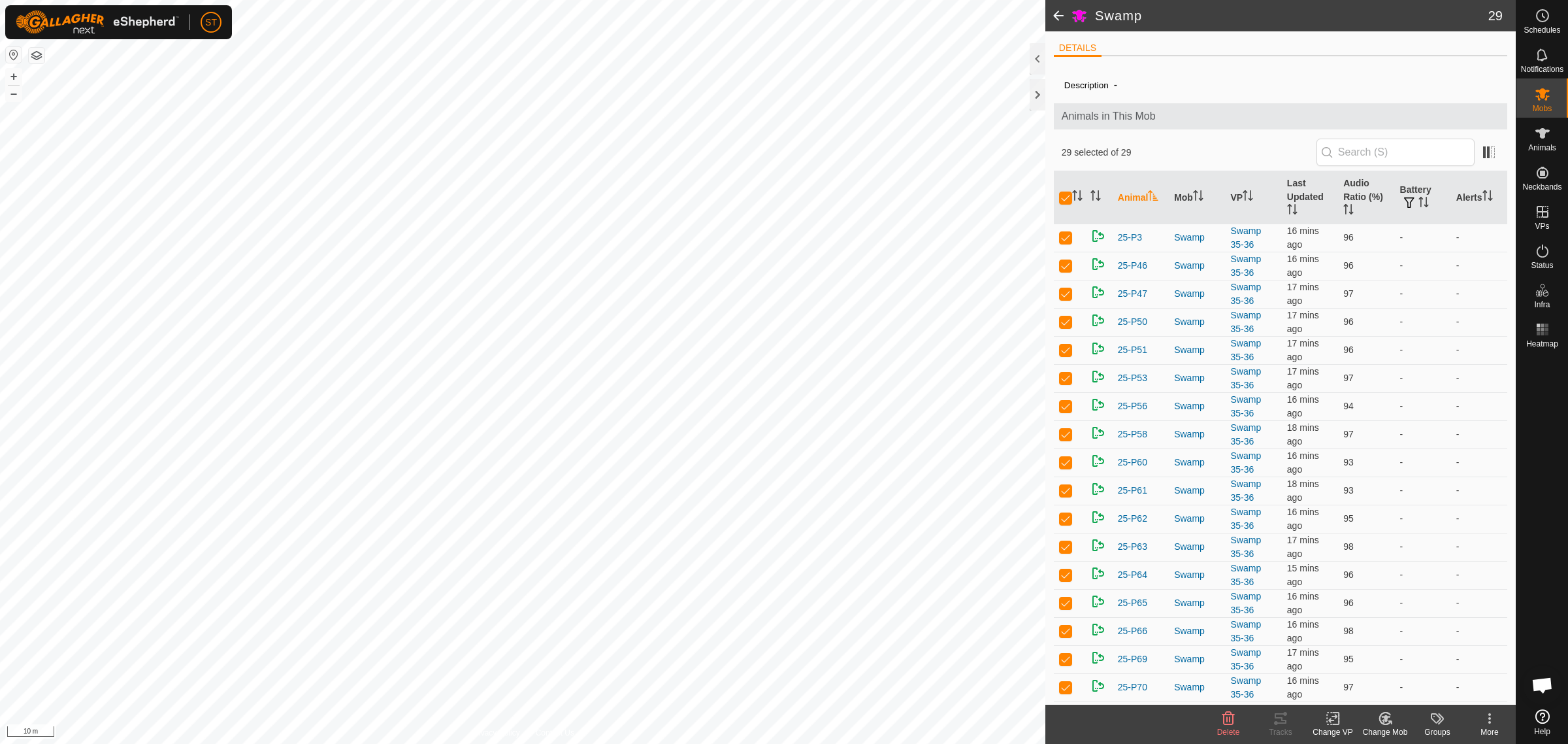
click at [1334, 721] on icon at bounding box center [1333, 718] width 16 height 16
click at [1351, 659] on link "Choose VP..." at bounding box center [1371, 663] width 129 height 26
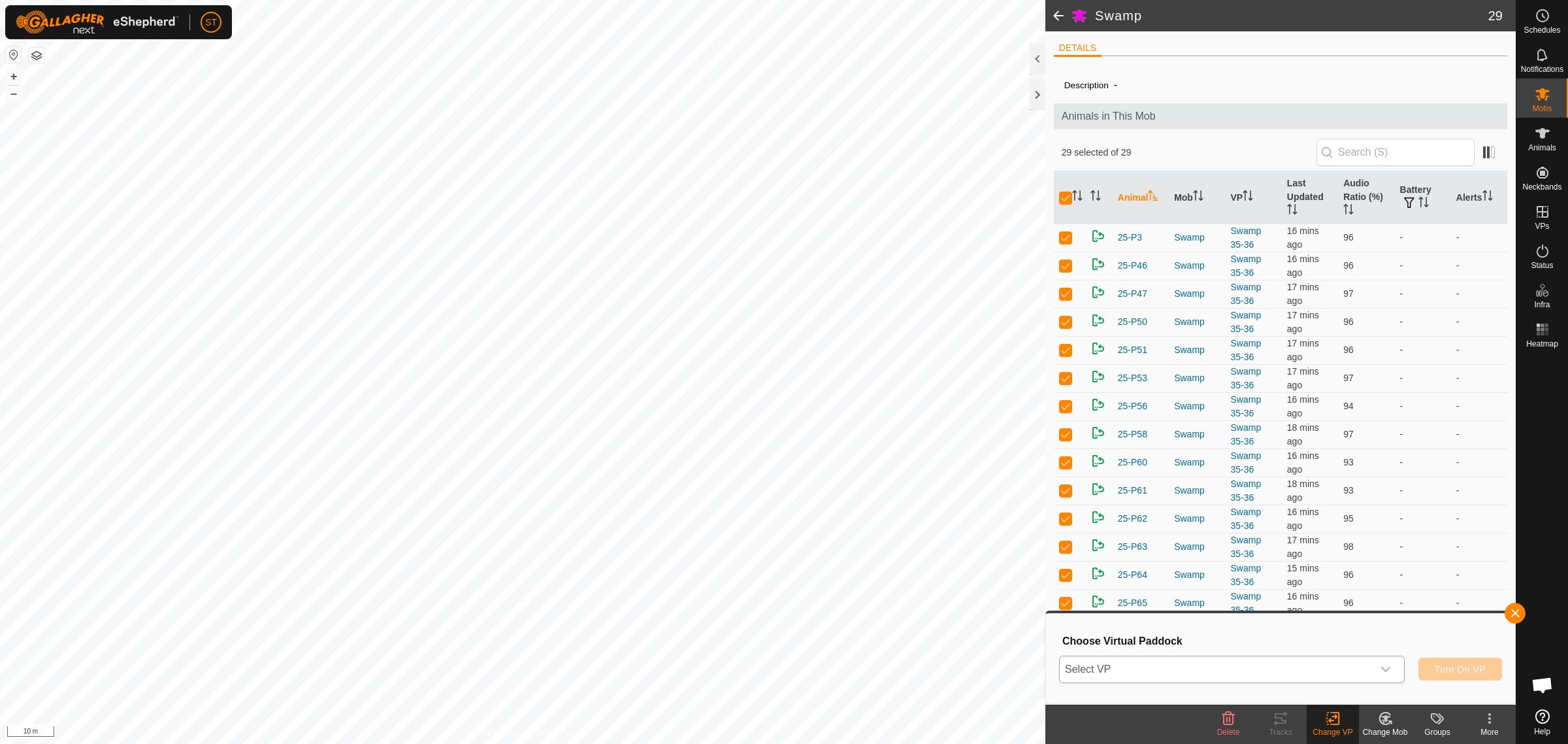
click at [1389, 669] on icon "dropdown trigger" at bounding box center [1385, 669] width 11 height 11
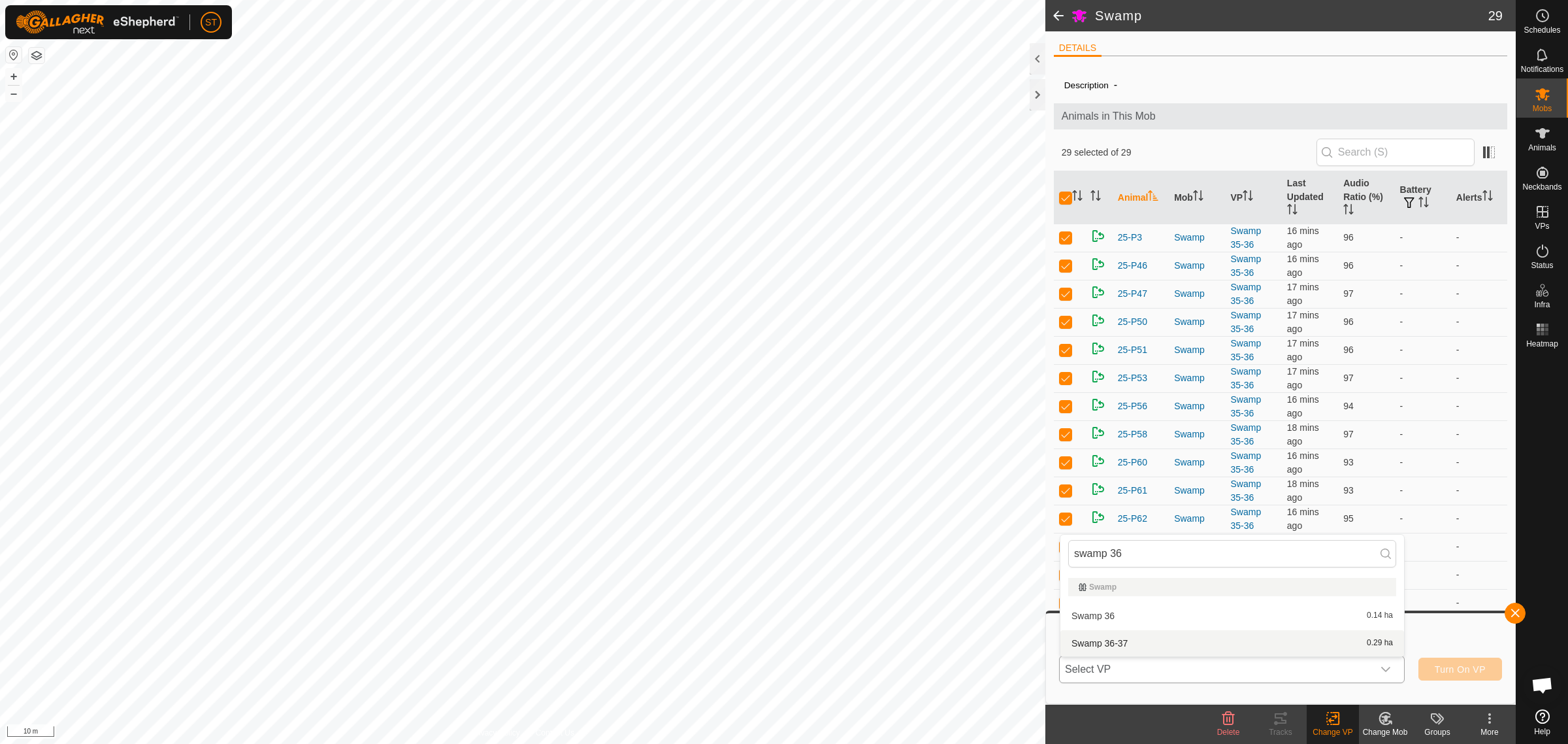
type input "swamp 36"
click at [1120, 639] on li "Swamp 36-37 0.29 ha" at bounding box center [1232, 643] width 344 height 26
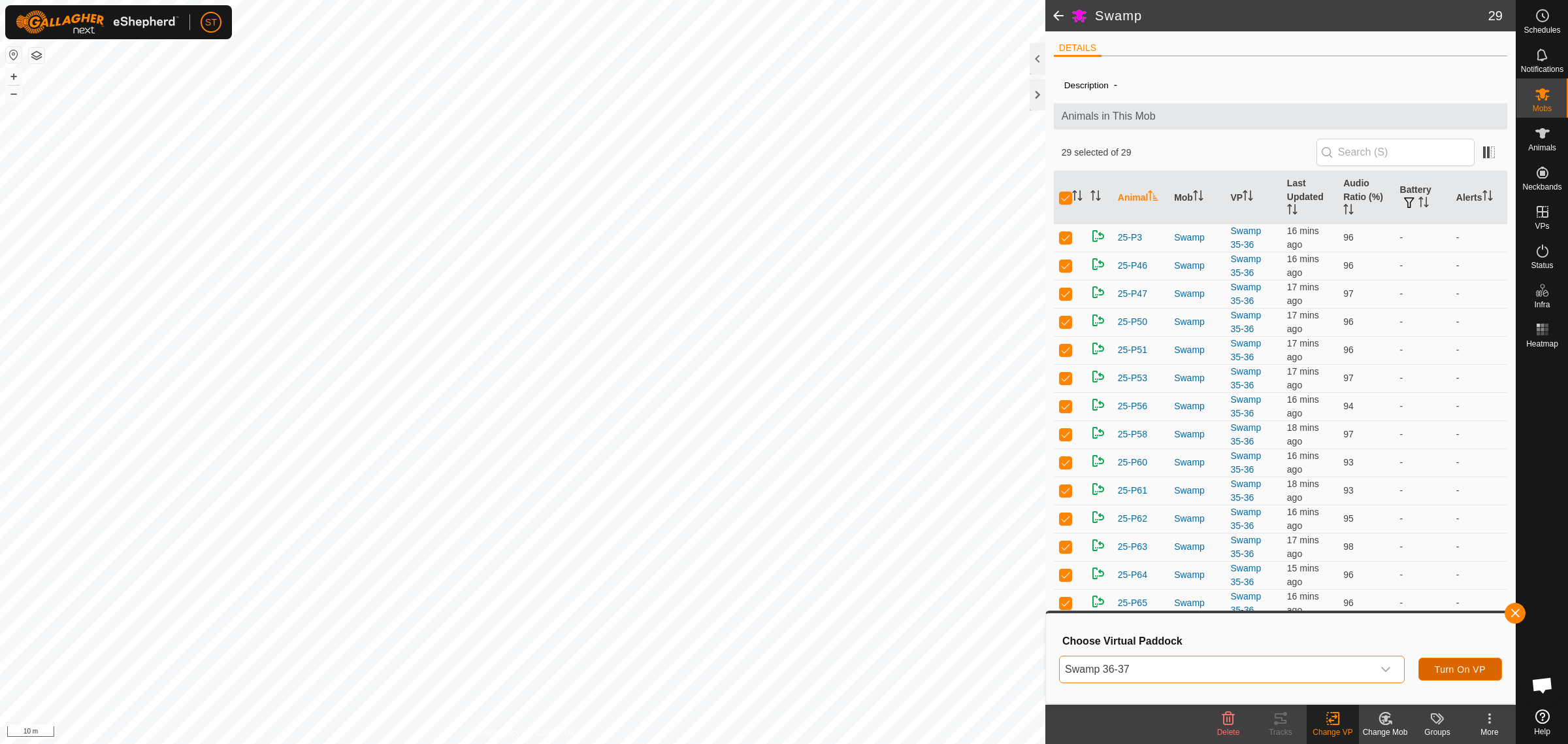
click at [1453, 671] on span "Turn On VP" at bounding box center [1460, 669] width 51 height 11
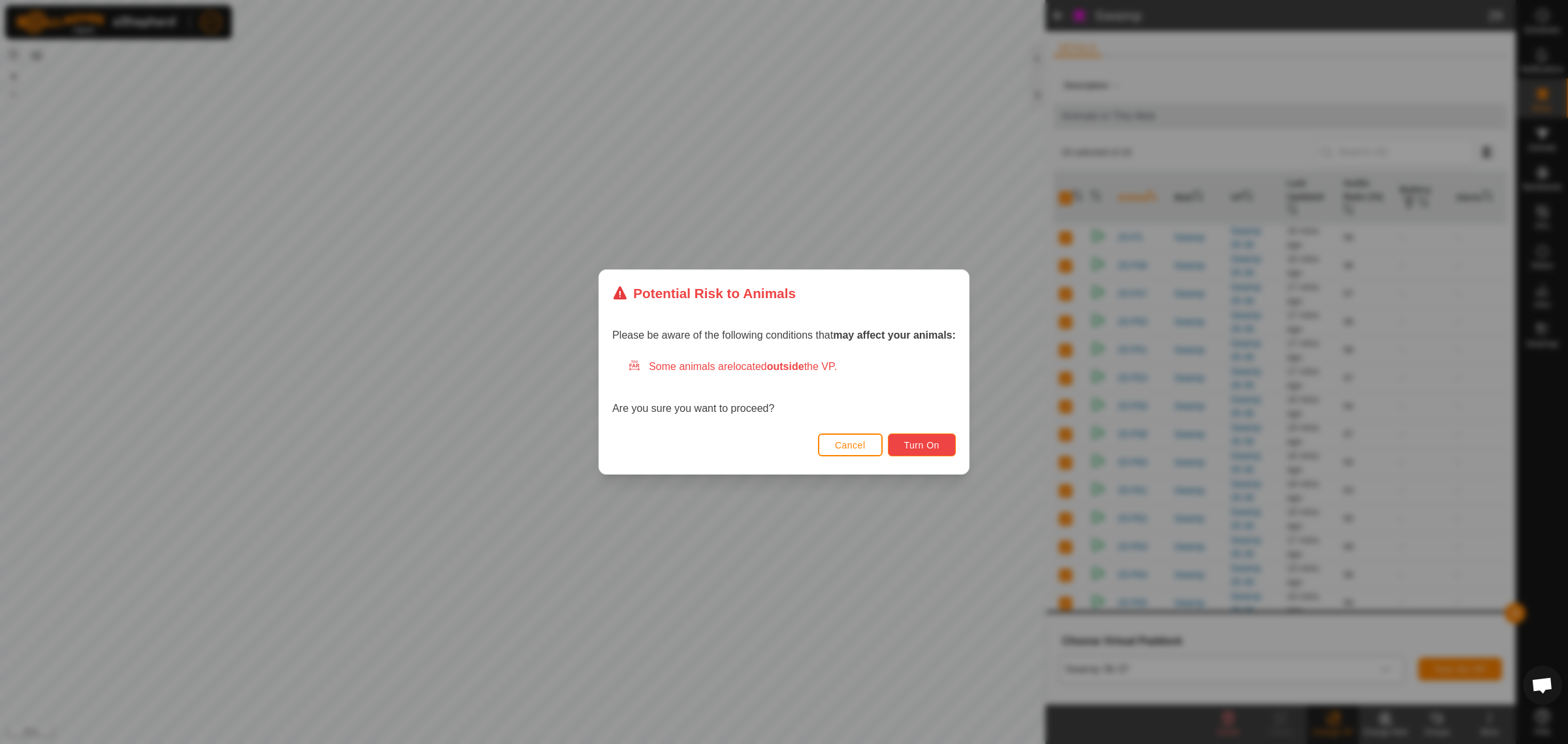
click at [916, 446] on span "Turn On" at bounding box center [923, 445] width 36 height 11
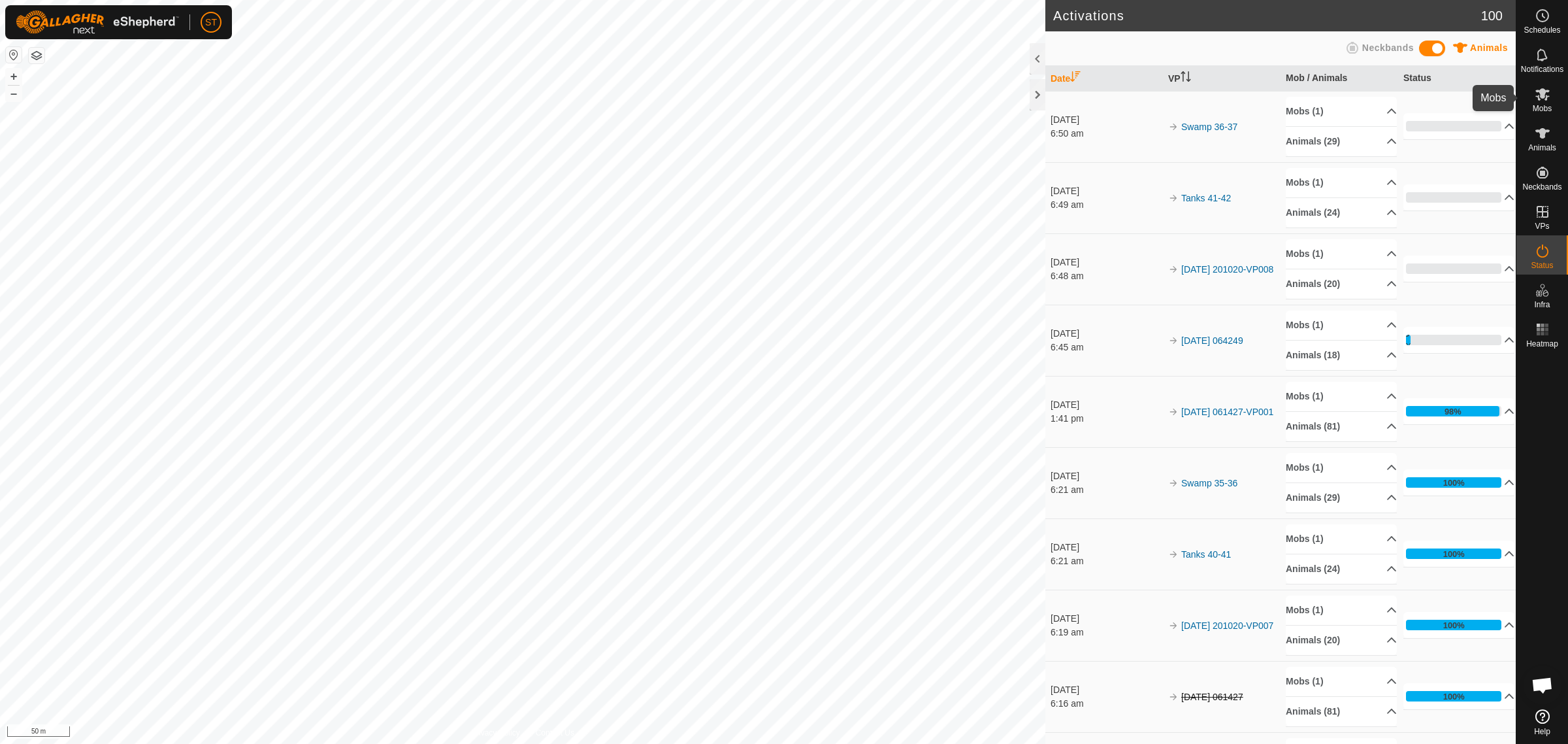
click at [1546, 98] on icon at bounding box center [1542, 94] width 14 height 13
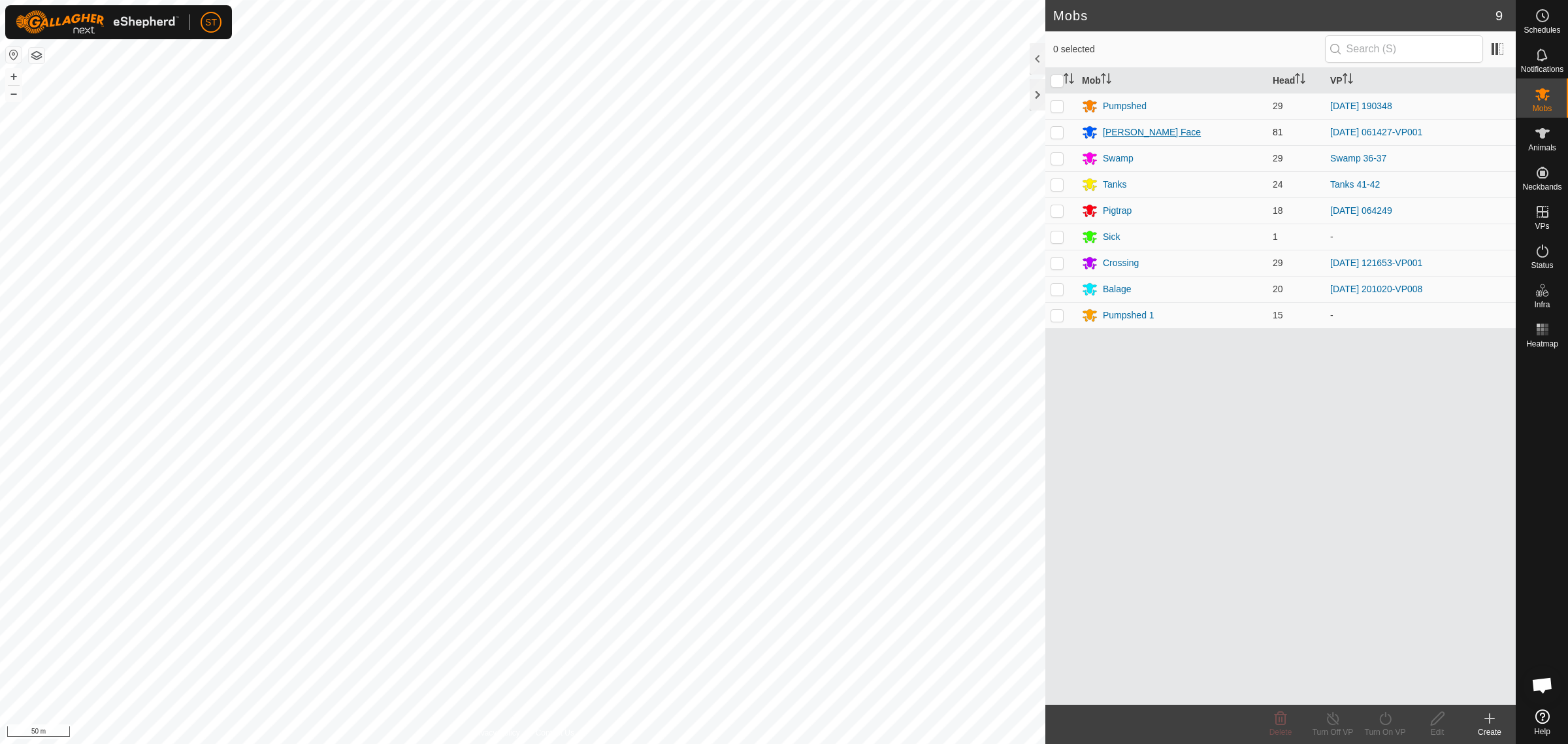
click at [1131, 131] on div "[PERSON_NAME] Face" at bounding box center [1152, 132] width 98 height 14
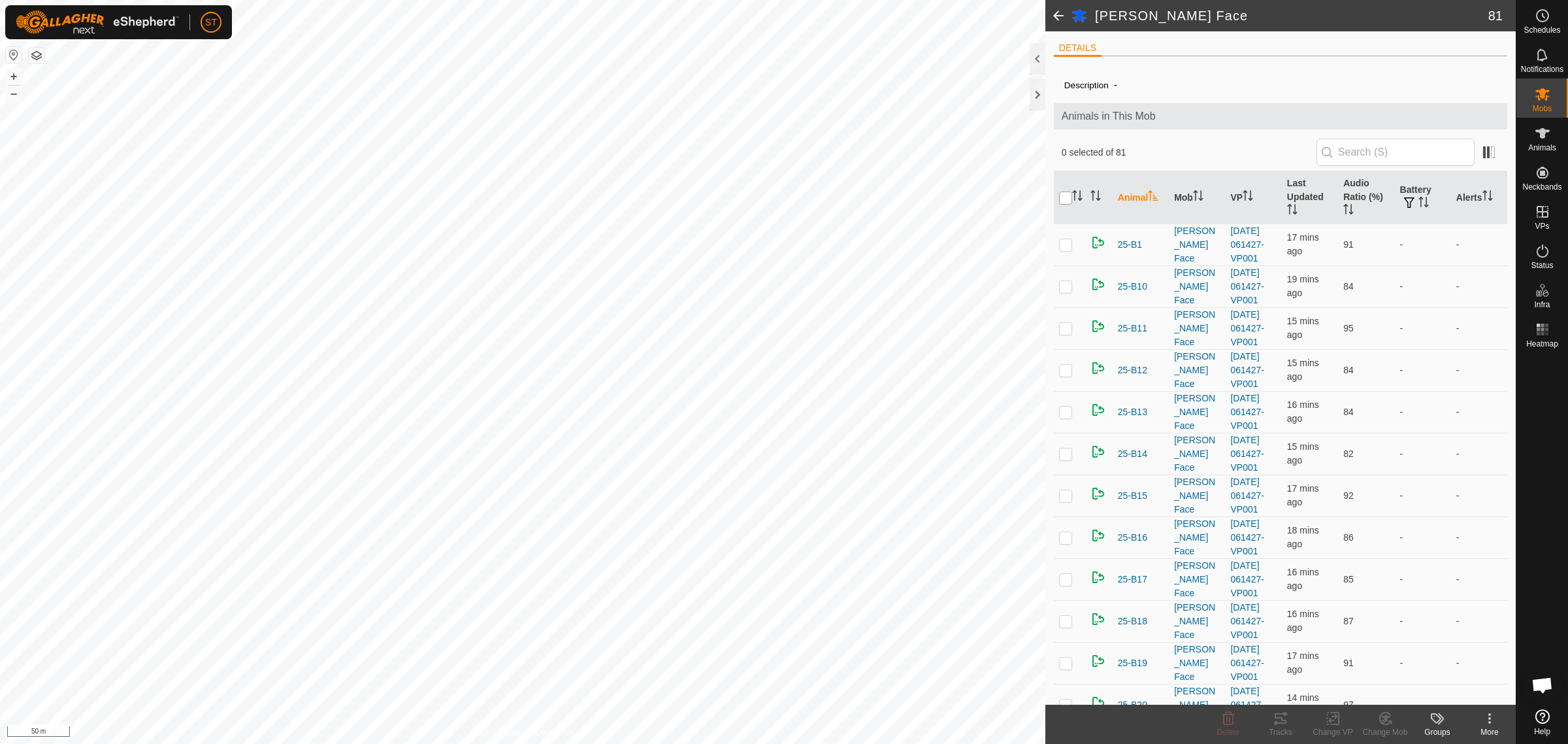
click at [1065, 195] on input "checkbox" at bounding box center [1065, 198] width 13 height 13
checkbox input "true"
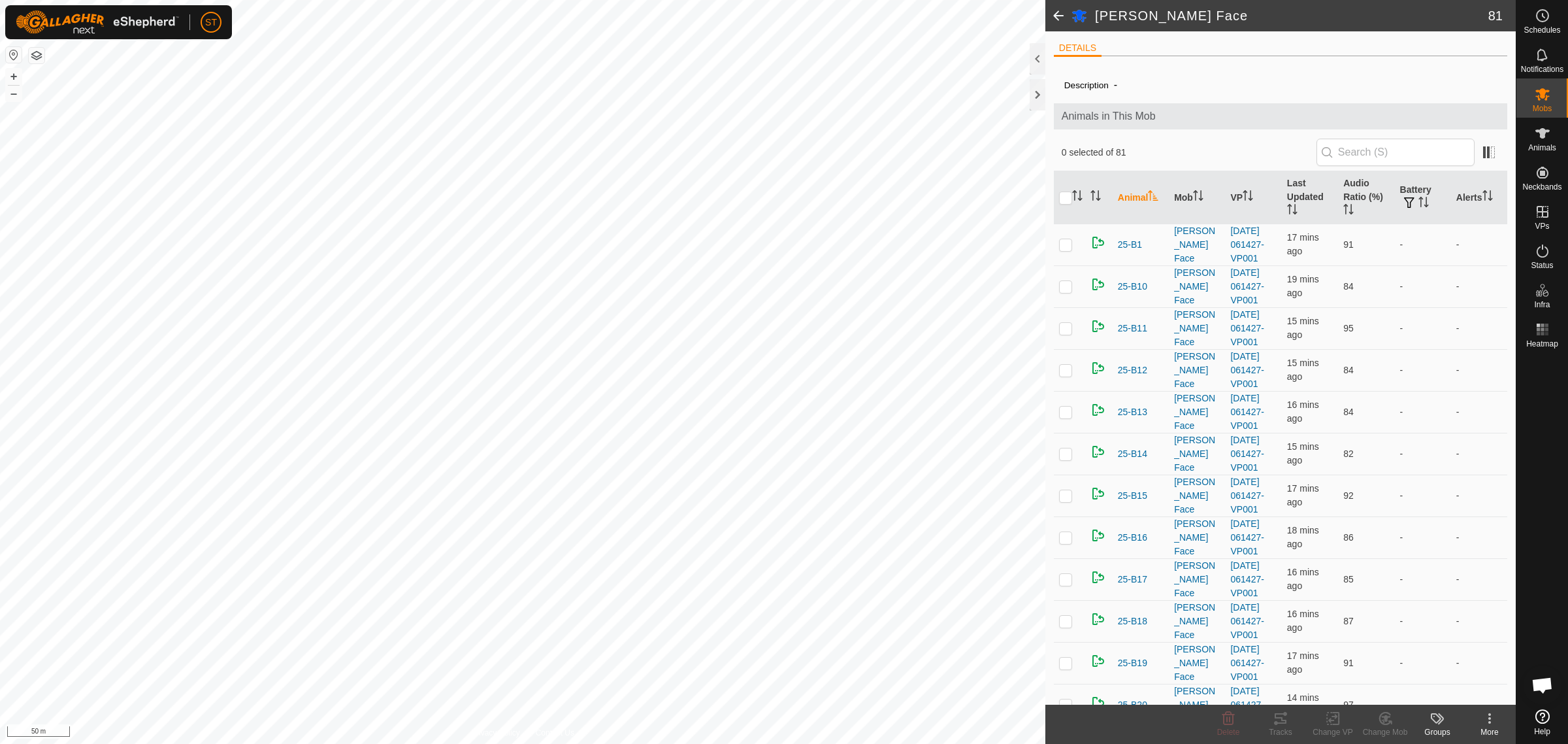
checkbox input "true"
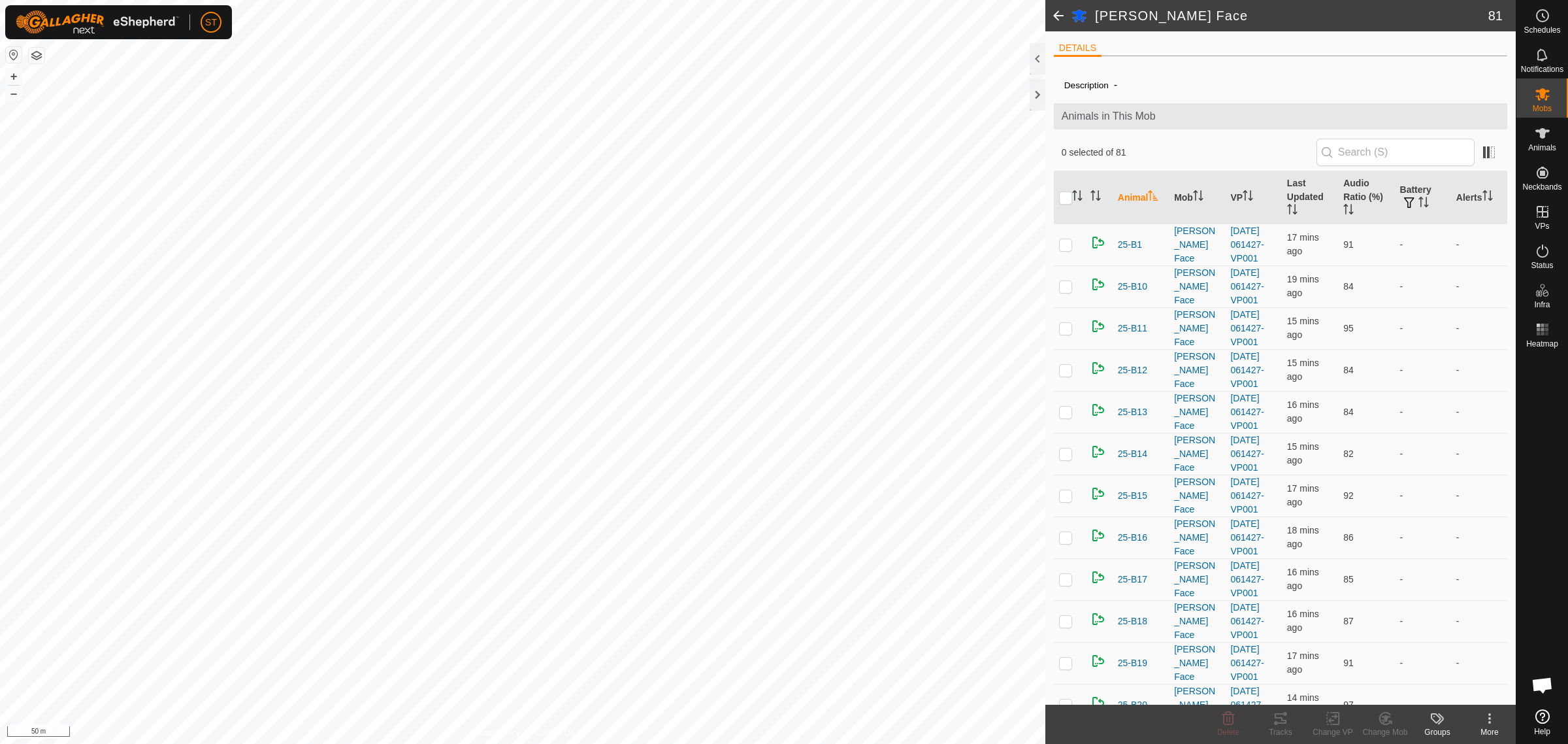
checkbox input "true"
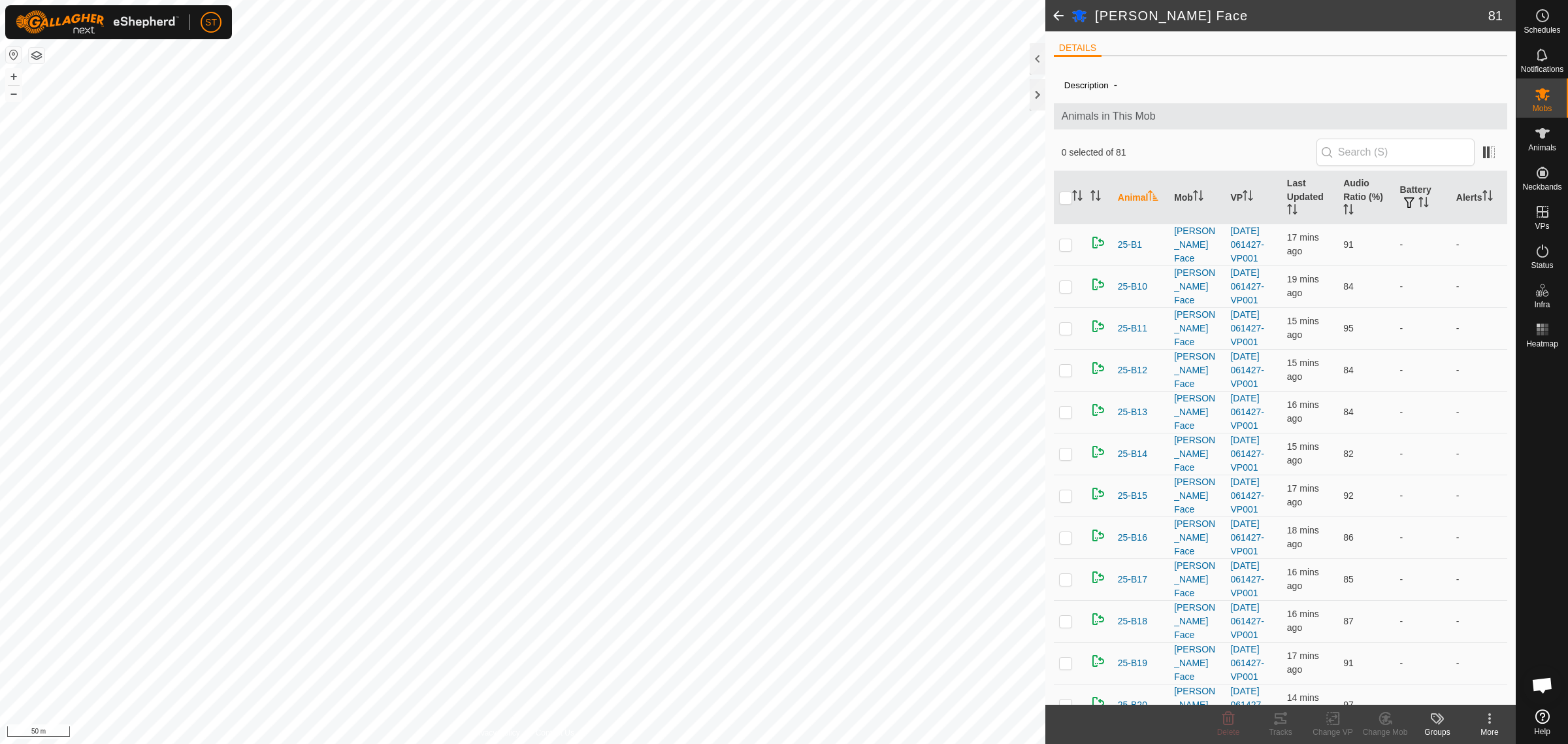
checkbox input "true"
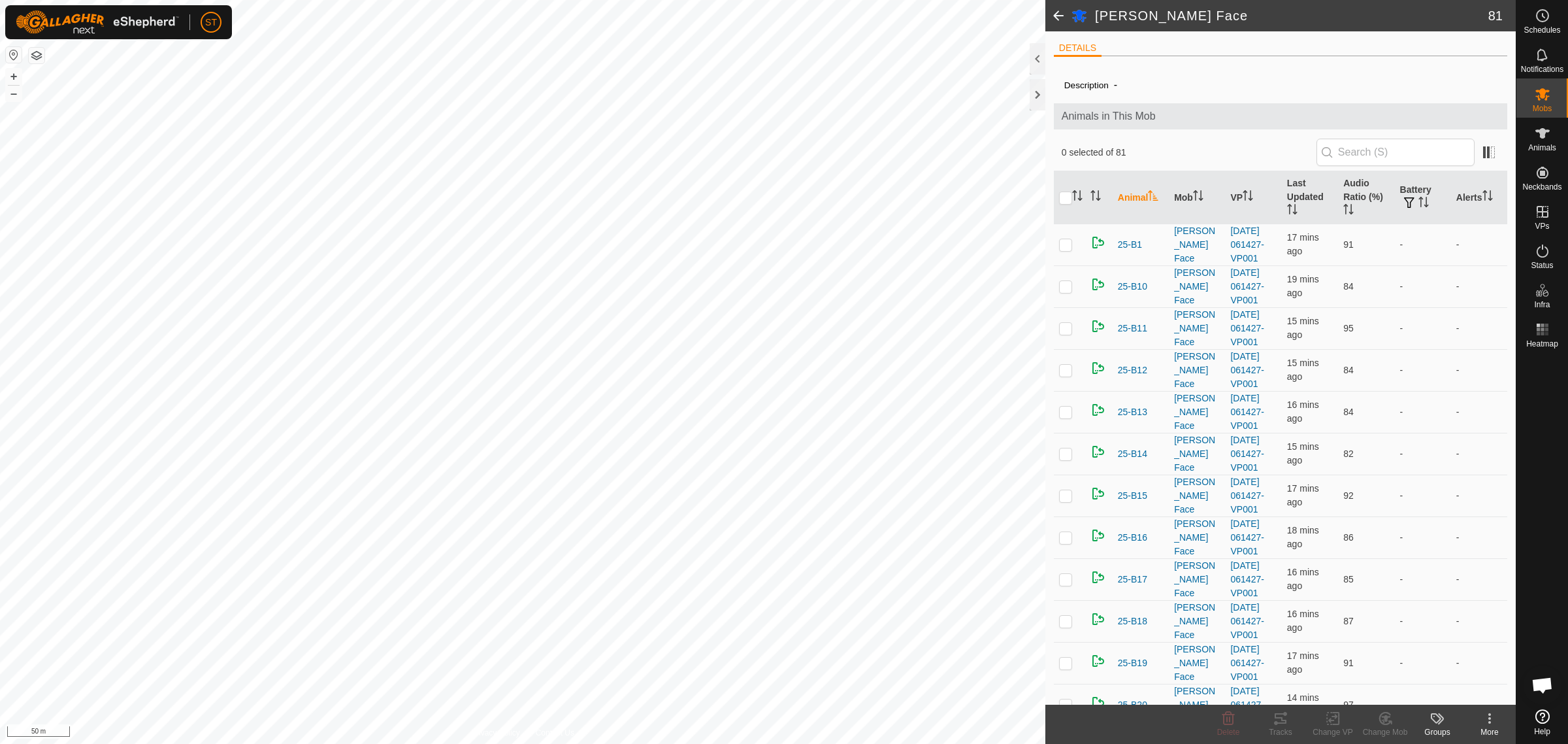
checkbox input "true"
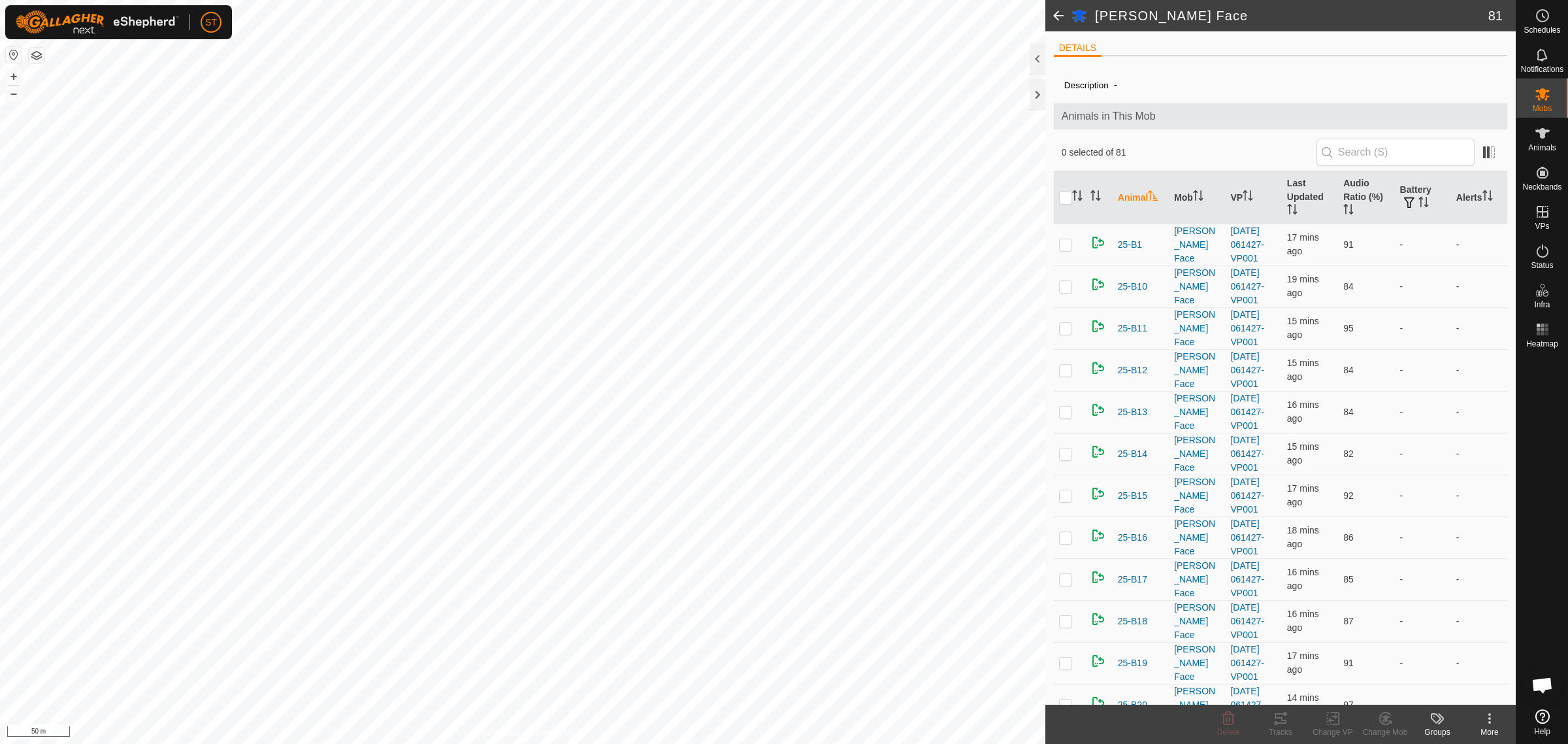
checkbox input "true"
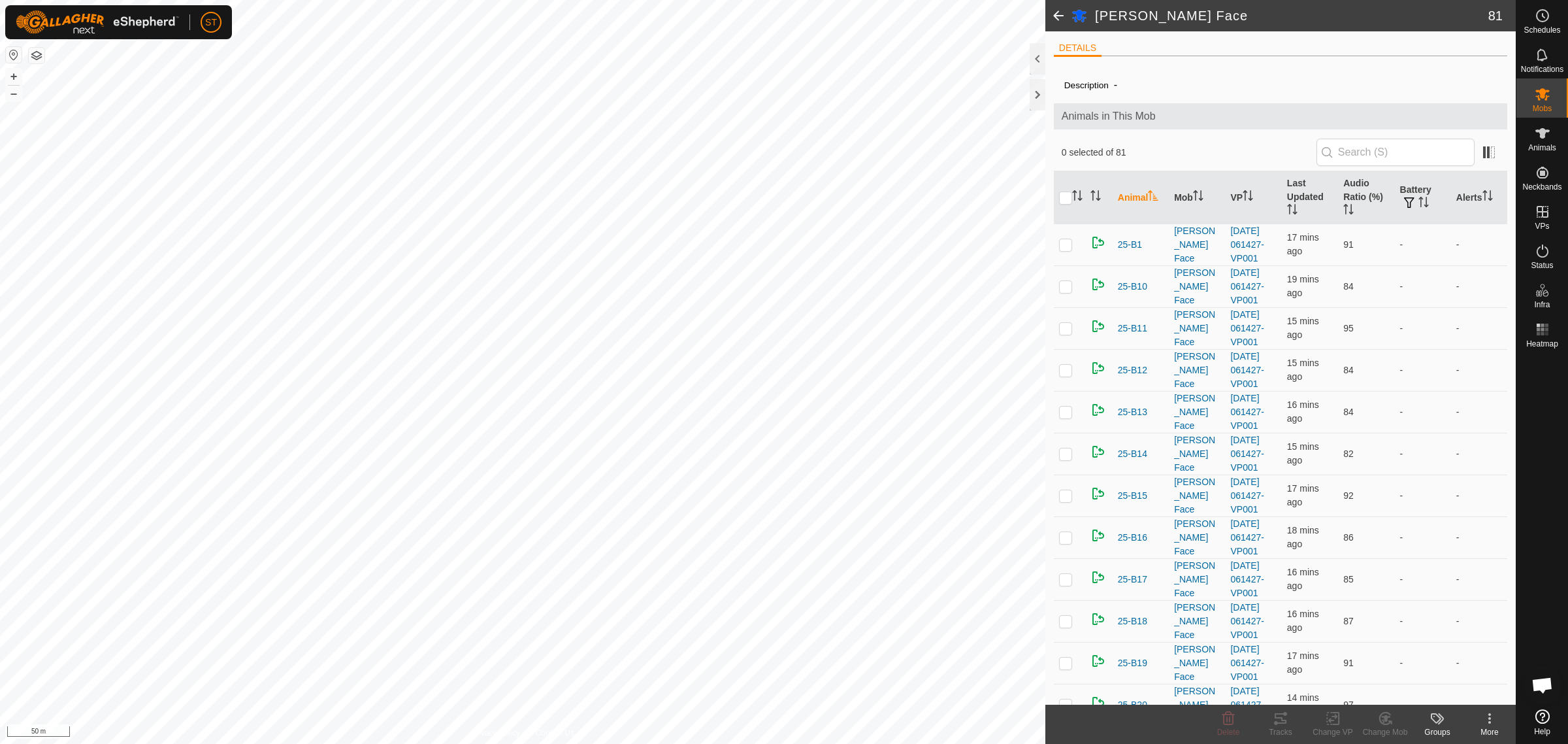
checkbox input "true"
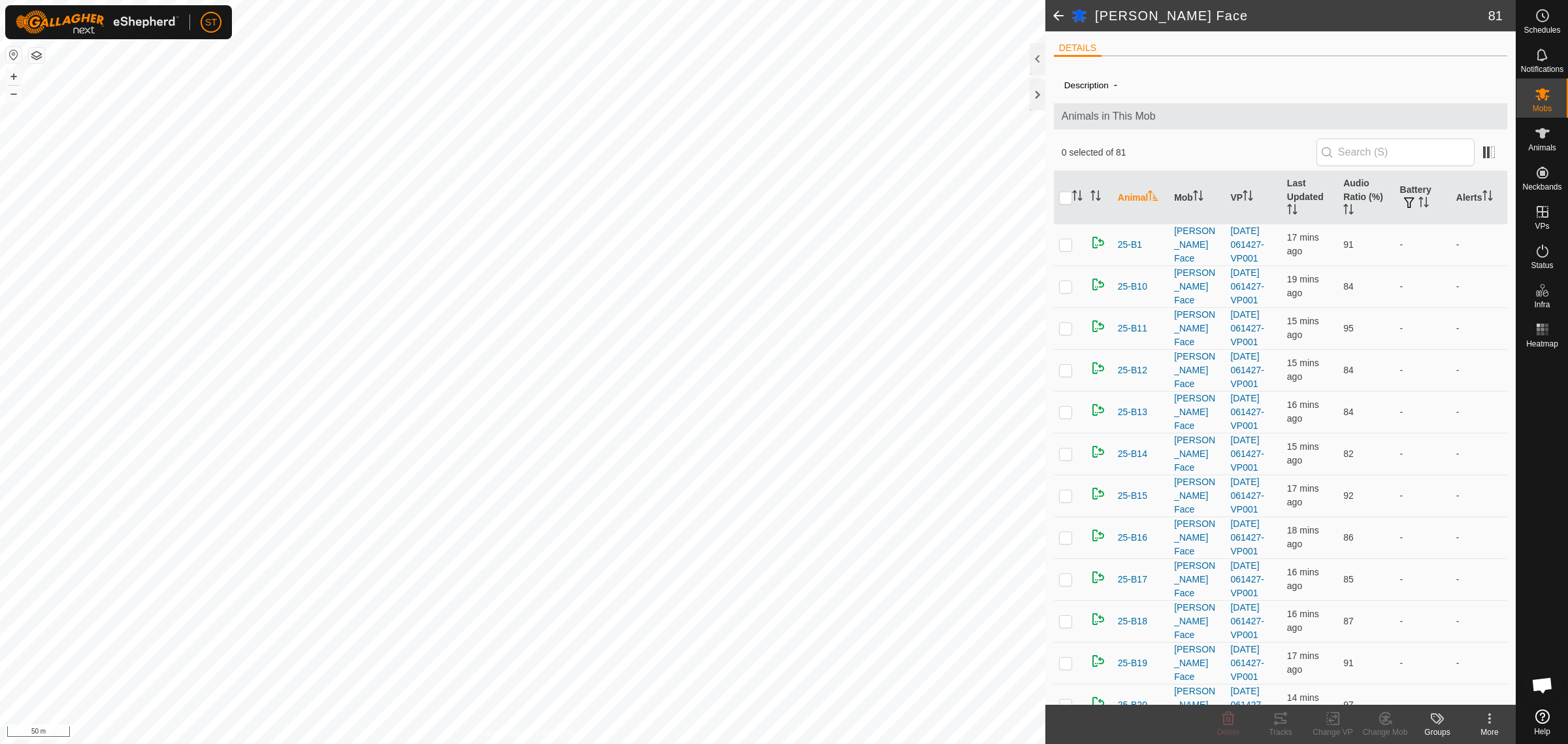
checkbox input "true"
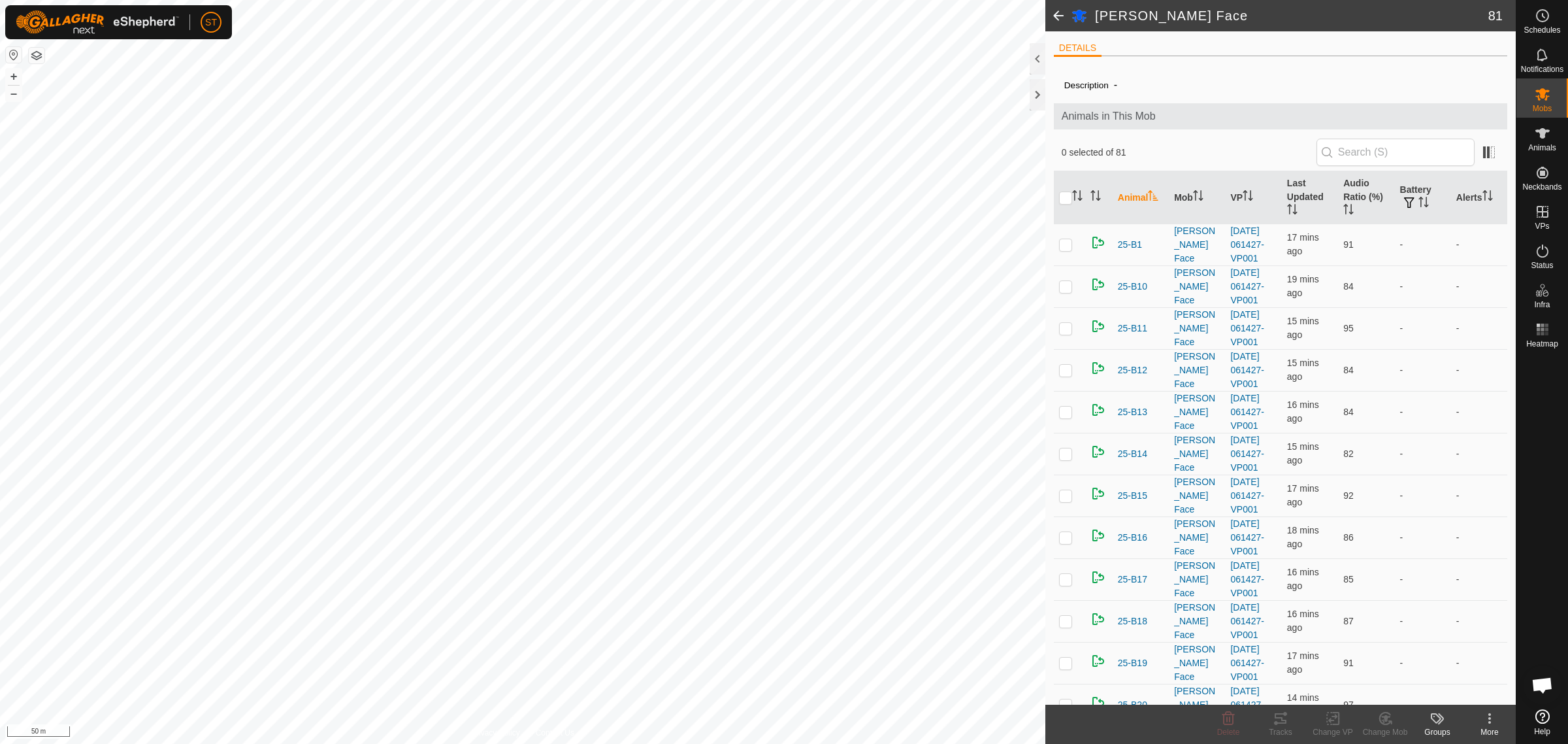
checkbox input "true"
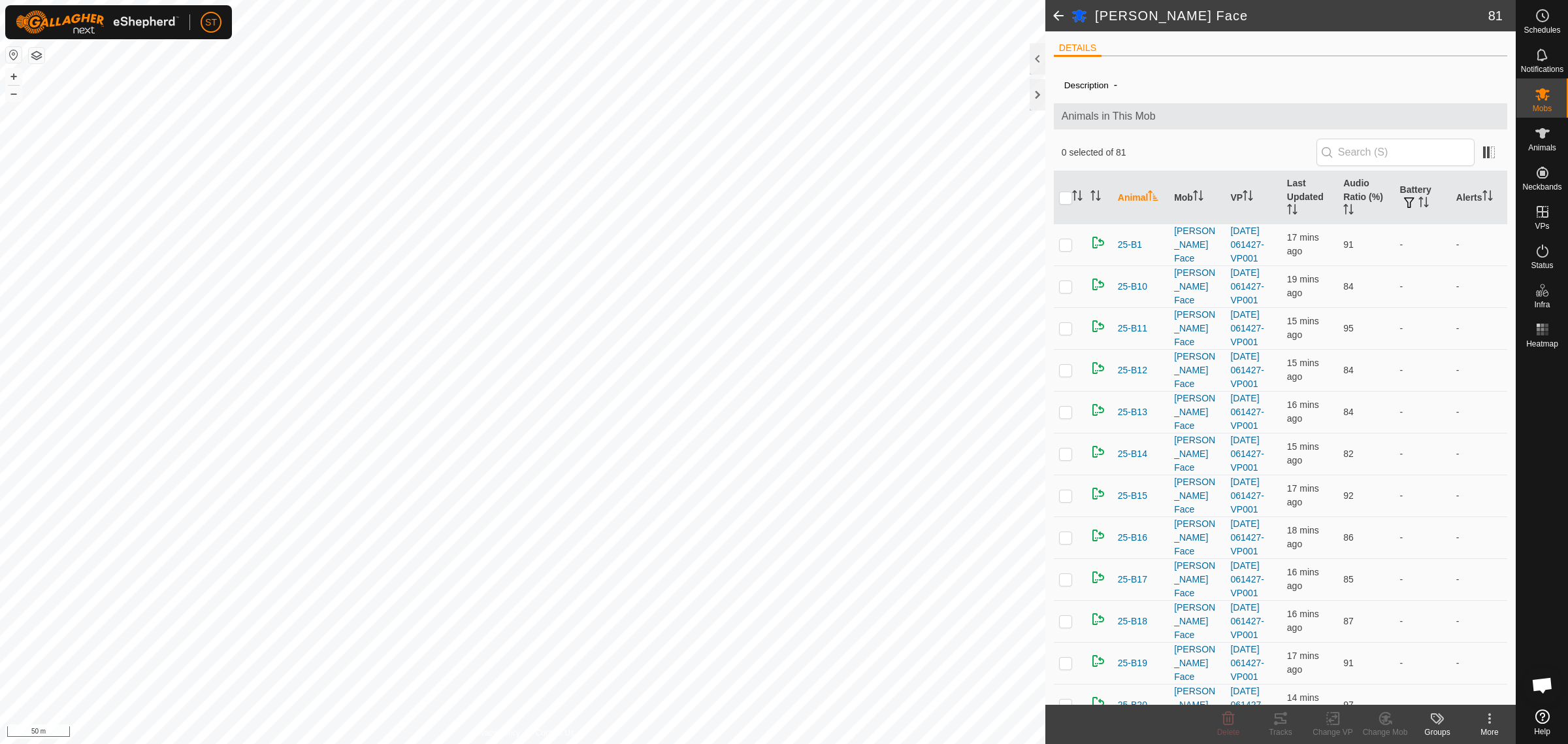
checkbox input "true"
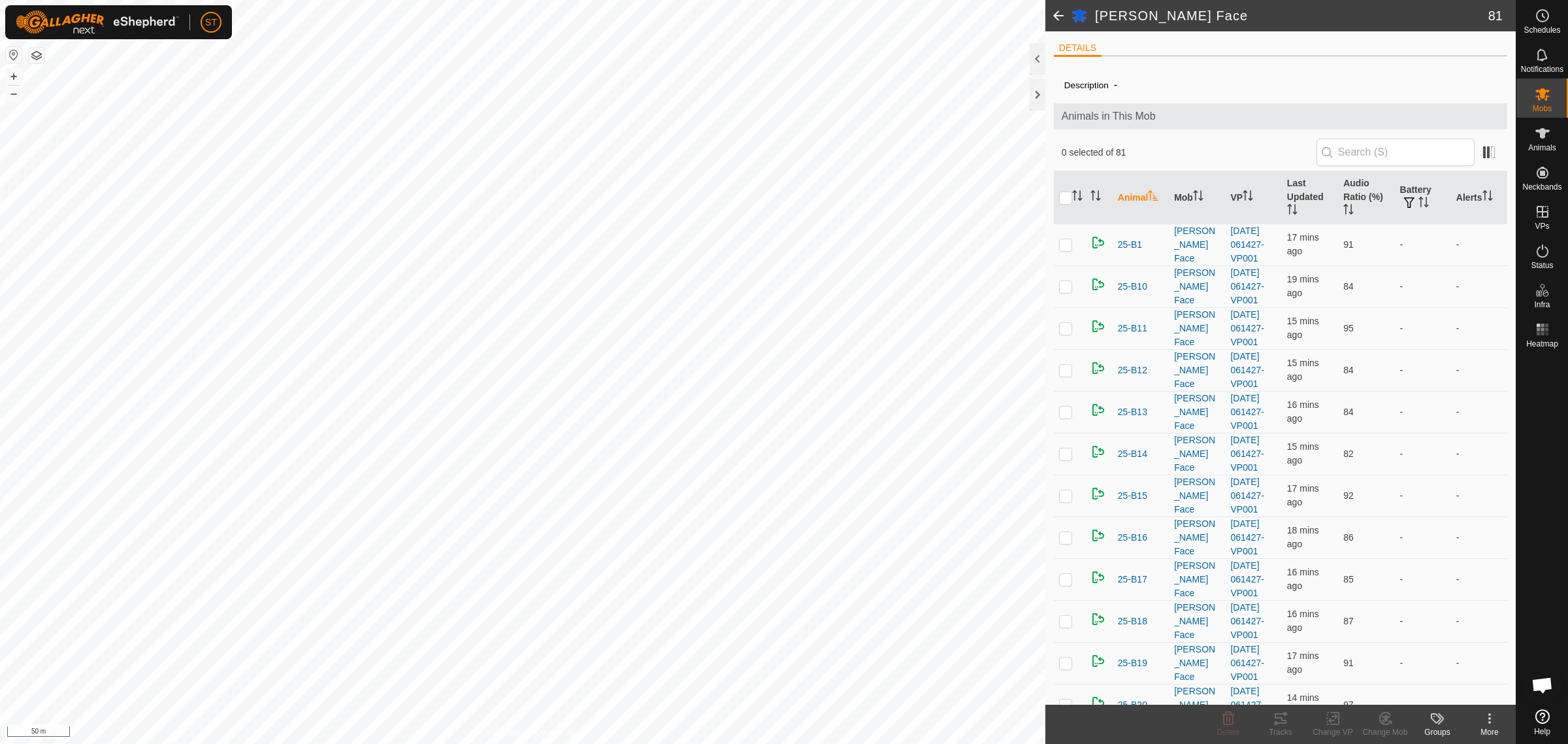
checkbox input "true"
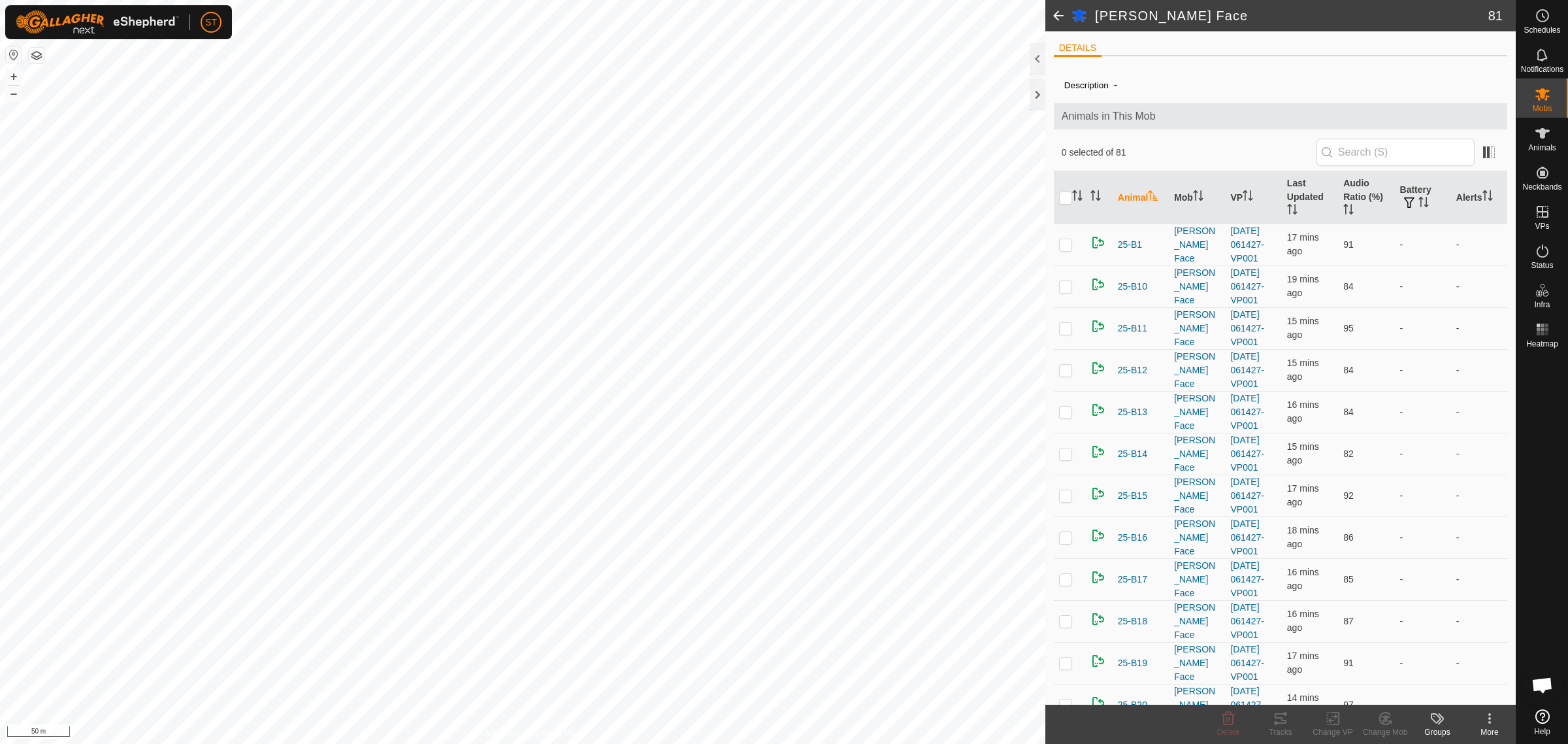
checkbox input "true"
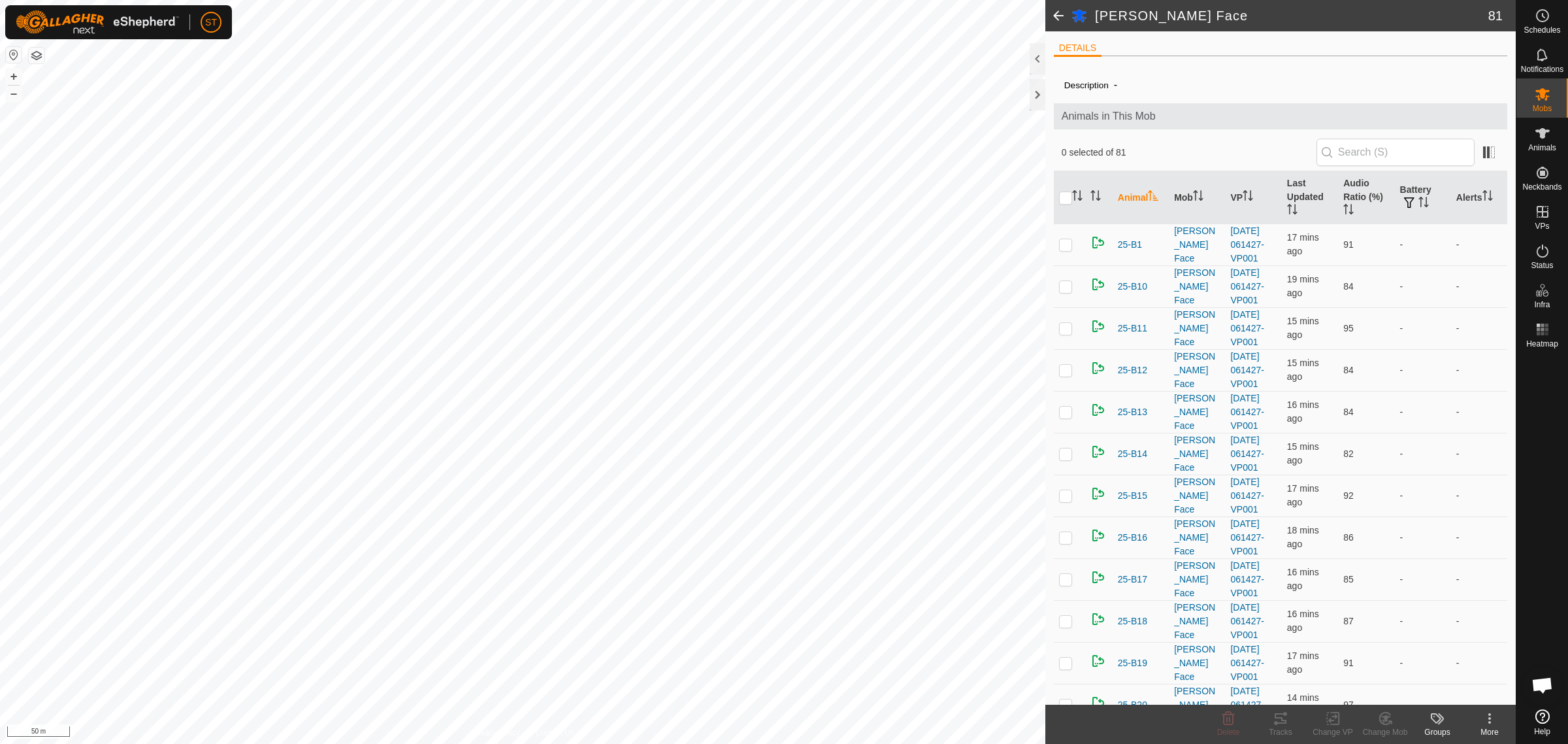
checkbox input "true"
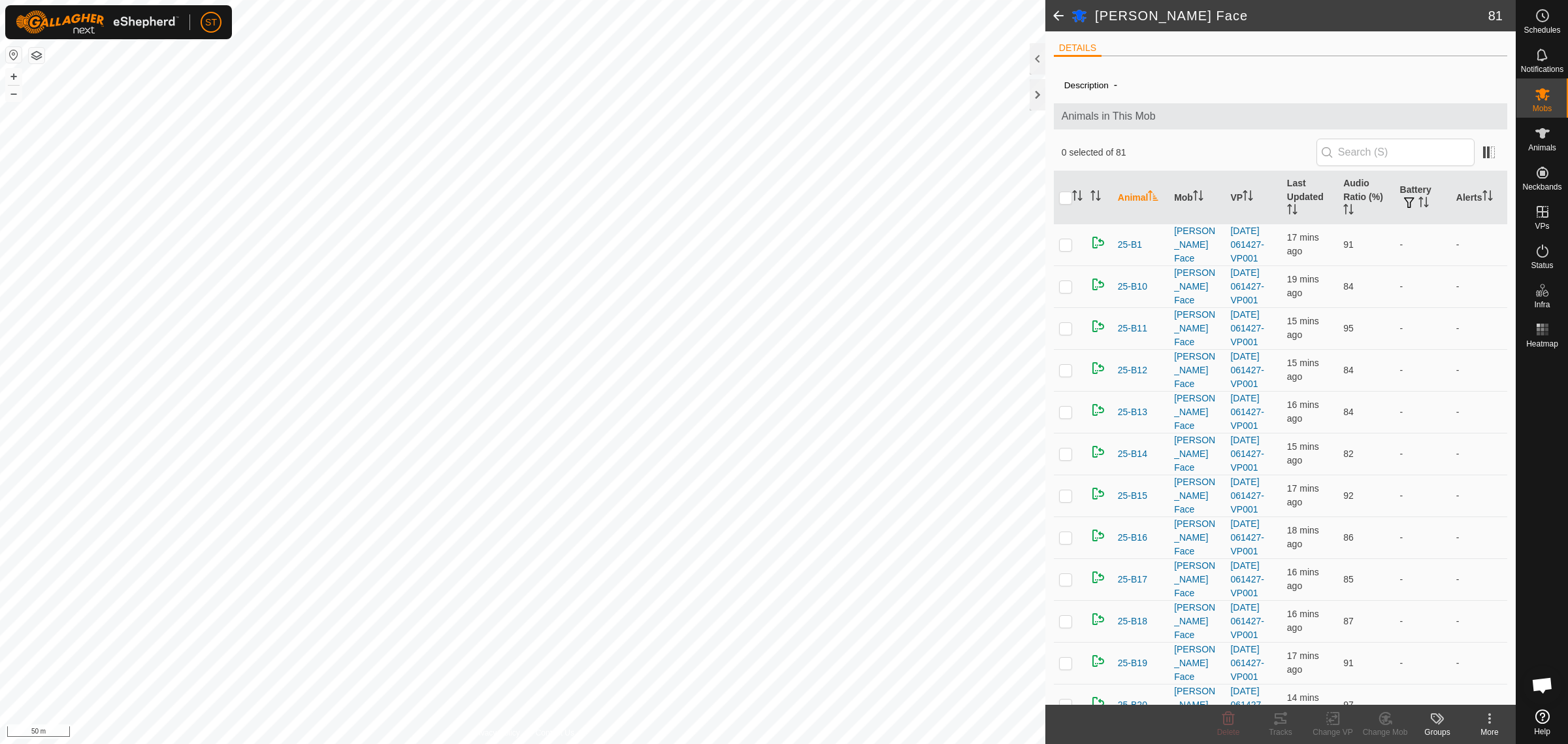
checkbox input "true"
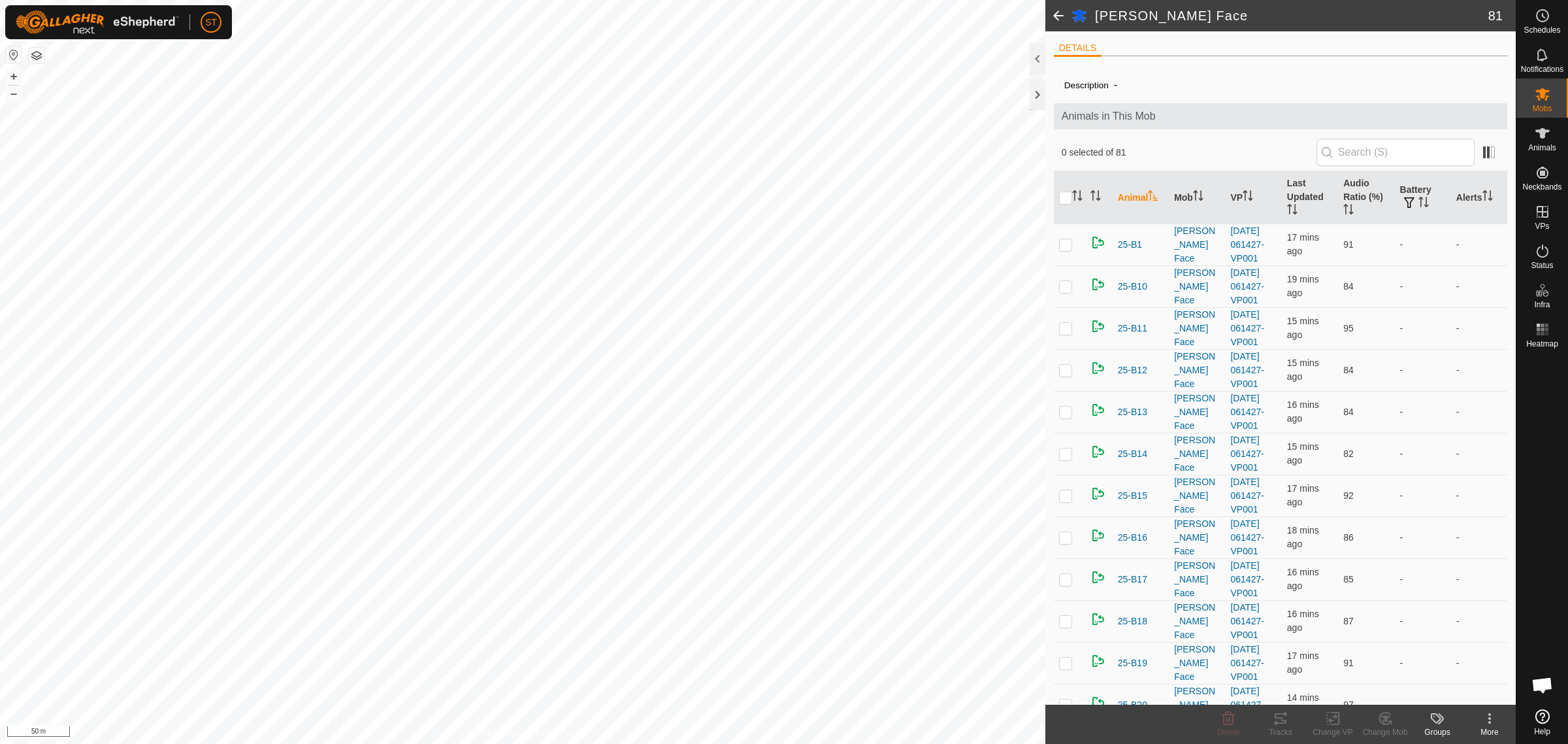
checkbox input "true"
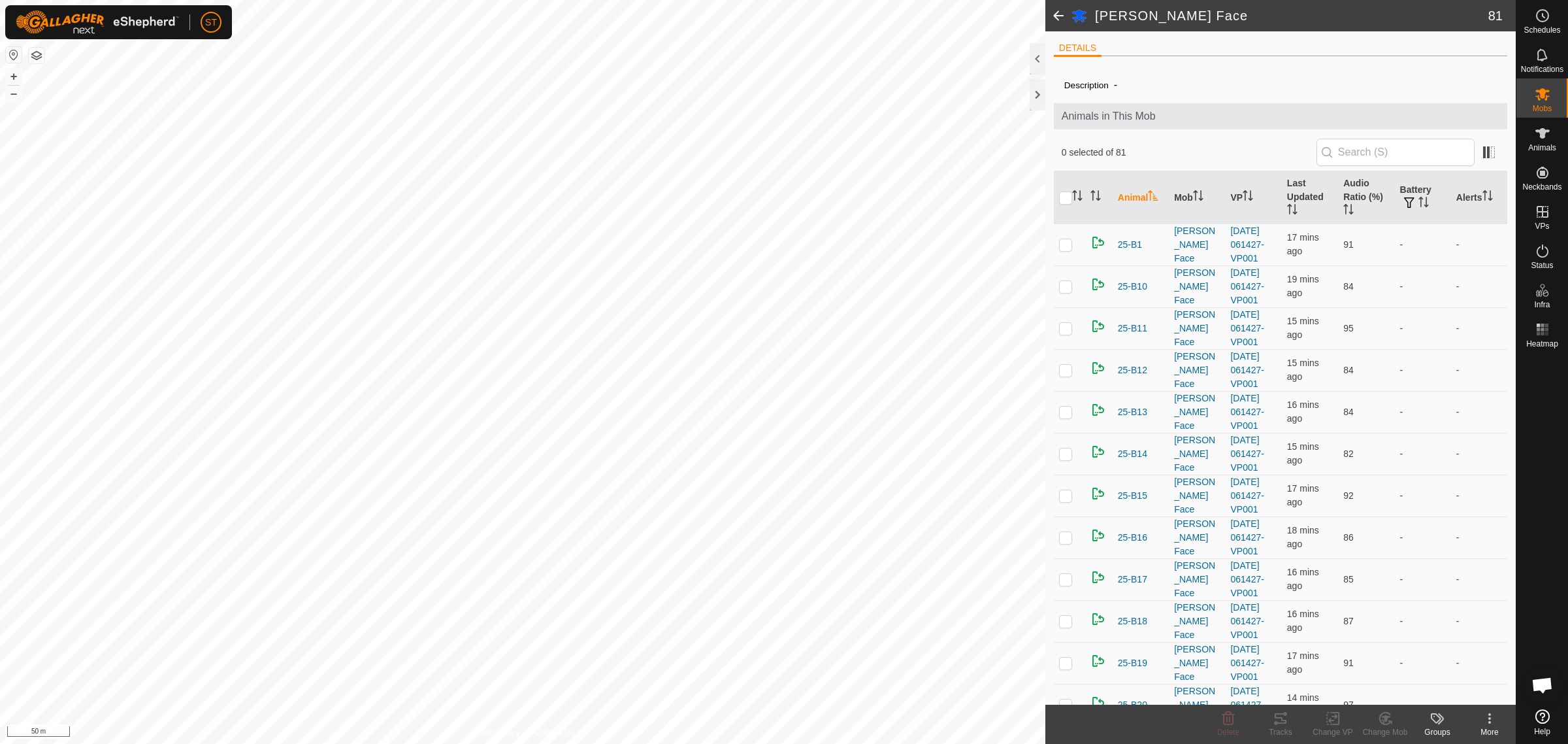
checkbox input "true"
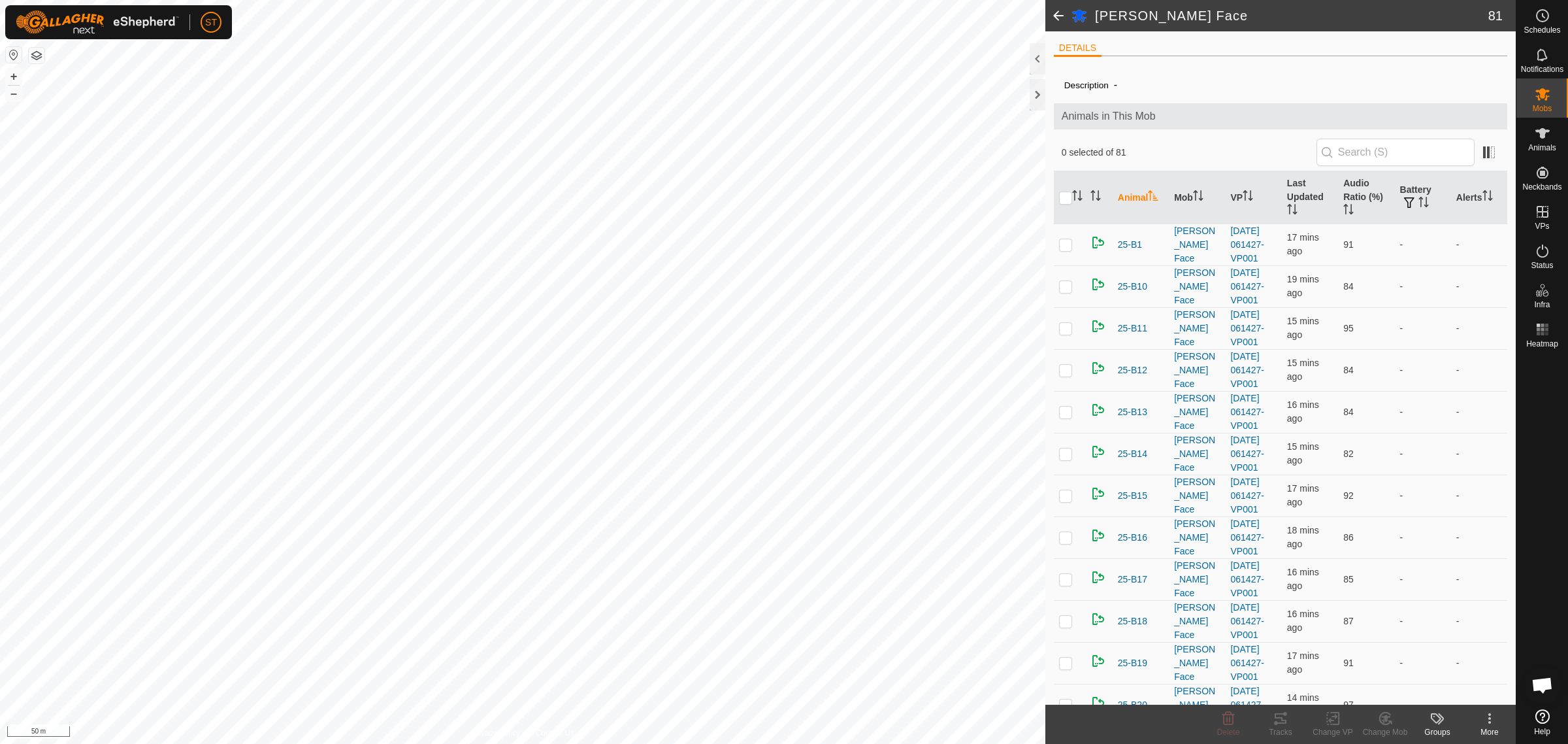
checkbox input "true"
click at [1334, 719] on icon at bounding box center [1333, 718] width 16 height 16
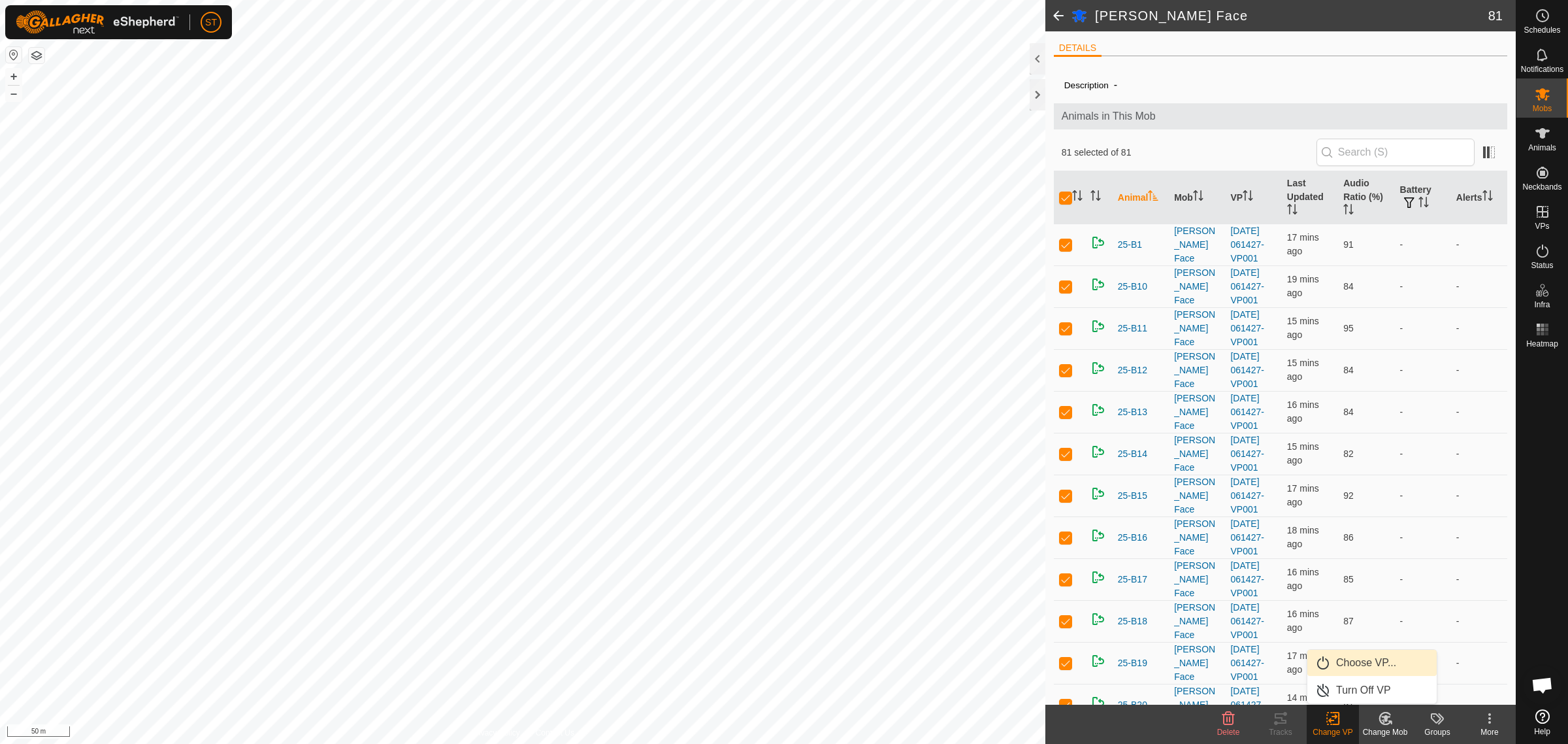
click at [1372, 662] on link "Choose VP..." at bounding box center [1371, 663] width 129 height 26
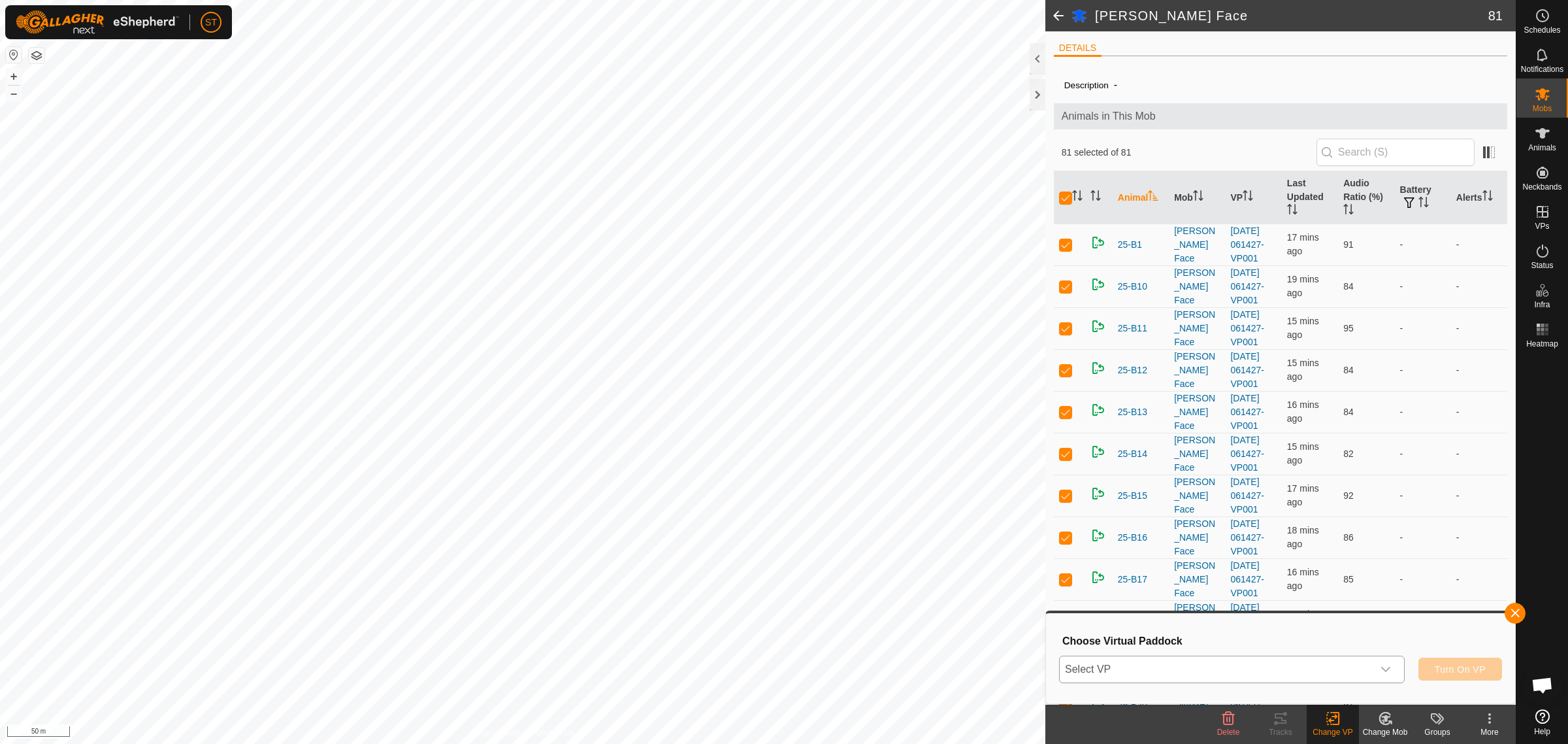
click at [1389, 668] on icon "dropdown trigger" at bounding box center [1385, 669] width 11 height 11
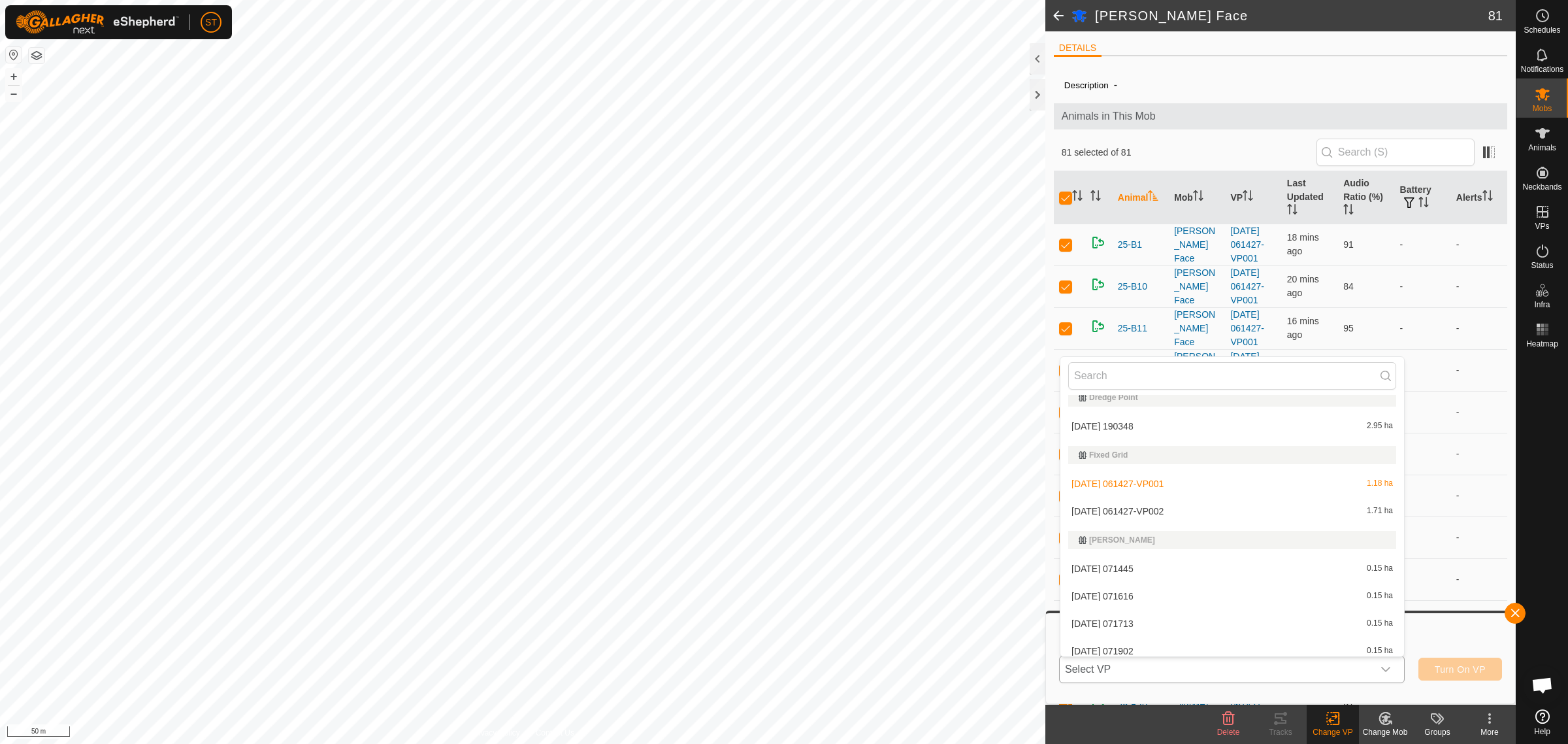
scroll to position [6372, 0]
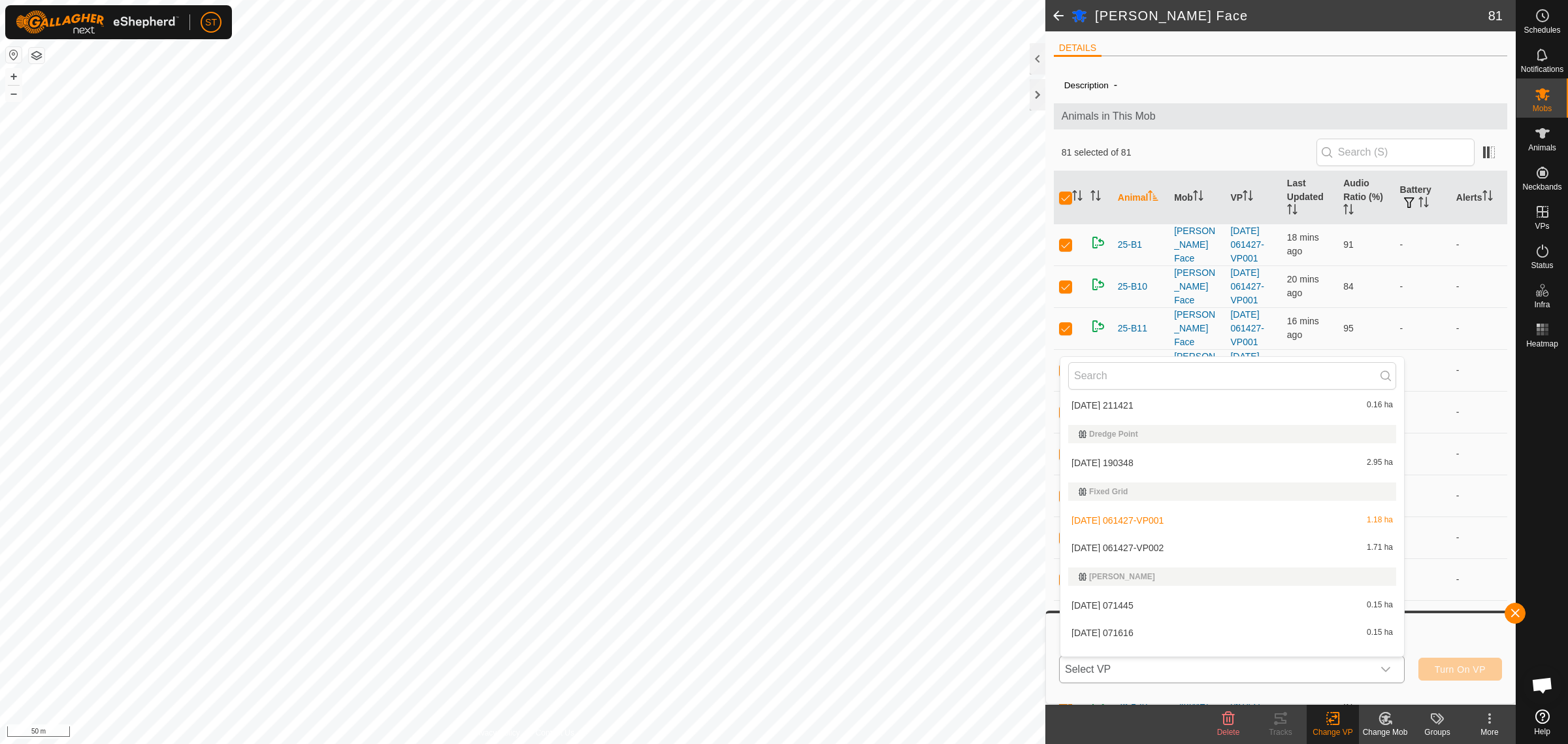
click at [1133, 546] on li "[DATE] 061427-VP002 1.71 ha" at bounding box center [1232, 547] width 344 height 26
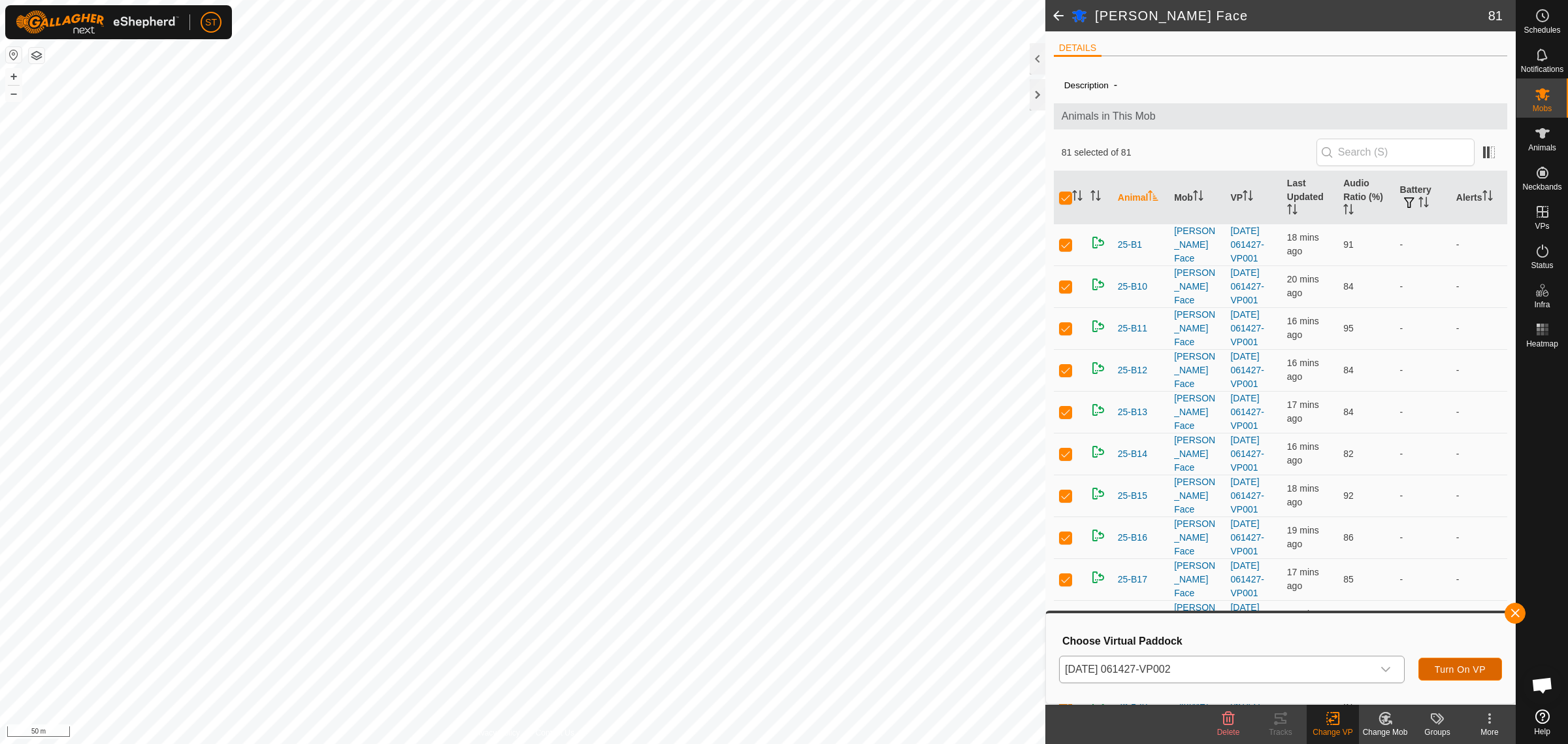
click at [1451, 668] on span "Turn On VP" at bounding box center [1460, 669] width 51 height 11
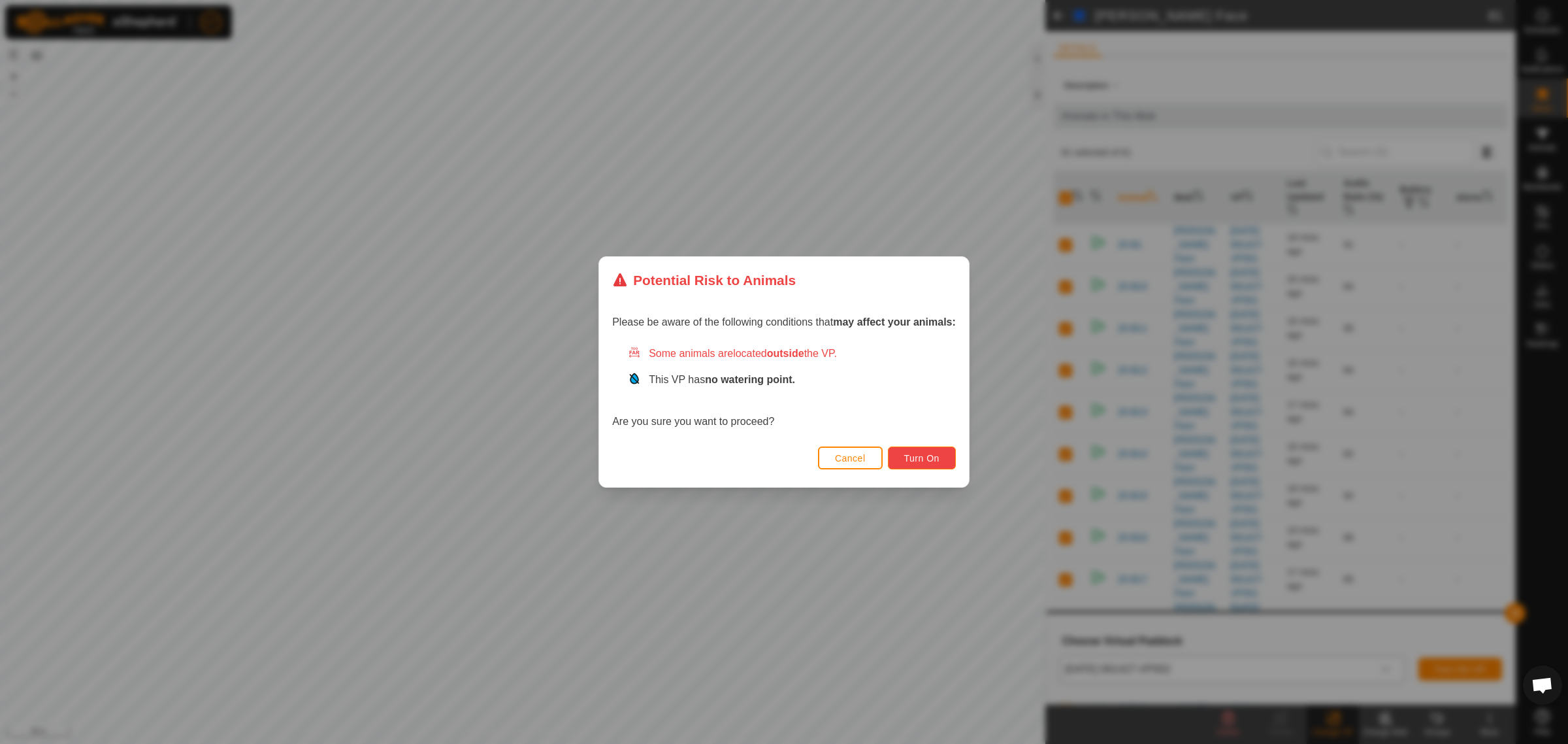
click at [918, 460] on span "Turn On" at bounding box center [923, 458] width 36 height 11
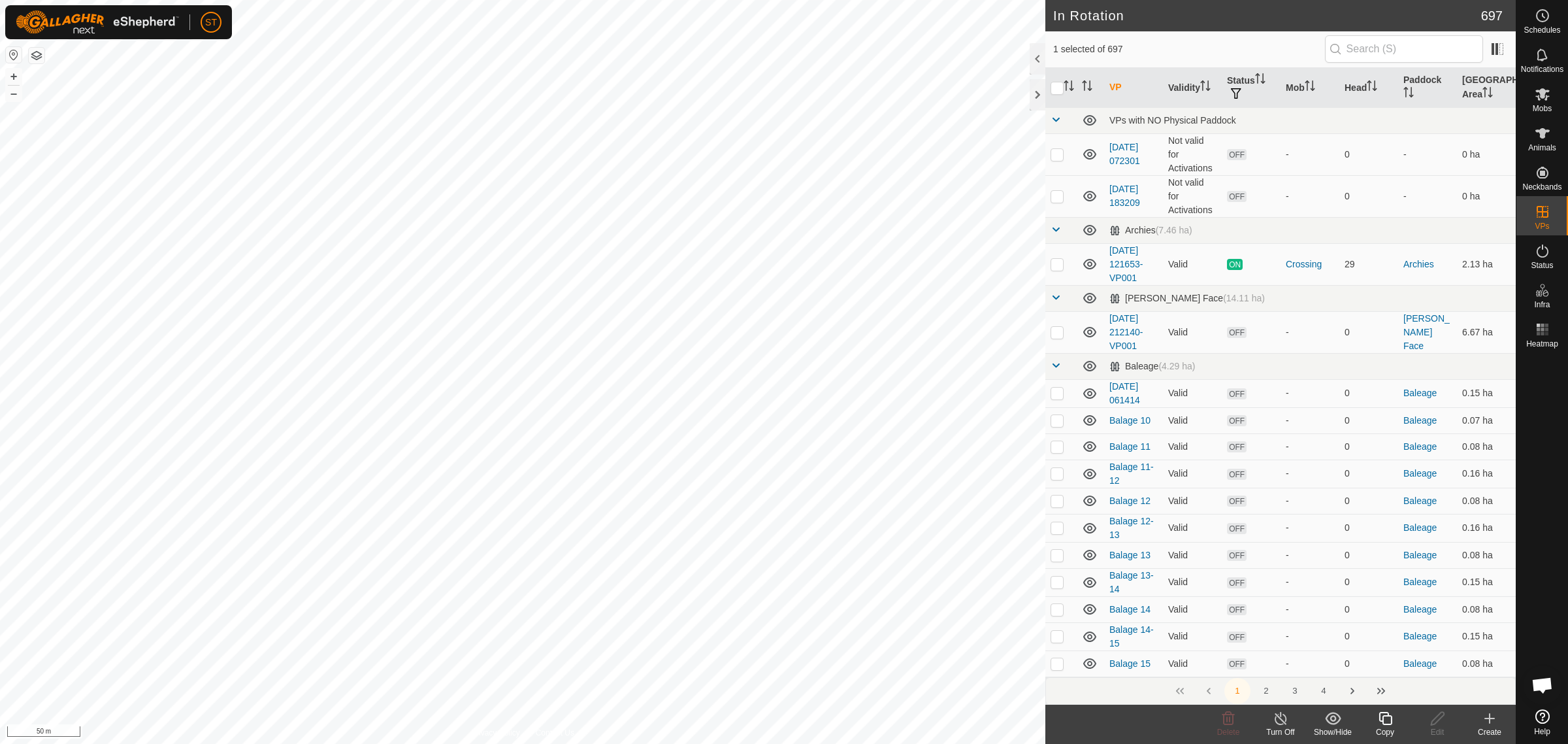
click at [1388, 719] on icon at bounding box center [1385, 718] width 16 height 16
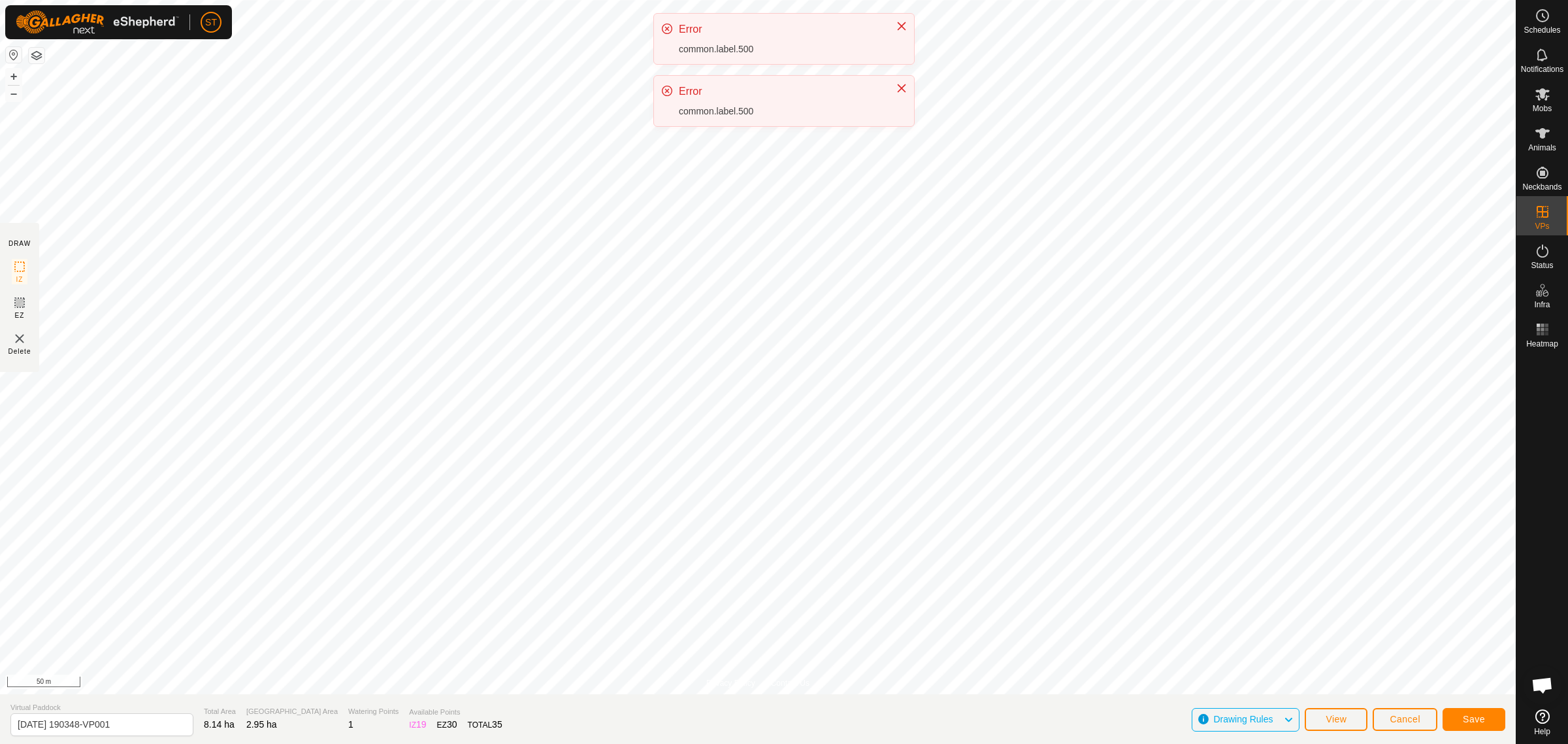
click at [667, 154] on div "ST Schedules Notifications Mobs Animals Neckbands VPs Status Infra Heatmap Help…" at bounding box center [784, 372] width 1568 height 744
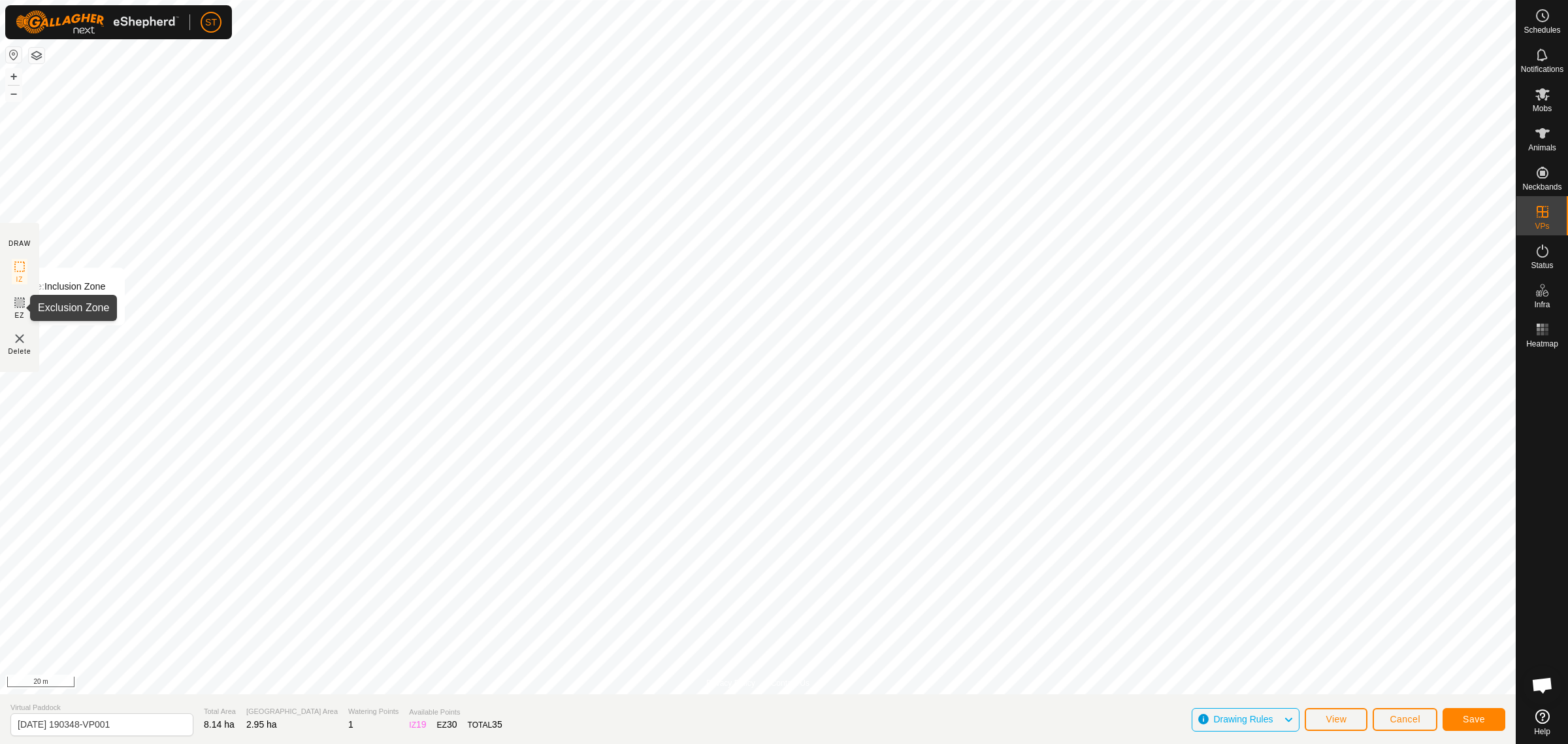
click at [12, 305] on icon at bounding box center [20, 303] width 16 height 16
click at [1470, 717] on span "Save" at bounding box center [1474, 718] width 22 height 11
click at [20, 269] on icon at bounding box center [20, 267] width 16 height 16
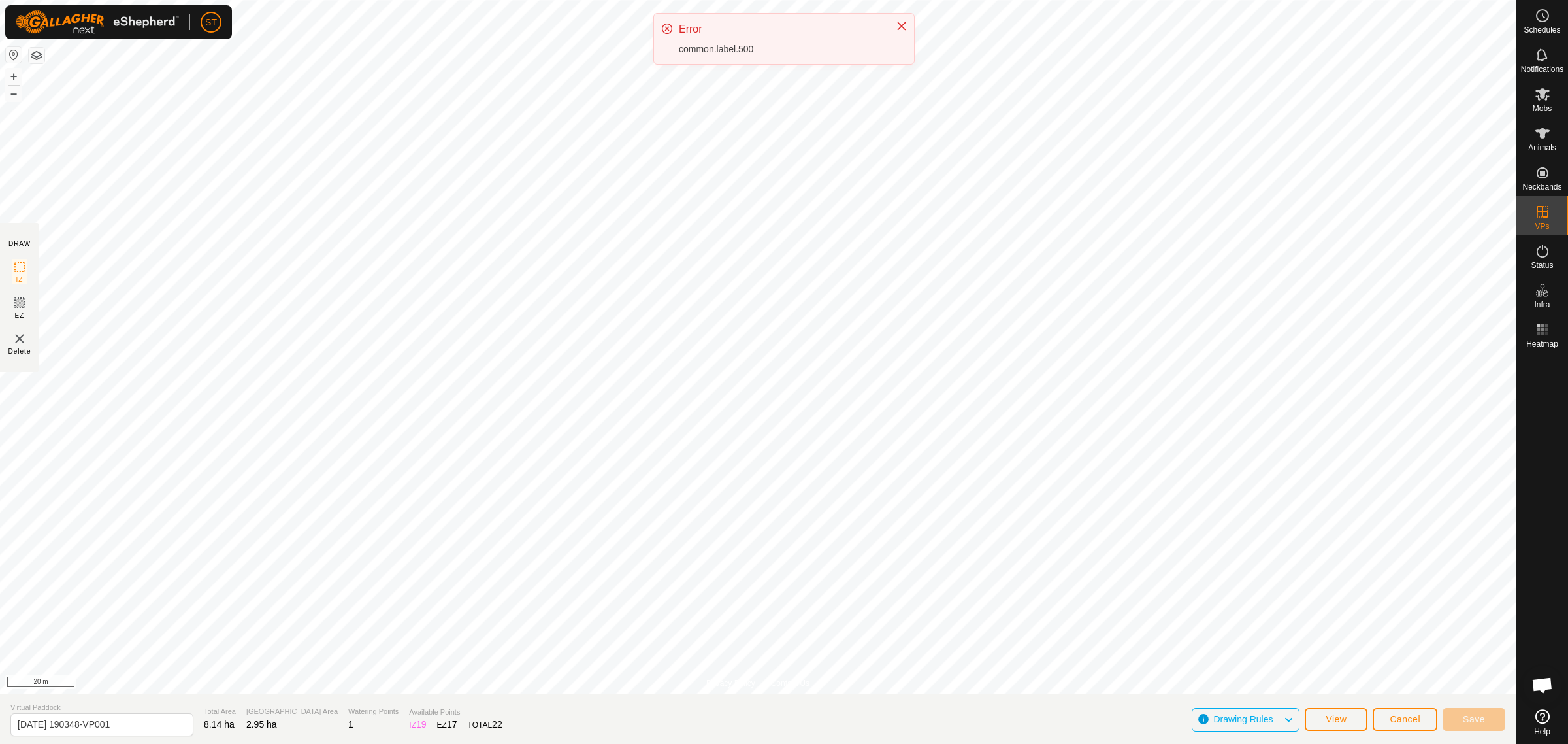
scroll to position [175, 0]
click at [1401, 719] on span "Cancel" at bounding box center [1404, 718] width 31 height 11
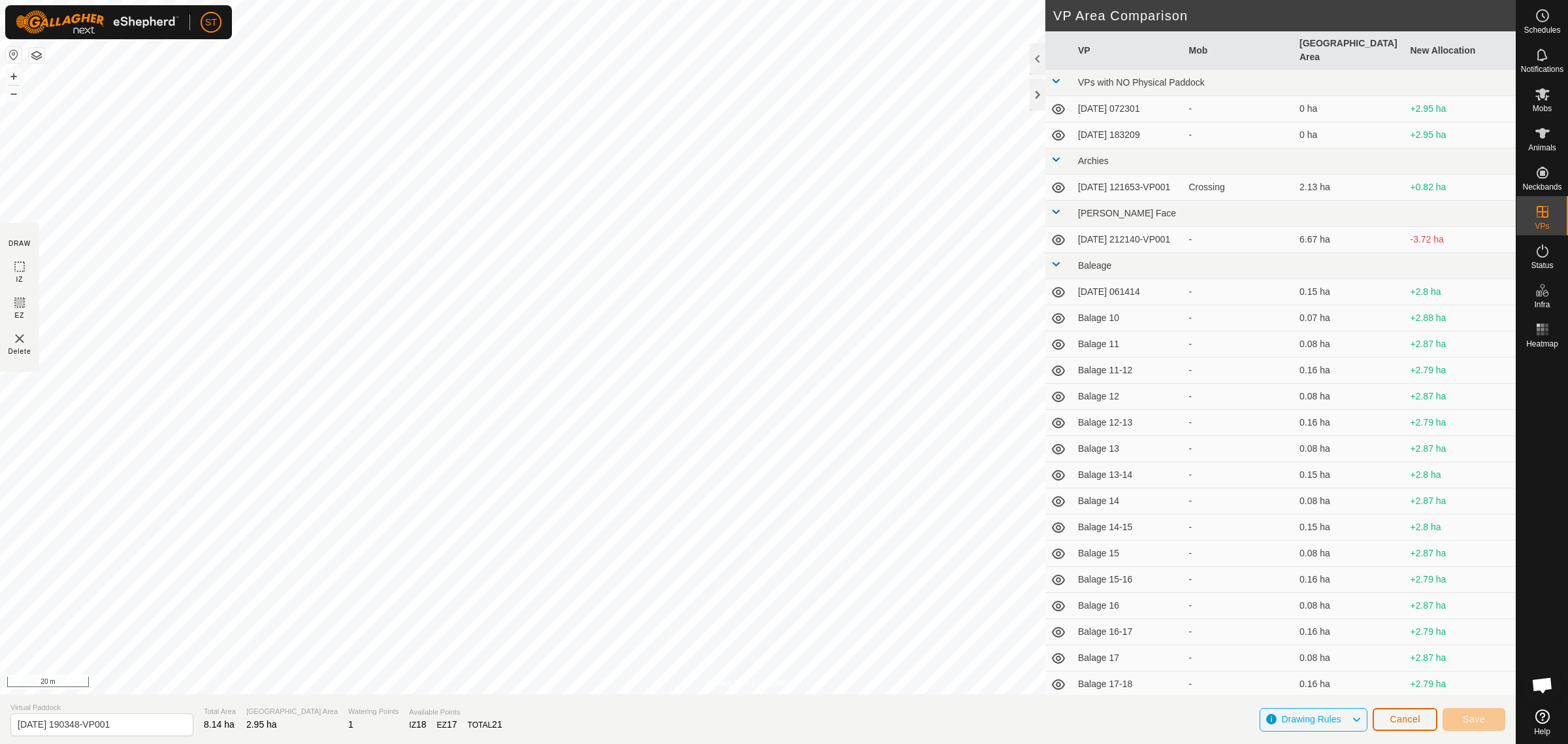
click at [1399, 722] on span "Cancel" at bounding box center [1404, 718] width 31 height 11
